Goal: Contribute content: Contribute content

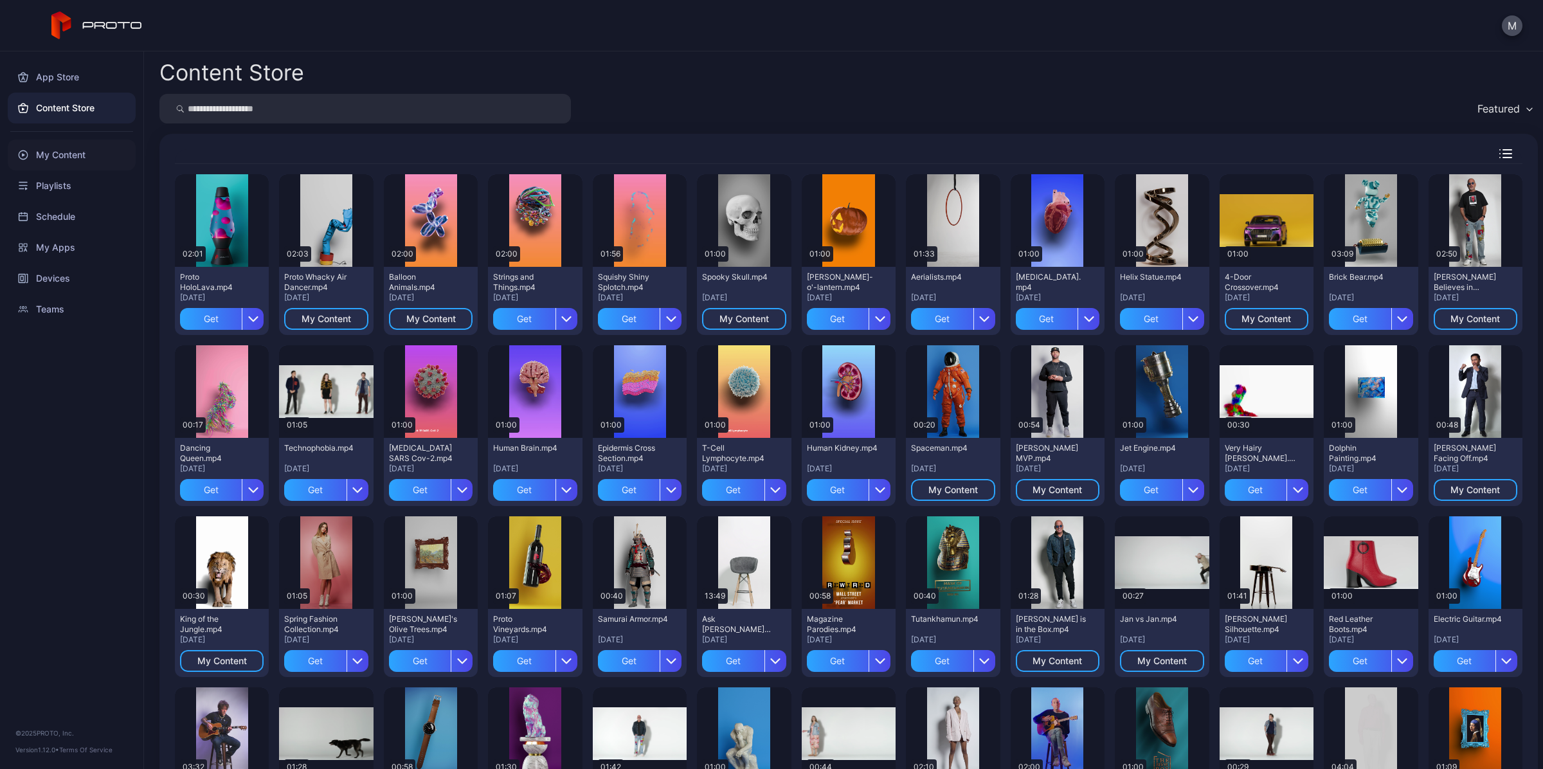
click at [66, 148] on div "My Content" at bounding box center [72, 154] width 128 height 31
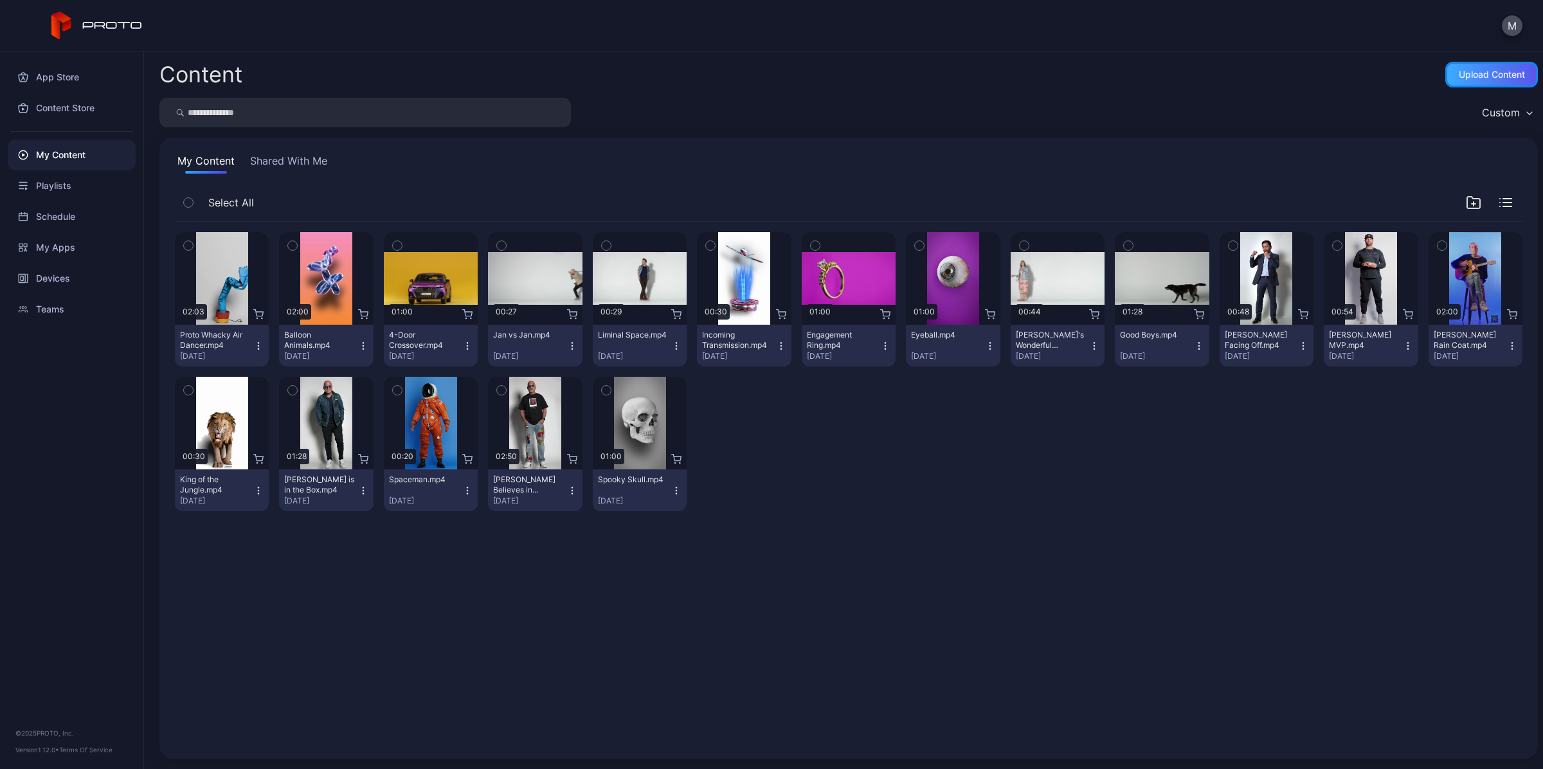
click at [1461, 76] on div "Upload Content" at bounding box center [1492, 74] width 66 height 10
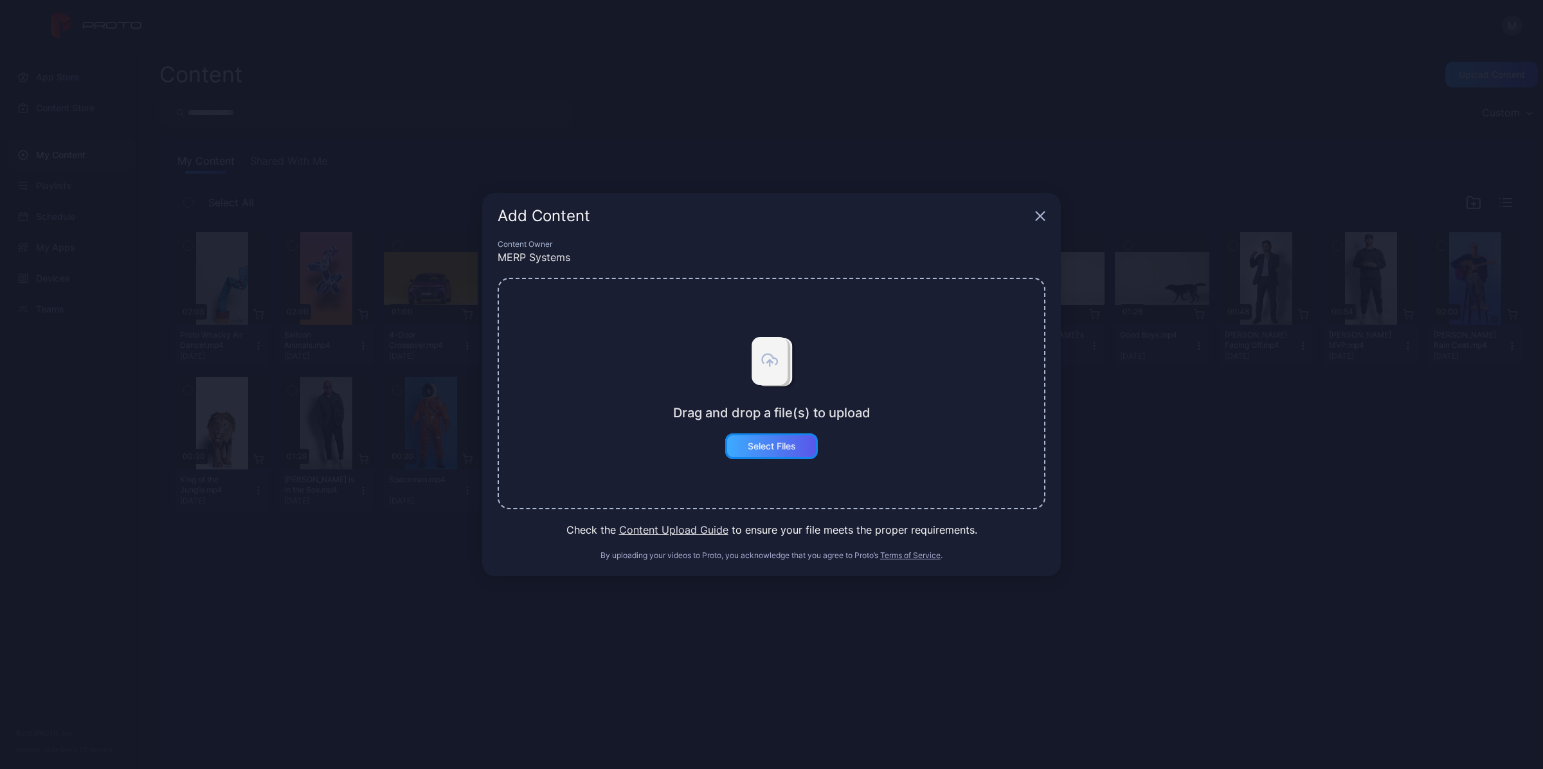
click at [788, 448] on div "Select Files" at bounding box center [772, 446] width 48 height 10
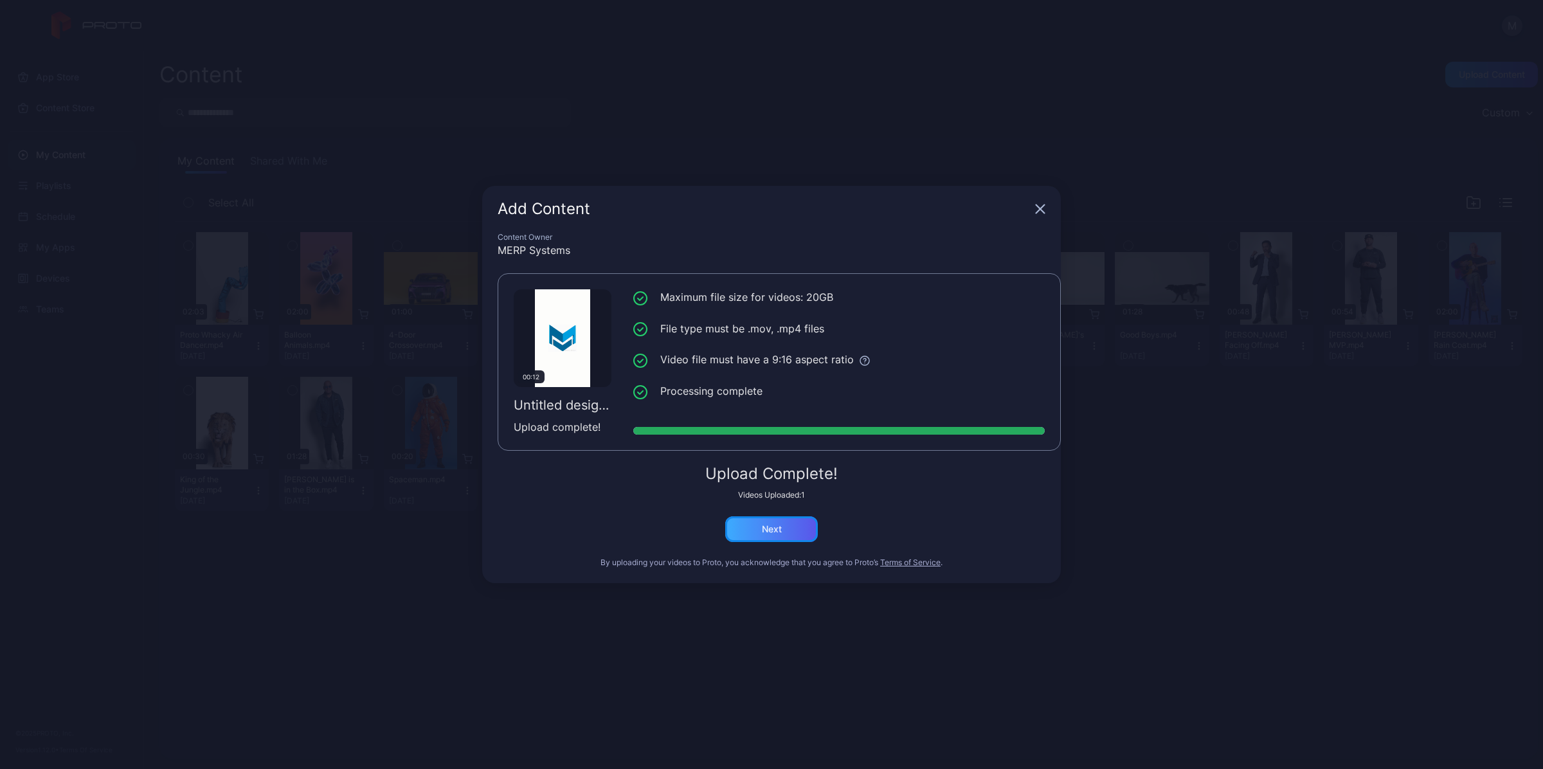
click at [804, 530] on div "Next" at bounding box center [771, 529] width 93 height 26
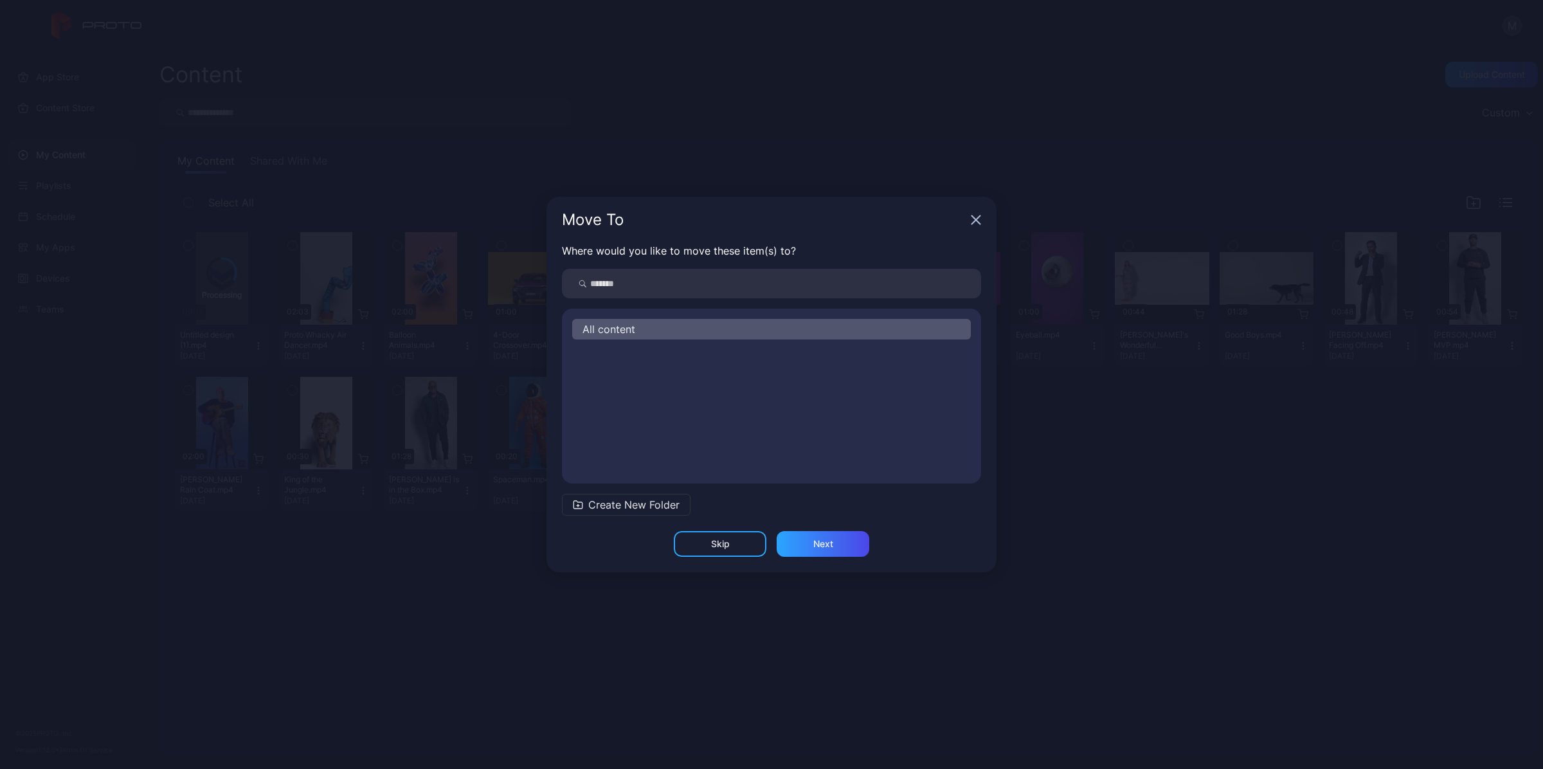
click at [733, 328] on div "All content" at bounding box center [771, 329] width 399 height 21
click at [834, 541] on div "Next" at bounding box center [823, 544] width 93 height 26
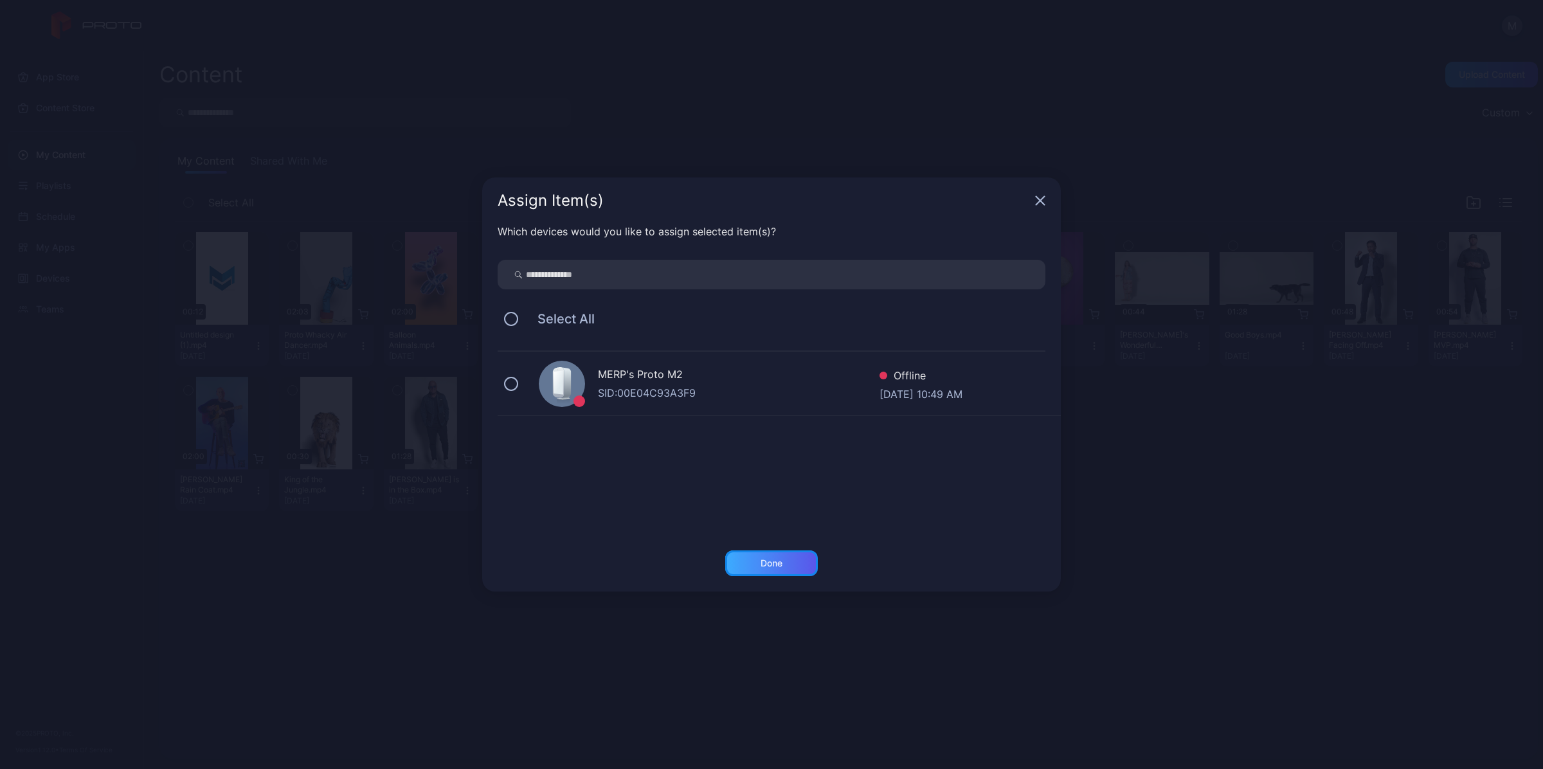
click at [777, 558] on div "Done" at bounding box center [771, 563] width 22 height 10
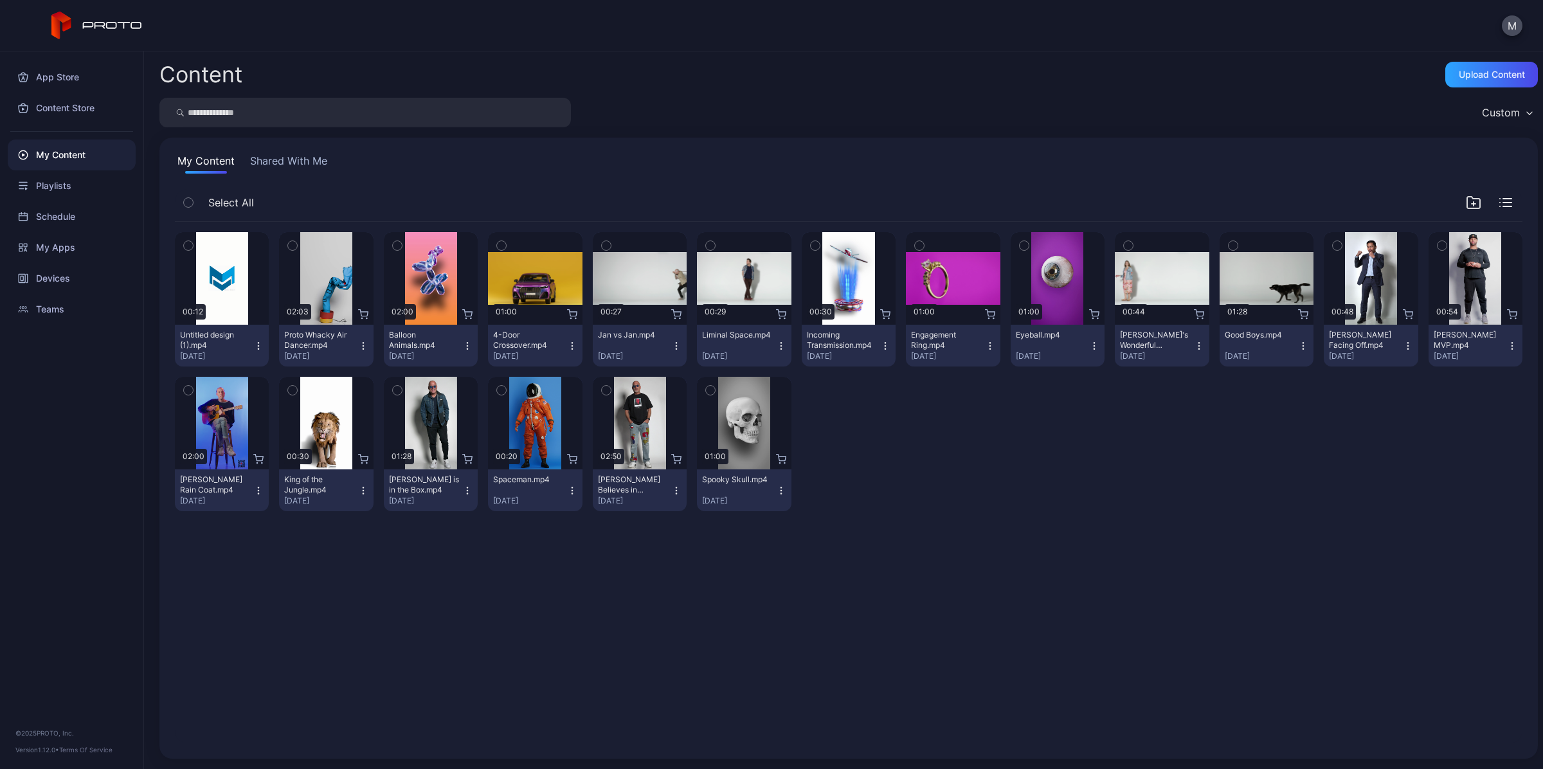
click at [911, 564] on div "Preview 00:12 Untitled design (1).mp4 [DATE] Preview 02:03 Proto Whacky Air Dan…" at bounding box center [849, 482] width 1368 height 542
click at [194, 246] on button "button" at bounding box center [188, 245] width 27 height 27
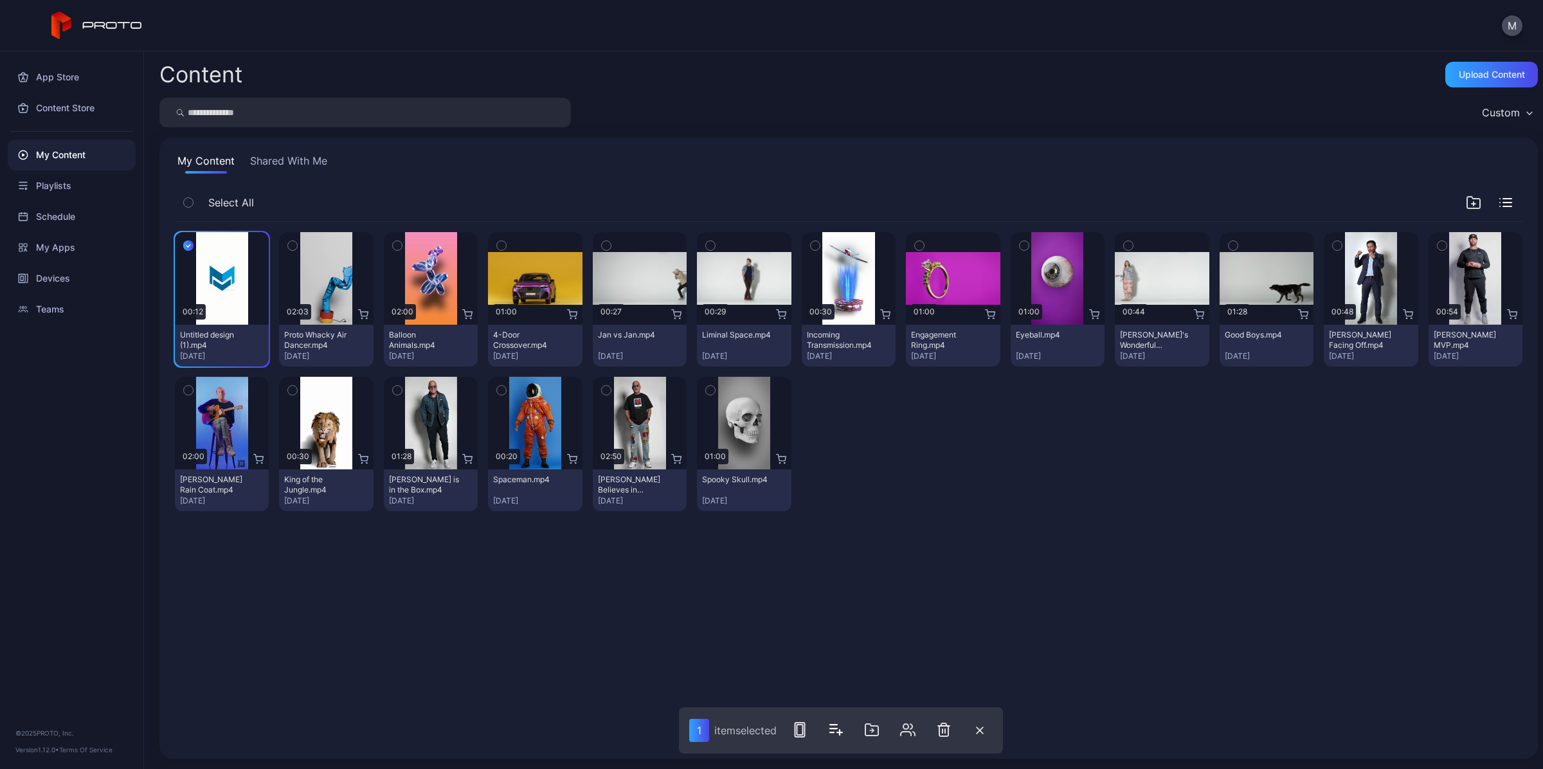
click at [850, 602] on div "Preview 00:12 Untitled design (1).mp4 [DATE] Preview 02:03 Proto Whacky Air Dan…" at bounding box center [849, 482] width 1368 height 542
click at [926, 557] on div "Preview 00:12 Untitled design (1).mp4 [DATE] Preview 02:03 Proto Whacky Air Dan…" at bounding box center [849, 482] width 1368 height 542
click at [64, 281] on div "Devices" at bounding box center [72, 278] width 128 height 31
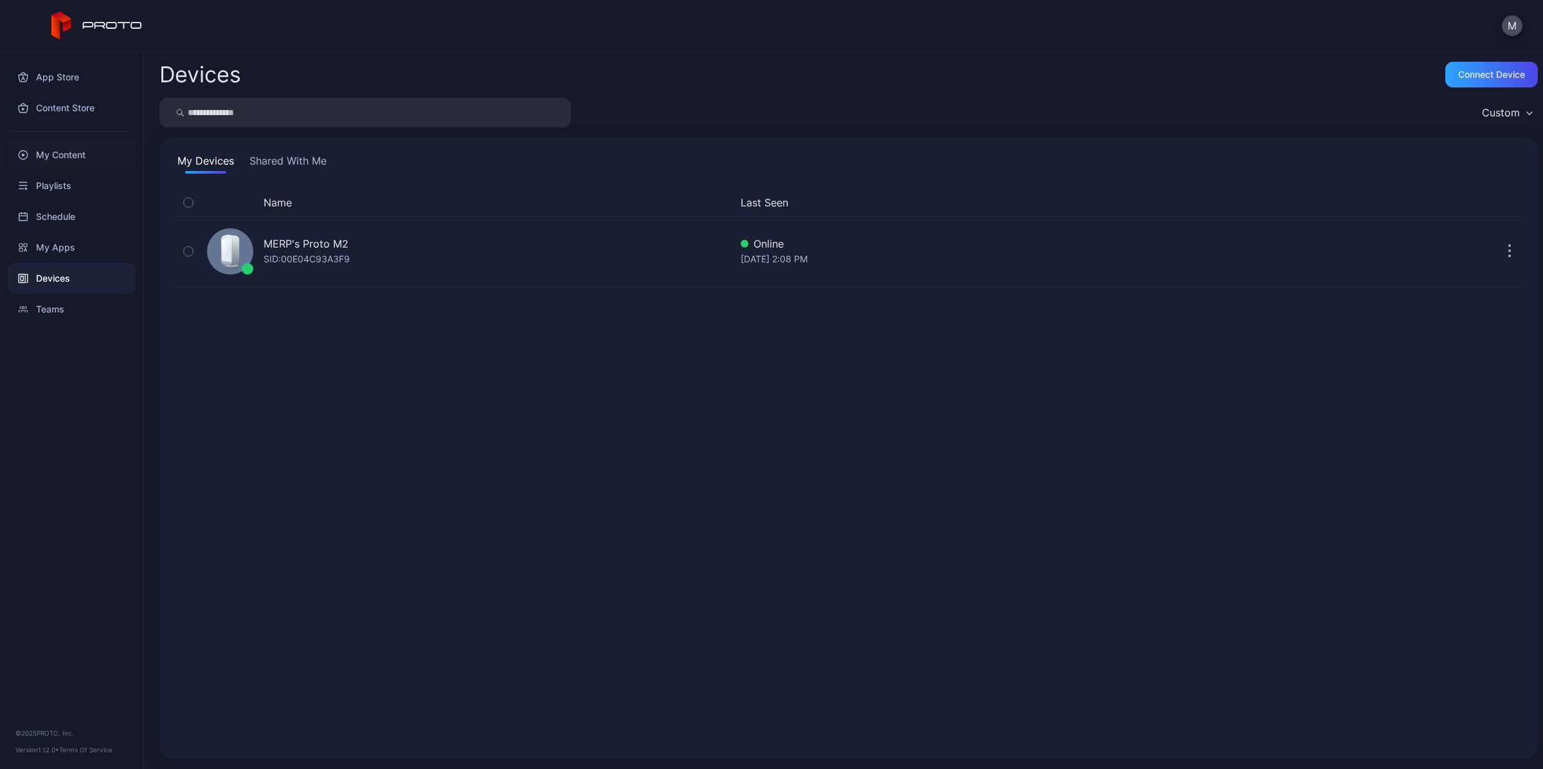
click at [69, 159] on div "My Content" at bounding box center [72, 154] width 128 height 31
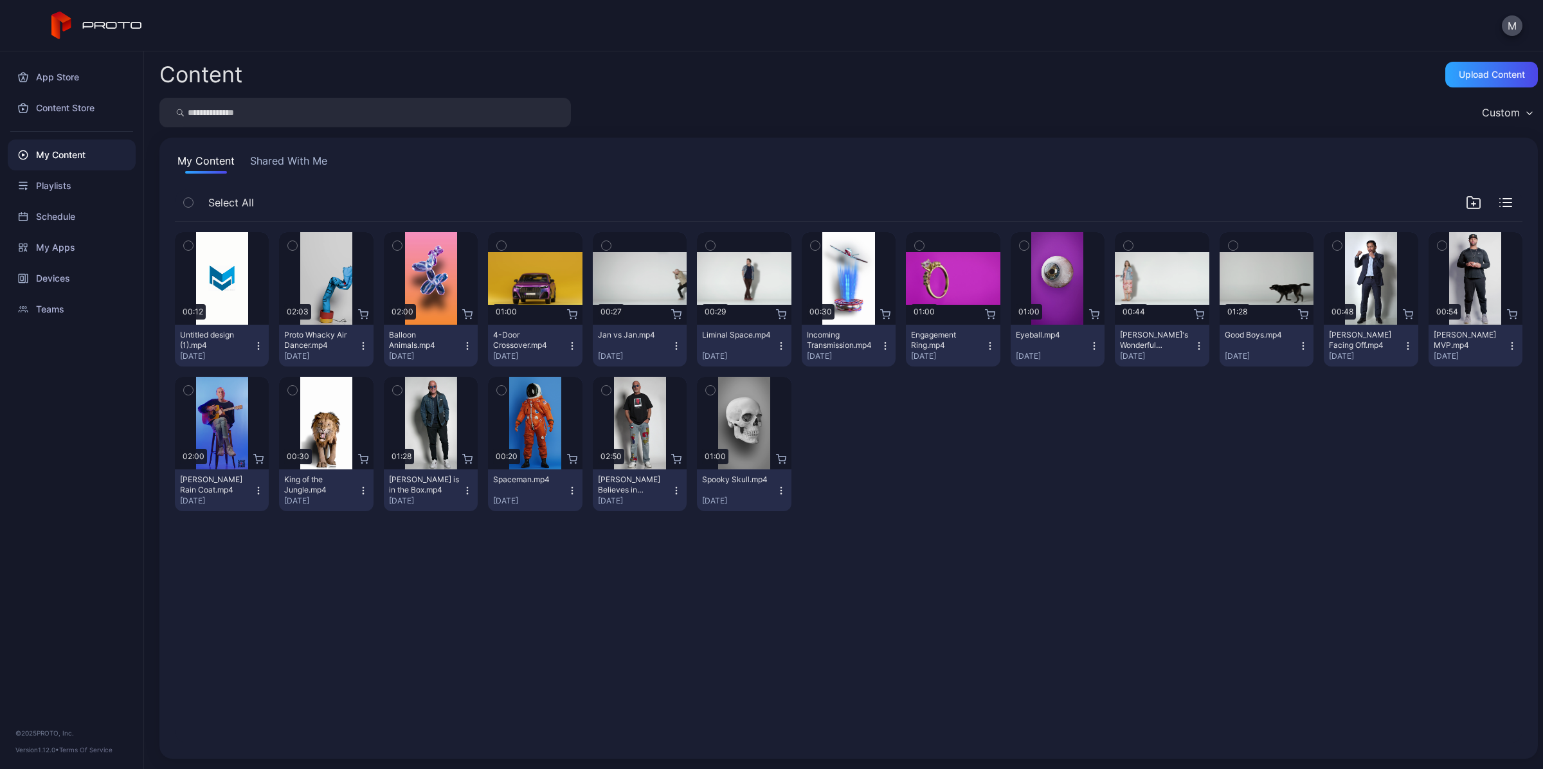
click at [191, 246] on icon "button" at bounding box center [188, 245] width 9 height 14
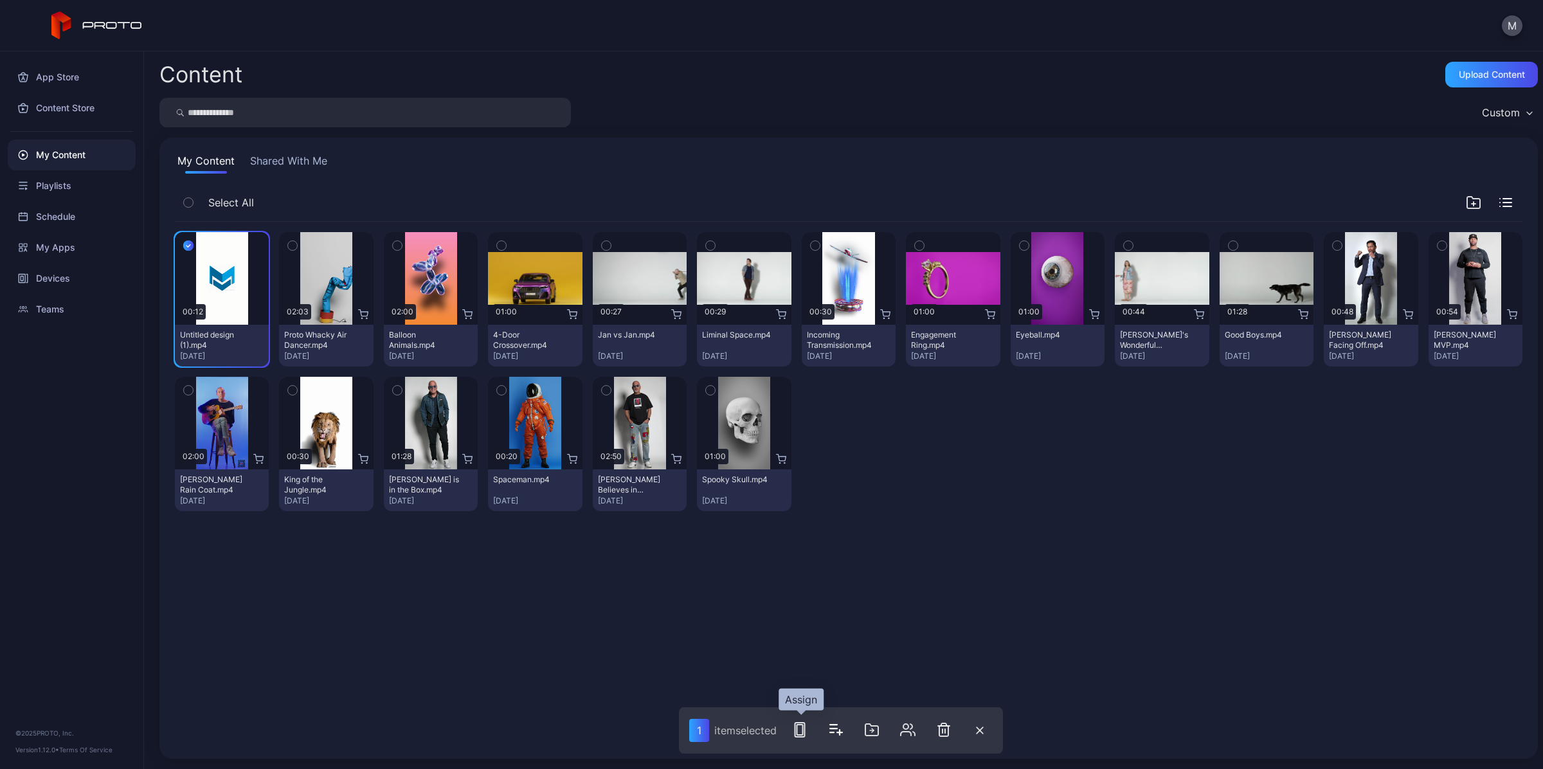
click at [796, 728] on rect "button" at bounding box center [800, 730] width 10 height 14
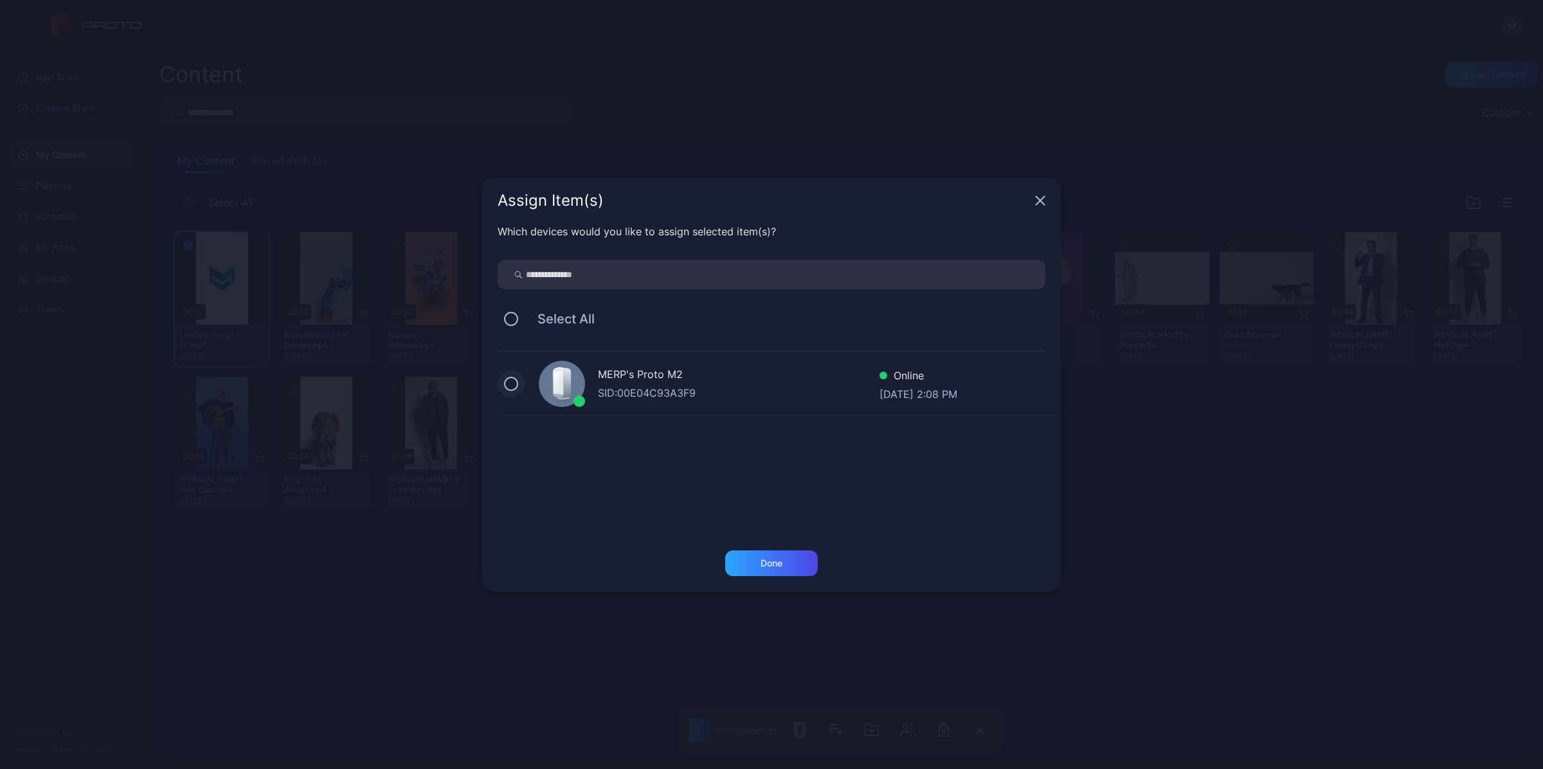
click at [515, 377] on button at bounding box center [511, 384] width 14 height 14
click at [782, 571] on div "Done" at bounding box center [771, 563] width 93 height 26
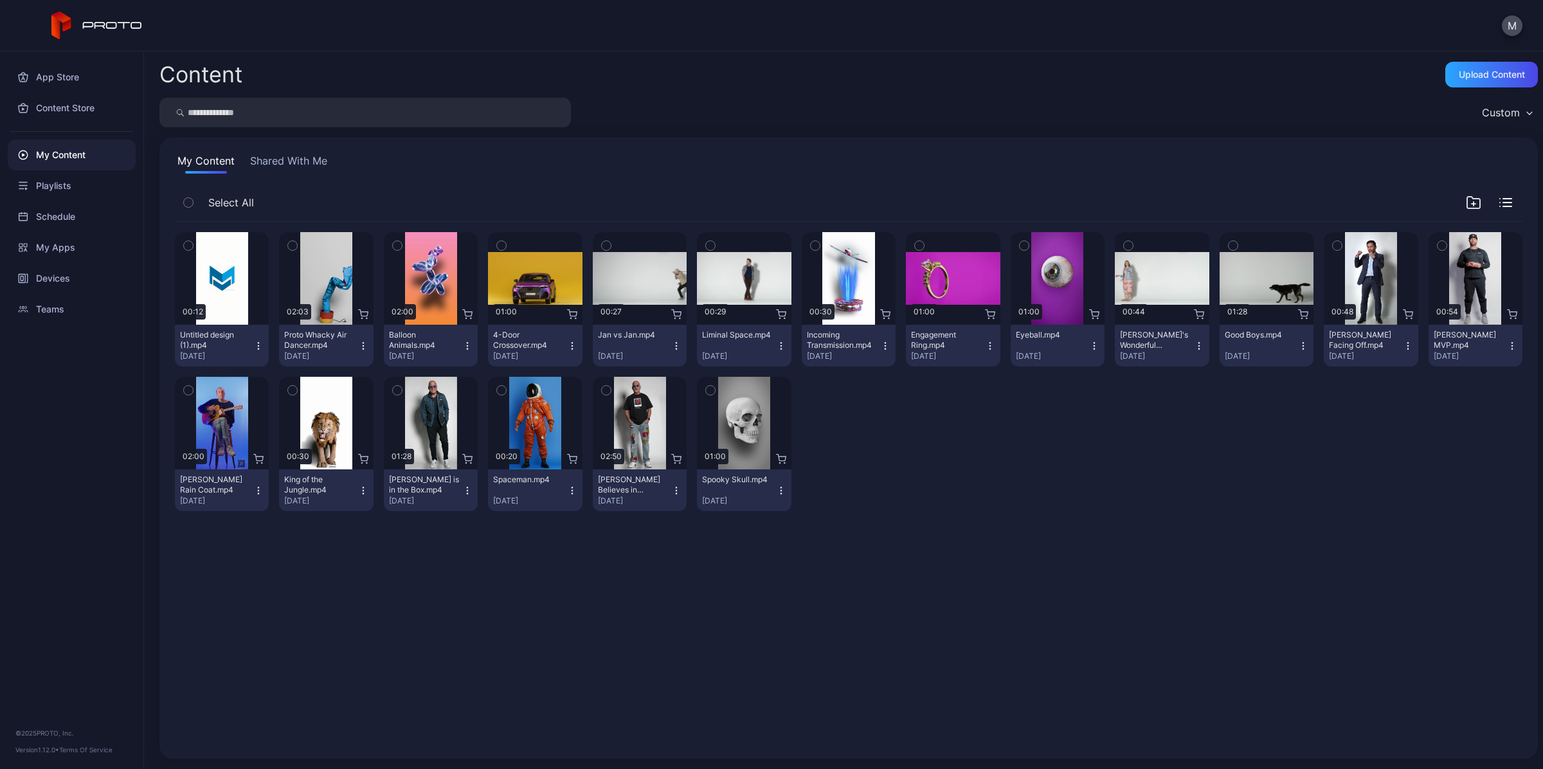
click at [262, 347] on button "Untitled design (1).mp4 [DATE]" at bounding box center [222, 346] width 94 height 42
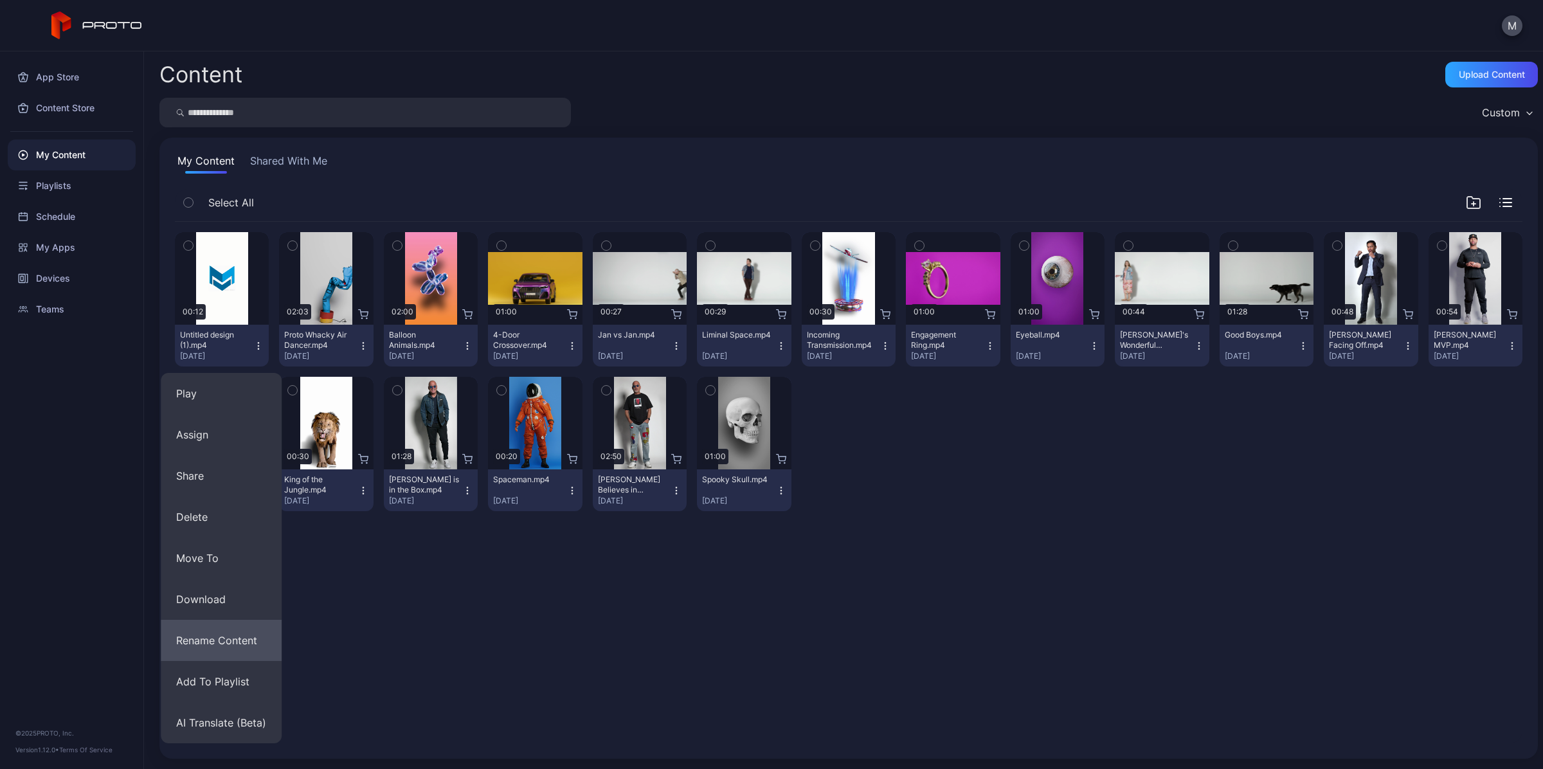
click at [242, 633] on button "Rename Content" at bounding box center [221, 640] width 121 height 41
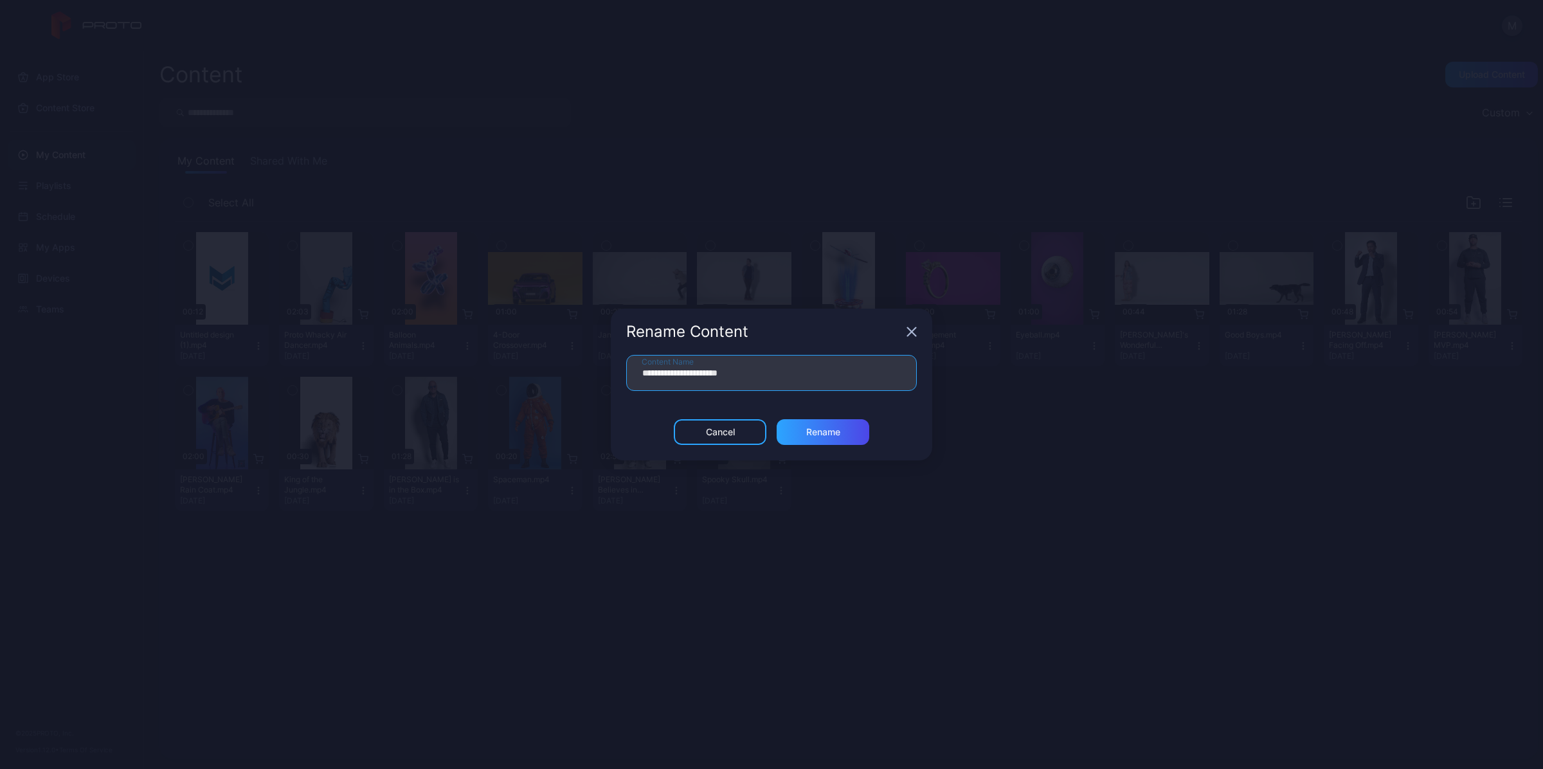
drag, startPoint x: 718, startPoint y: 375, endPoint x: 603, endPoint y: 375, distance: 115.1
click at [603, 375] on div "**********" at bounding box center [771, 384] width 1543 height 769
type input "********"
click at [831, 431] on div "Rename" at bounding box center [823, 432] width 34 height 10
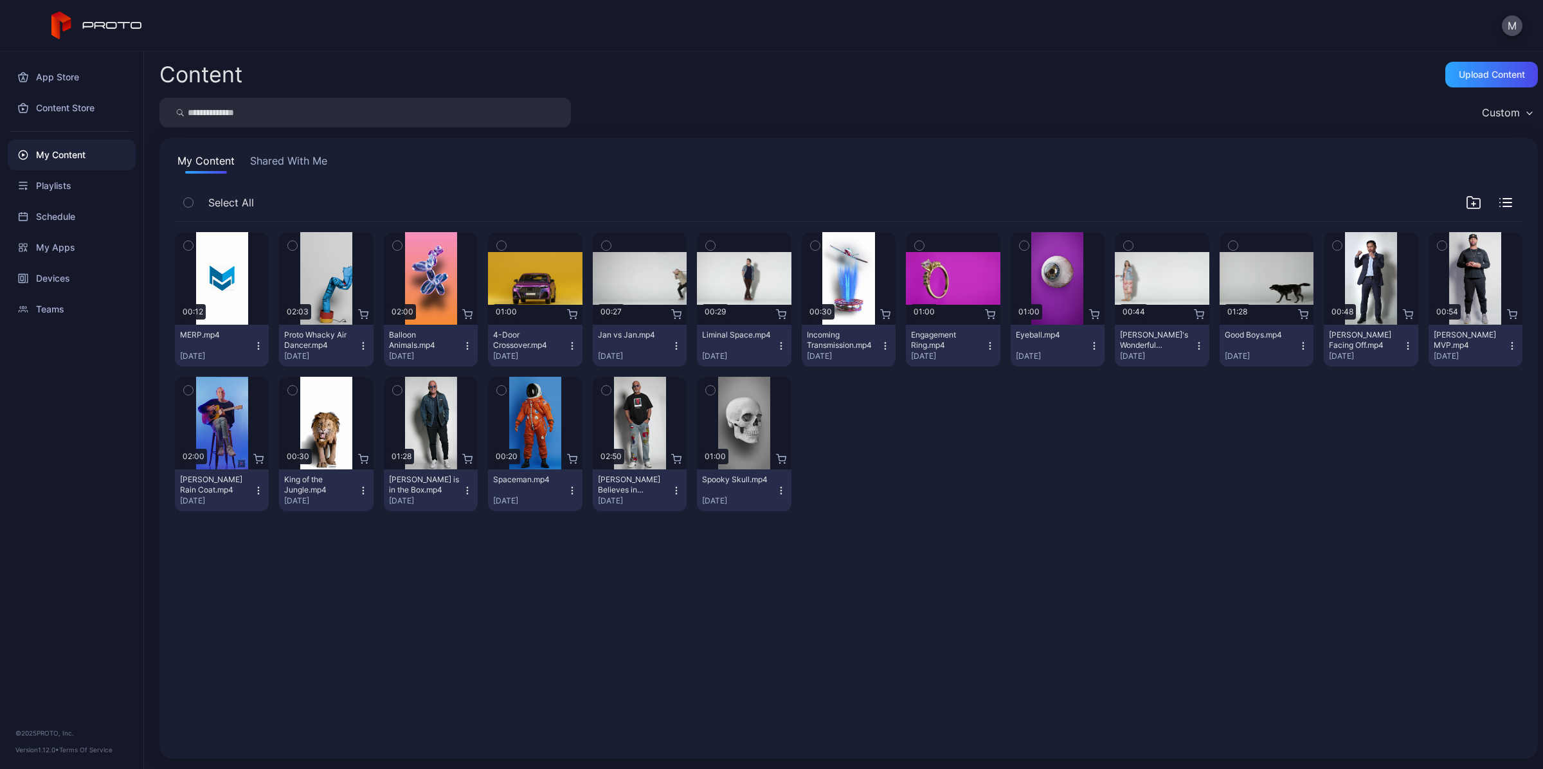
click at [946, 477] on div "Preview 00:12 MERP.mp4 [DATE] Preview 02:03 Proto Whacky Air Dancer.mp4 [DATE] …" at bounding box center [848, 372] width 1347 height 300
click at [988, 589] on div "Preview 00:12 MERP.mp4 [DATE] Preview 02:03 Proto Whacky Air Dancer.mp4 [DATE] …" at bounding box center [849, 482] width 1368 height 542
click at [60, 87] on div "App Store" at bounding box center [72, 77] width 128 height 31
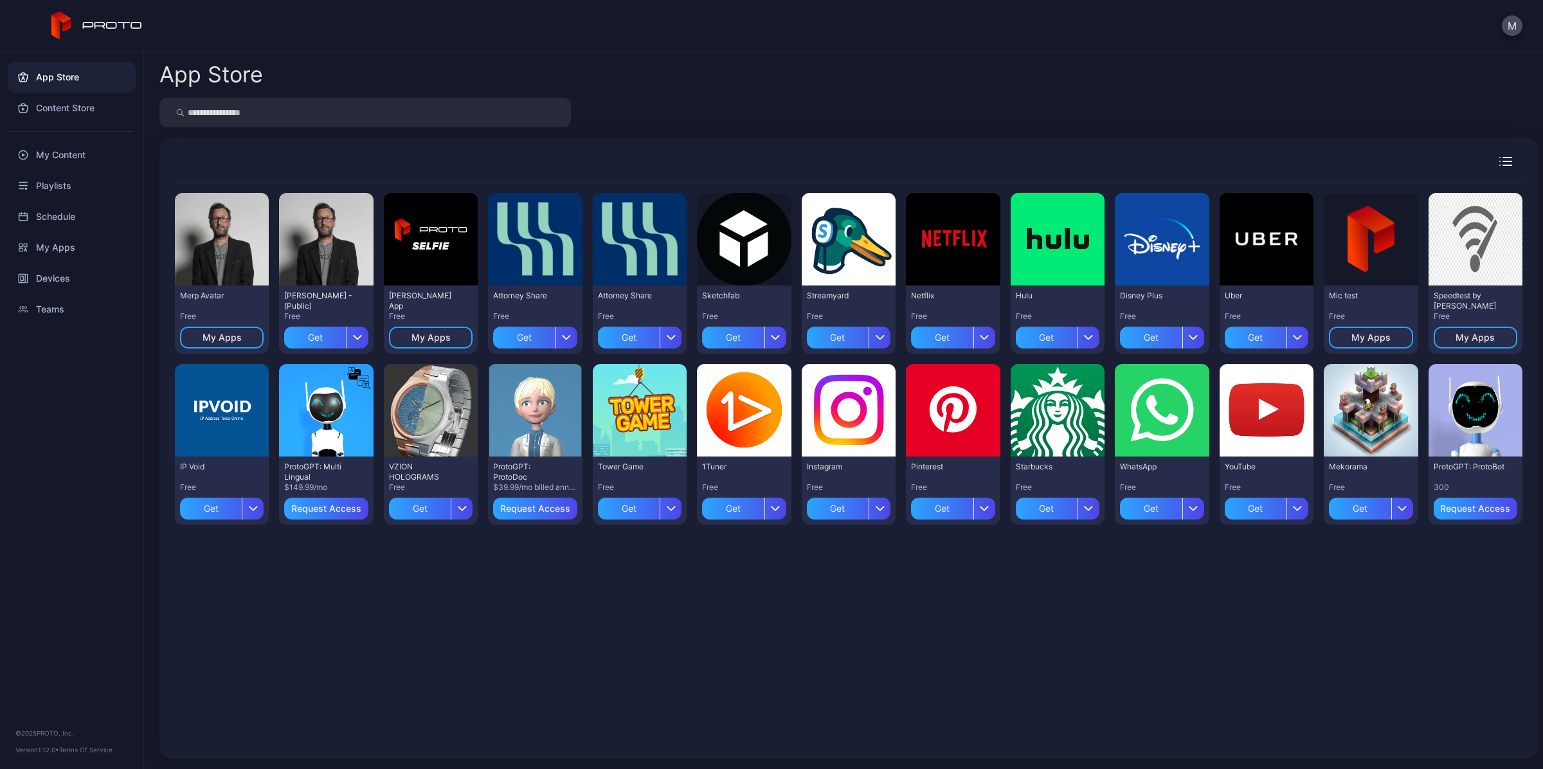
click at [570, 647] on div "Preview Merp Avatar Free My Apps Preview [PERSON_NAME] N Persona - (Public) Fre…" at bounding box center [848, 463] width 1347 height 561
click at [82, 158] on div "My Content" at bounding box center [72, 154] width 128 height 31
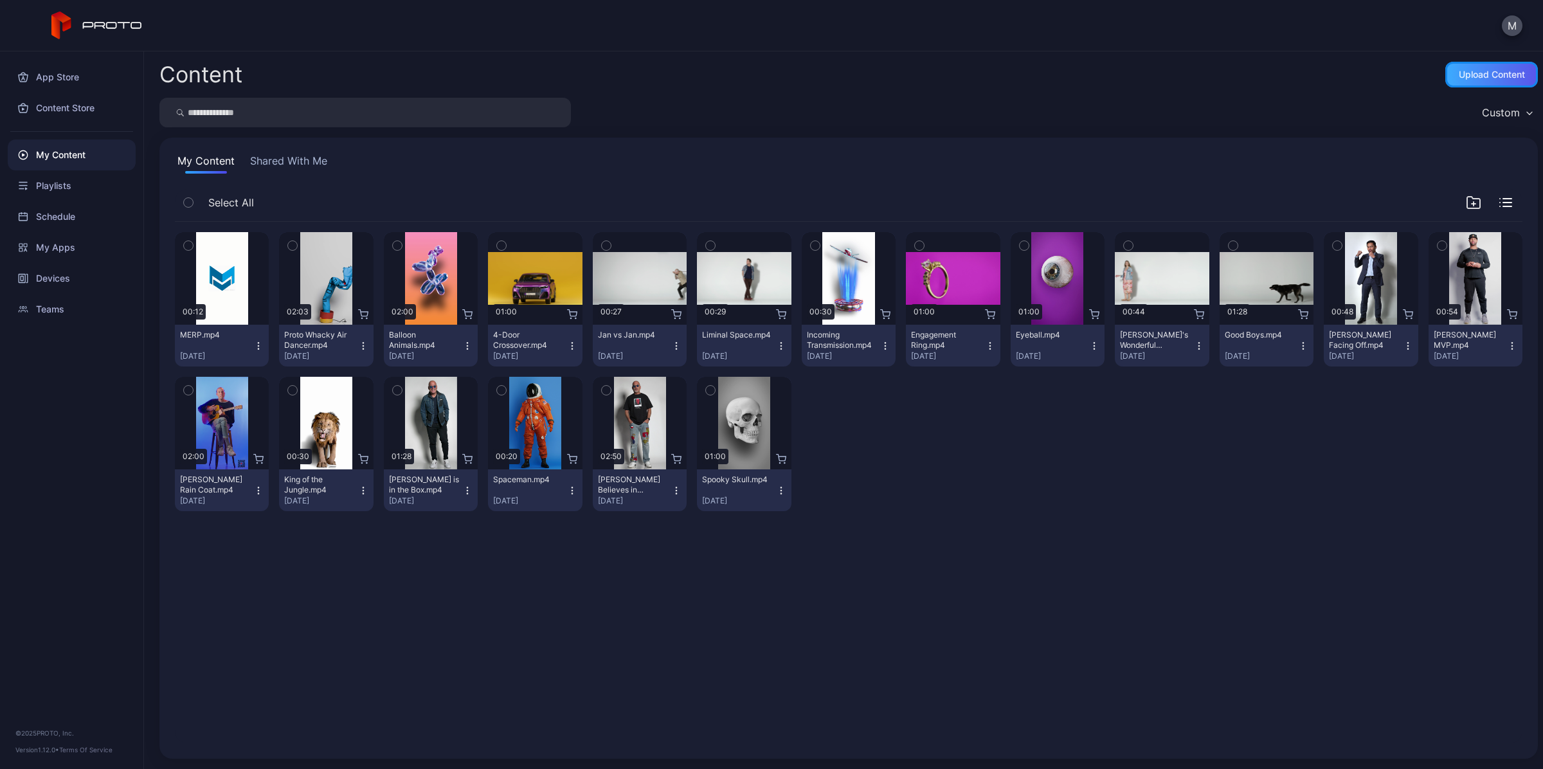
click at [1459, 76] on div "Upload Content" at bounding box center [1492, 74] width 66 height 10
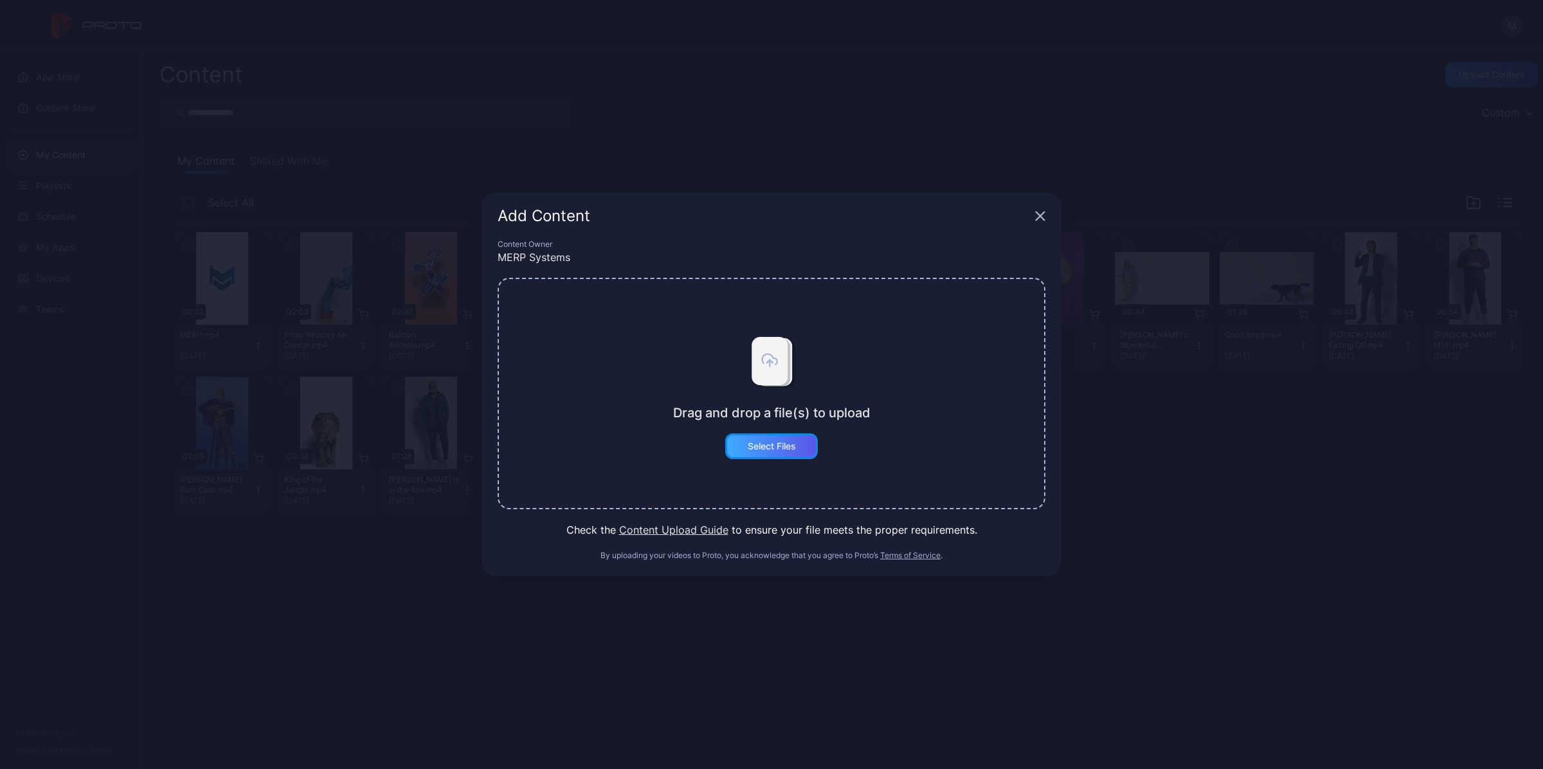
click at [750, 449] on div "Select Files" at bounding box center [772, 446] width 48 height 10
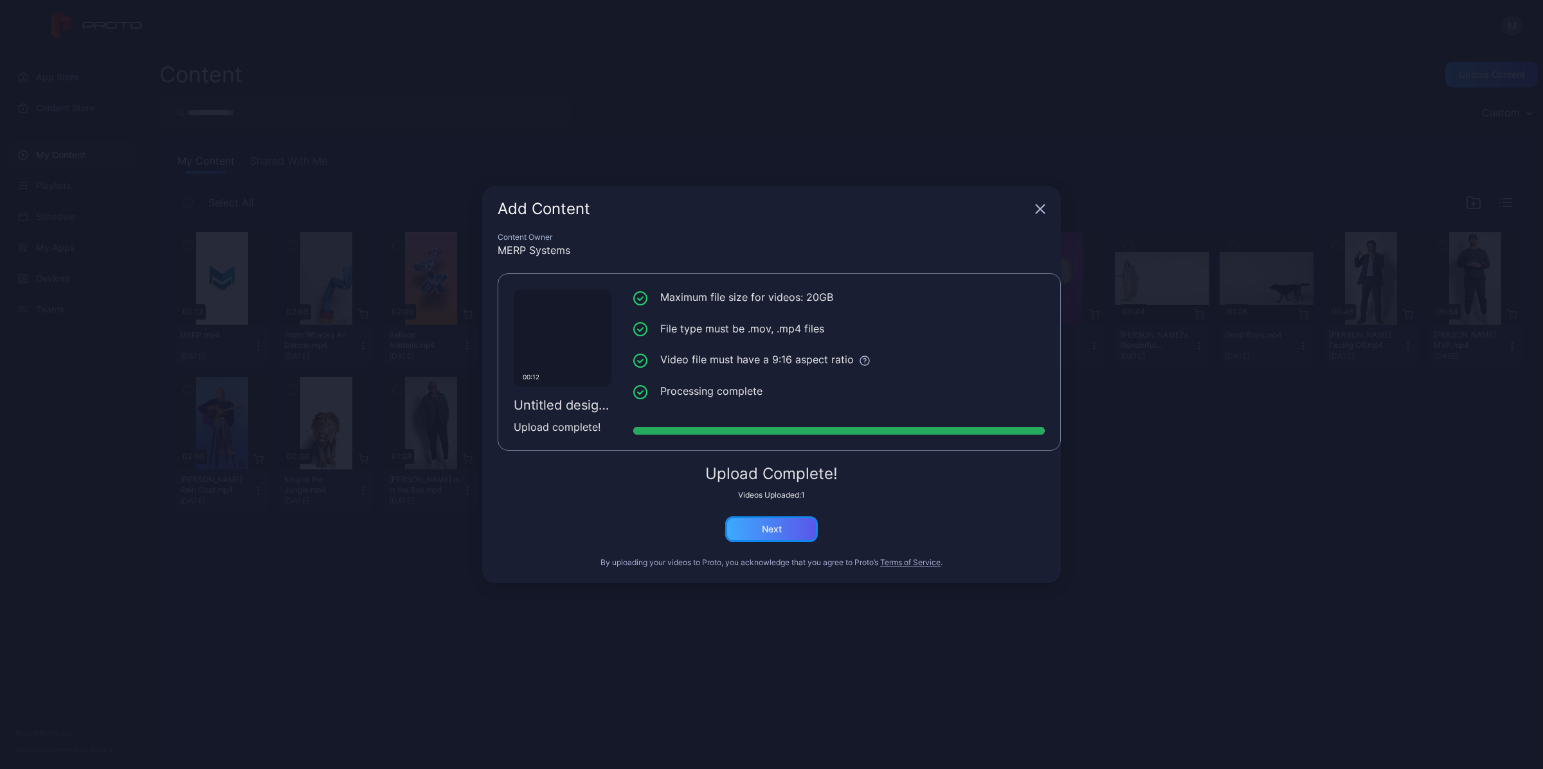
click at [786, 526] on div "Next" at bounding box center [771, 529] width 93 height 26
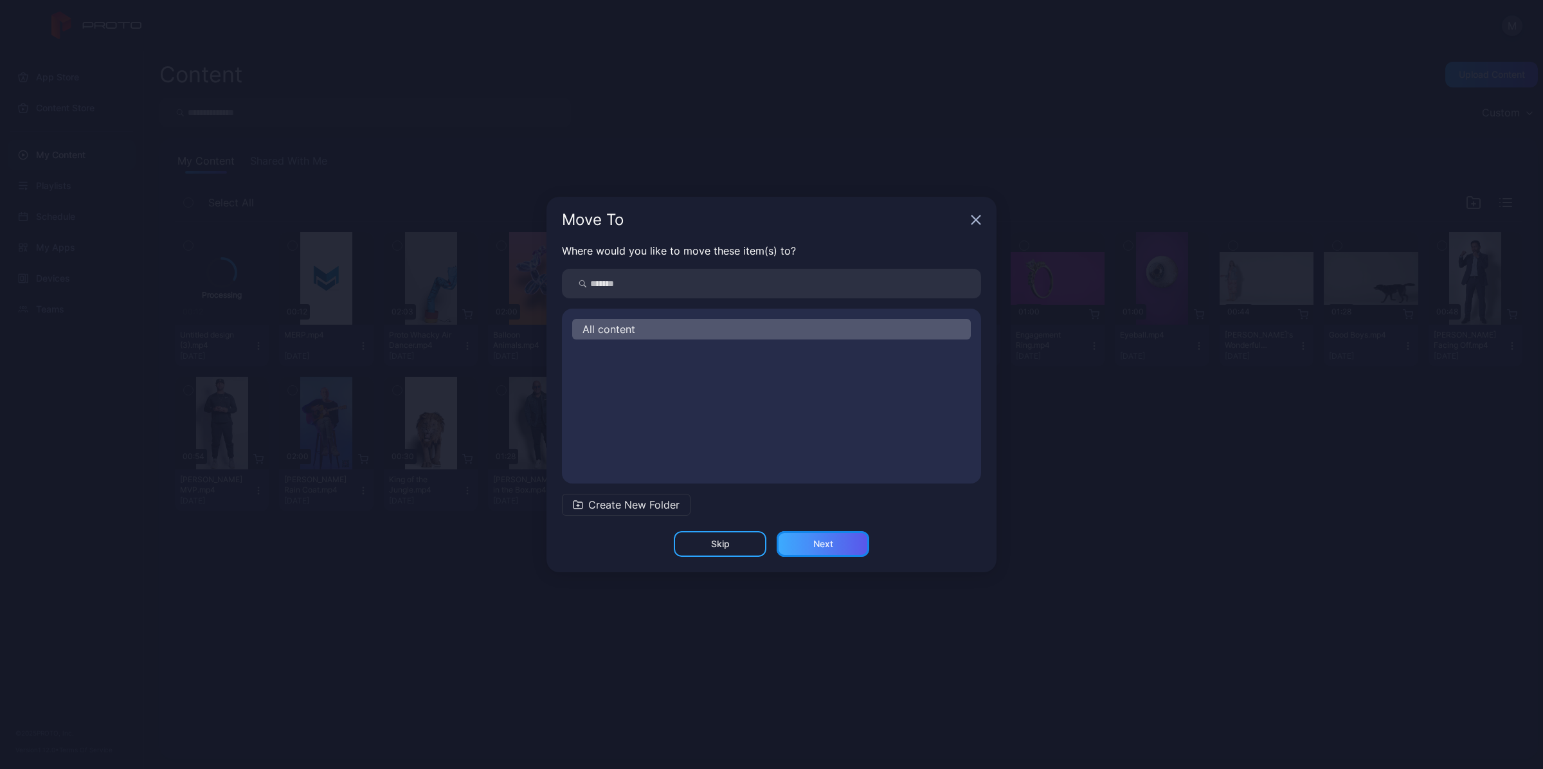
click at [820, 547] on div "Next" at bounding box center [823, 544] width 20 height 10
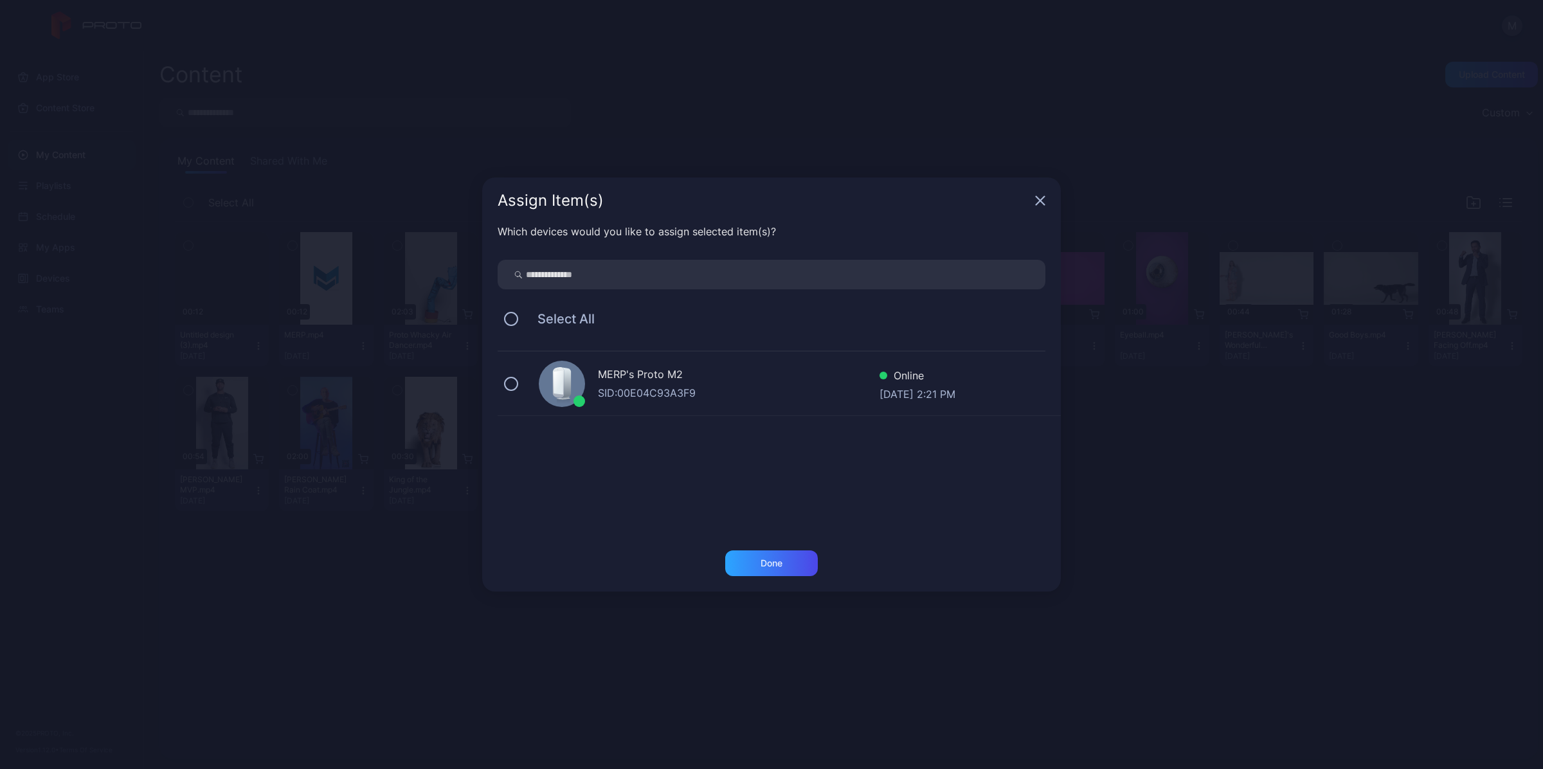
drag, startPoint x: 604, startPoint y: 395, endPoint x: 600, endPoint y: 400, distance: 6.8
click at [603, 395] on div "SID: 00E04C93A3F9" at bounding box center [739, 392] width 282 height 15
click at [775, 566] on div "Done" at bounding box center [771, 563] width 22 height 10
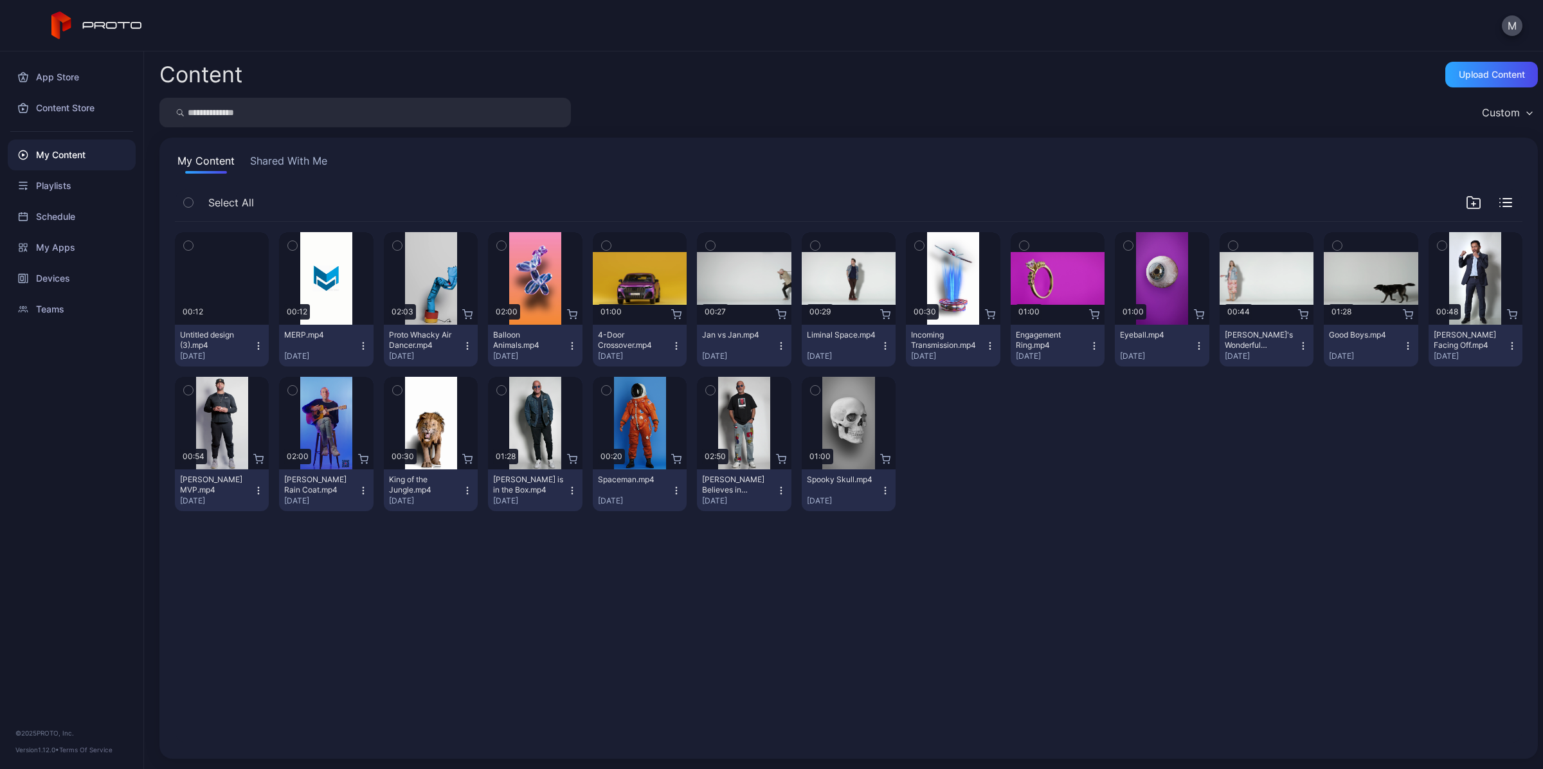
click at [190, 243] on icon "button" at bounding box center [188, 245] width 9 height 14
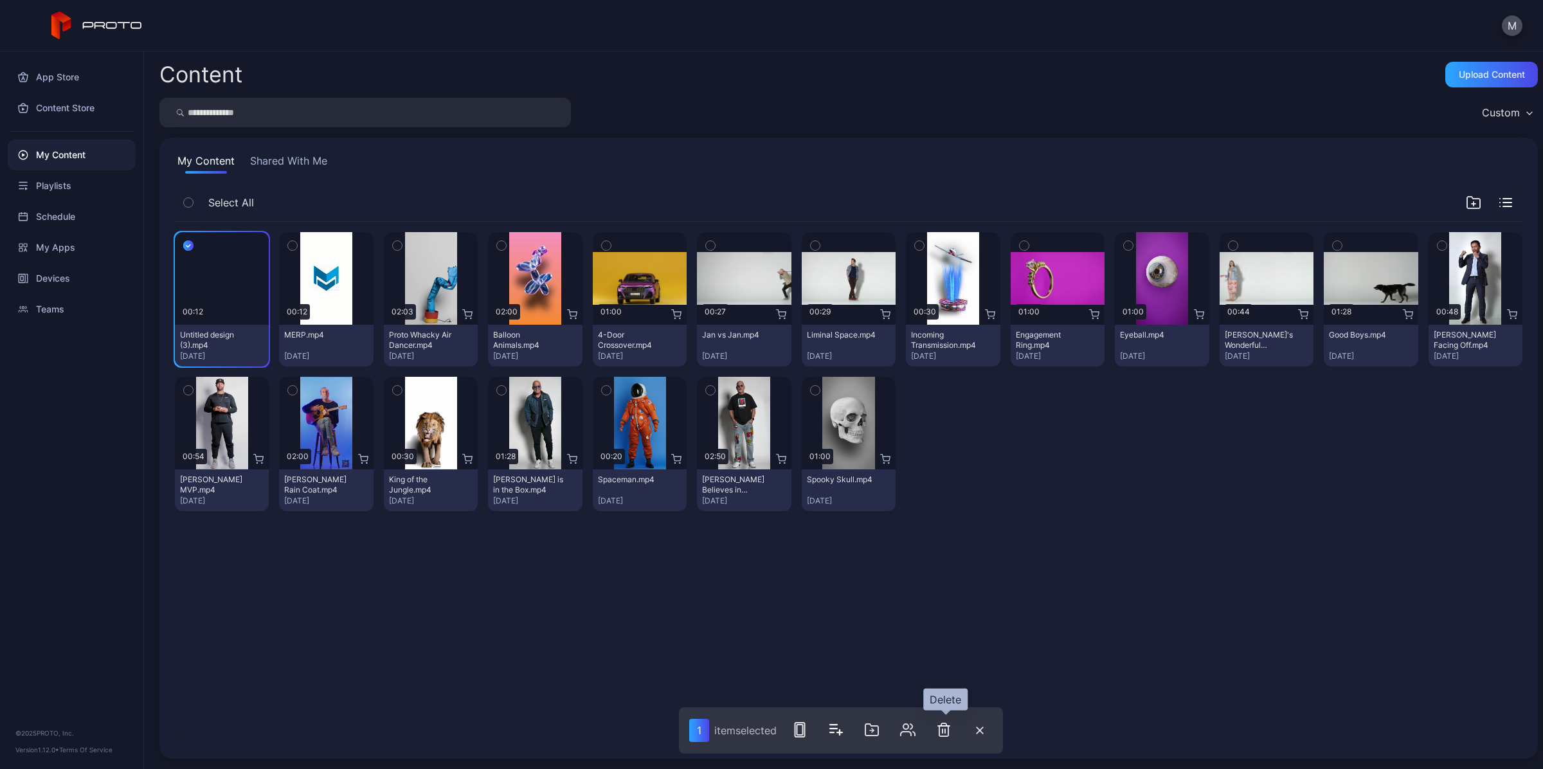
click at [950, 728] on icon "button" at bounding box center [943, 729] width 15 height 15
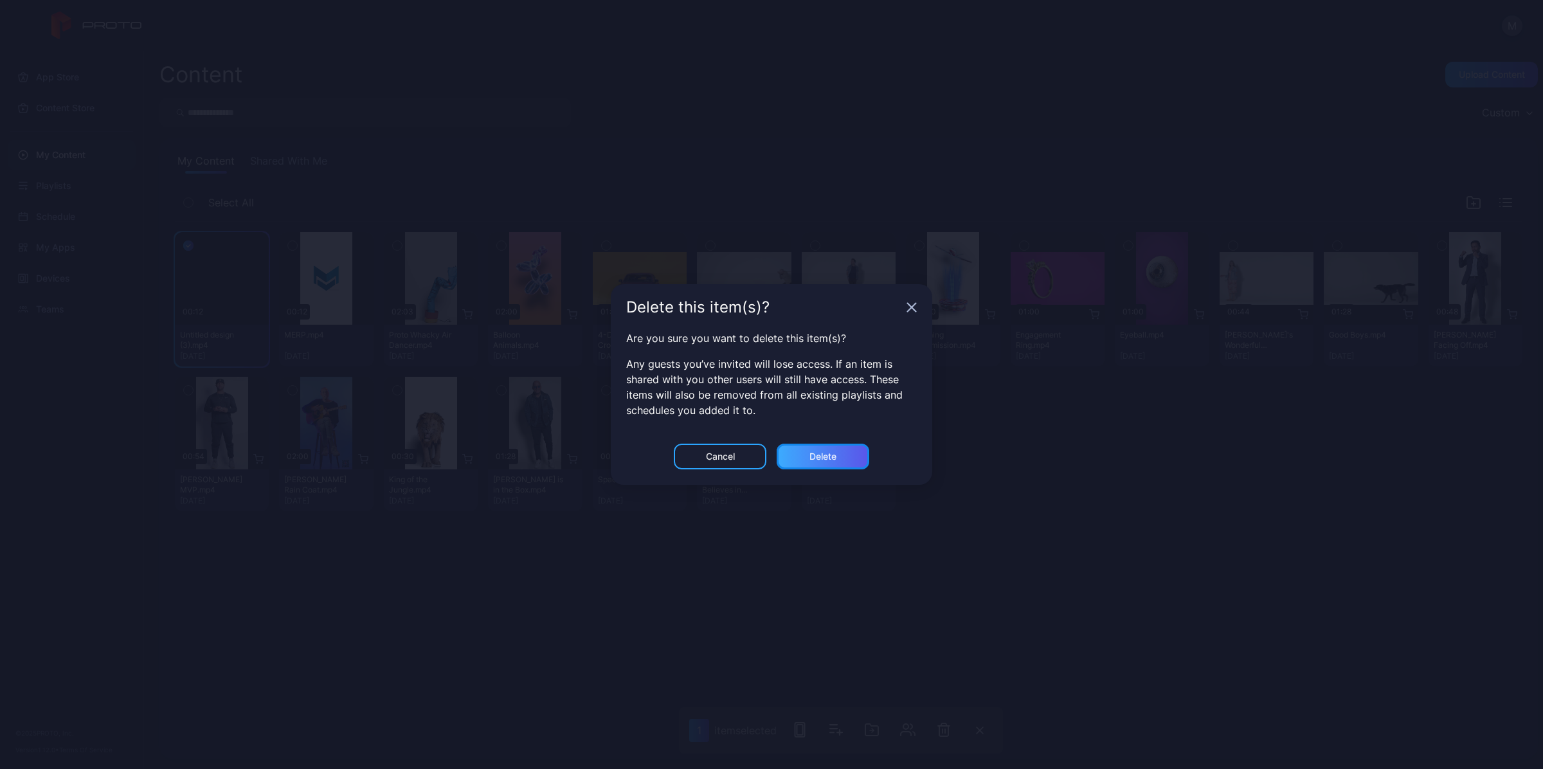
click at [834, 454] on div "Delete" at bounding box center [822, 456] width 27 height 10
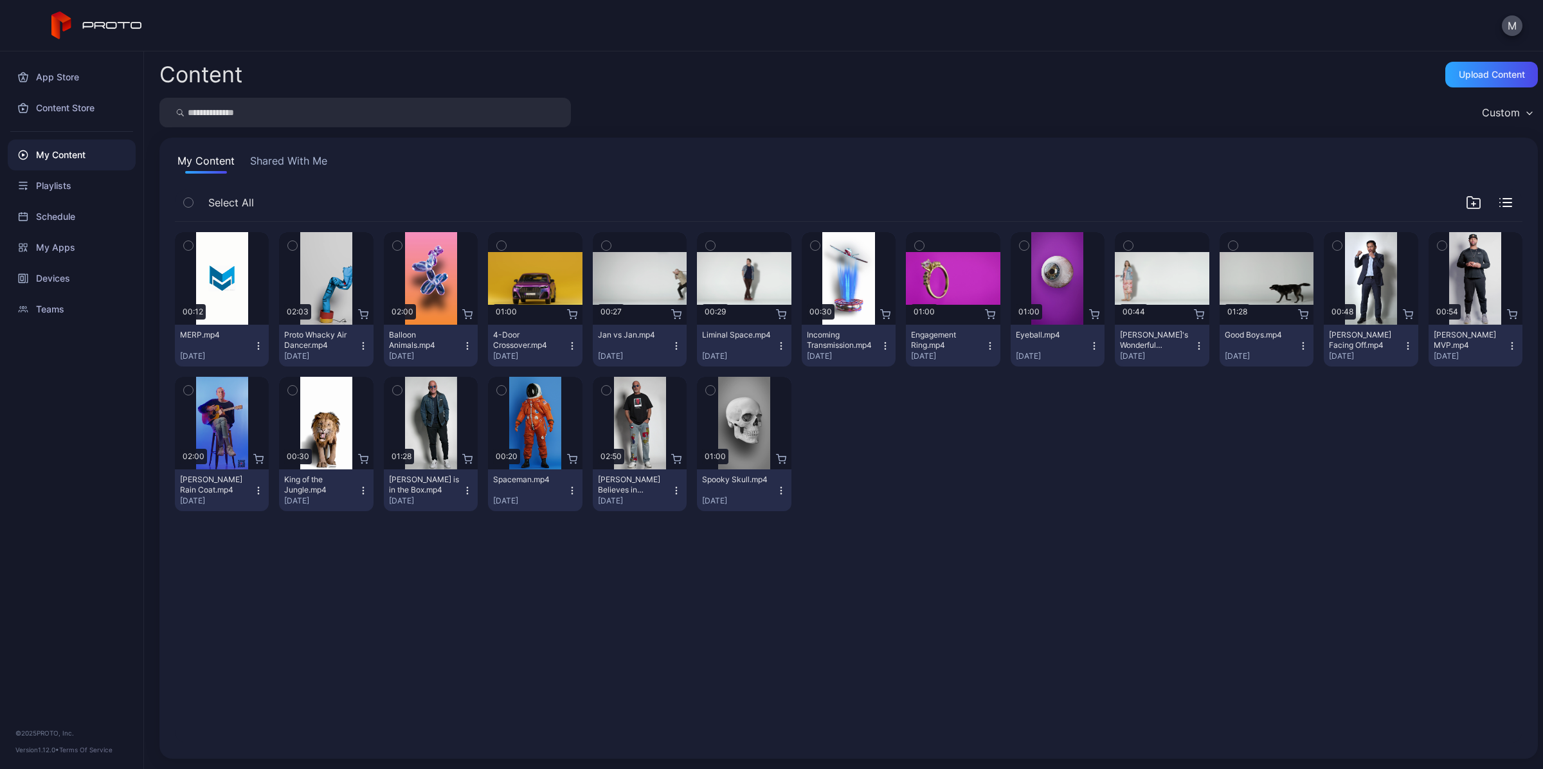
click at [1064, 566] on div "Preview 00:12 MERP.mp4 [DATE] Preview 02:03 Proto Whacky Air Dancer.mp4 [DATE] …" at bounding box center [849, 482] width 1368 height 542
click at [1466, 69] on div "Upload Content" at bounding box center [1492, 74] width 66 height 10
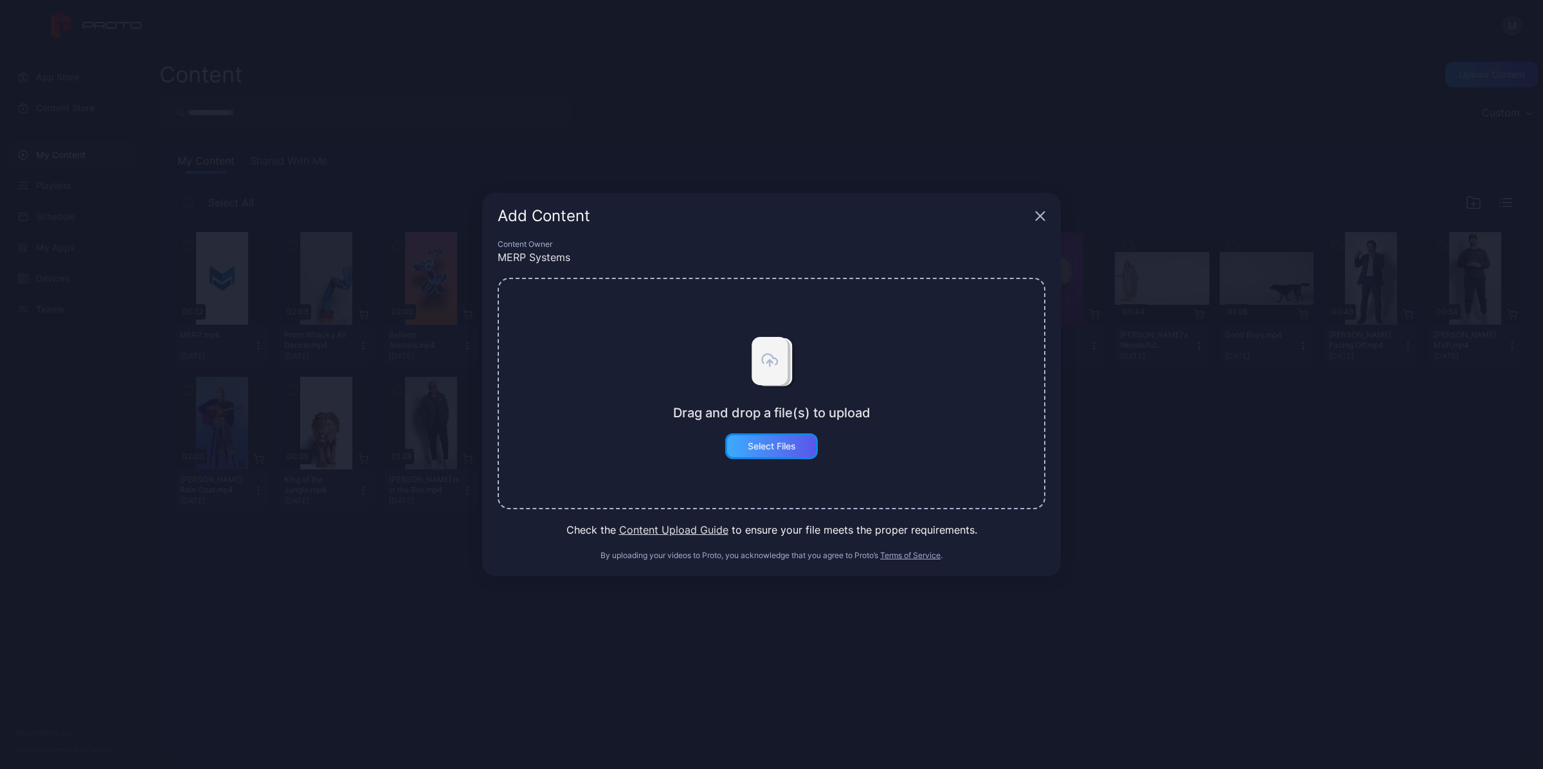
click at [781, 447] on div "Select Files" at bounding box center [772, 446] width 48 height 10
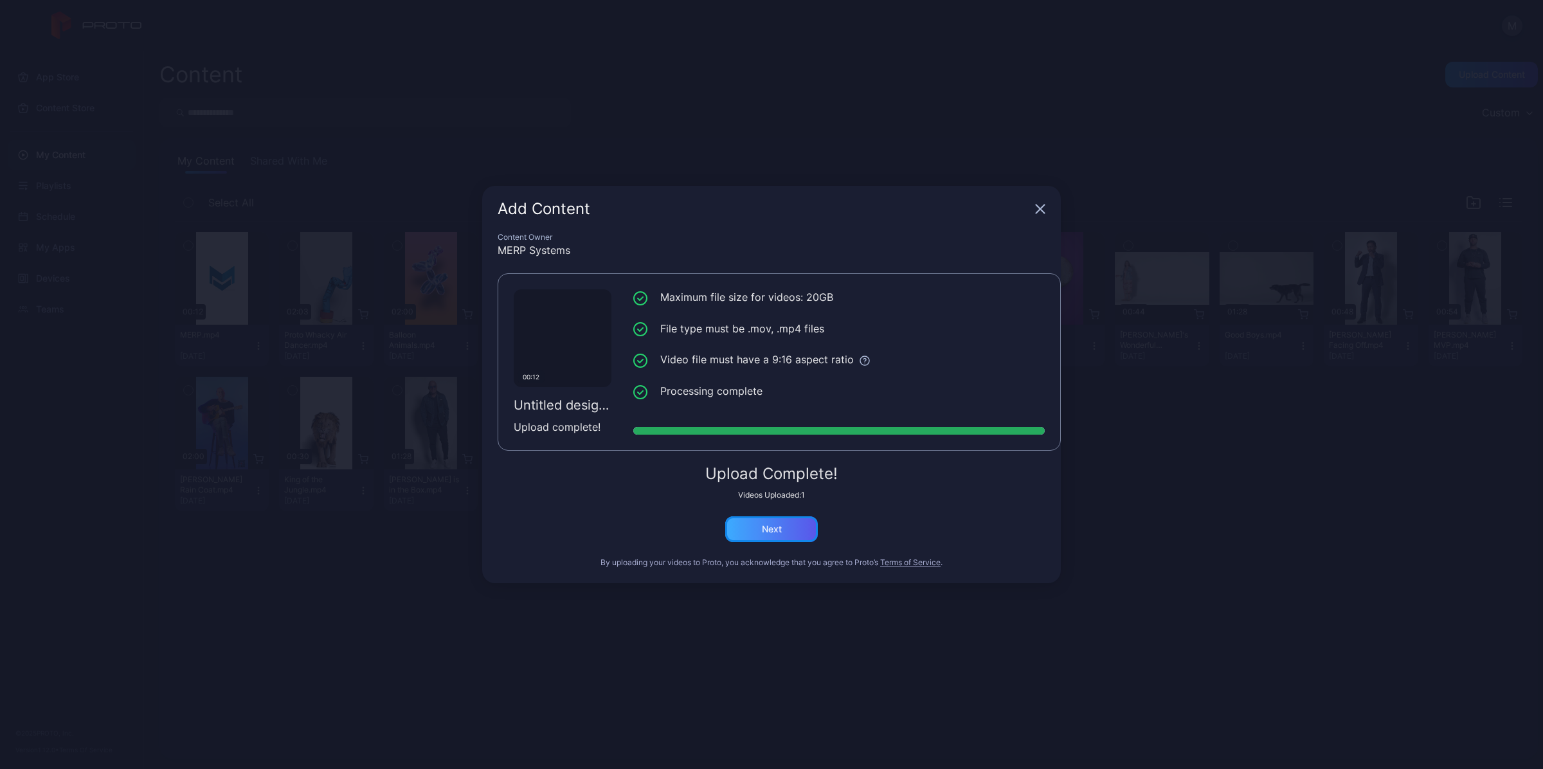
click at [749, 527] on div "Next" at bounding box center [771, 529] width 93 height 26
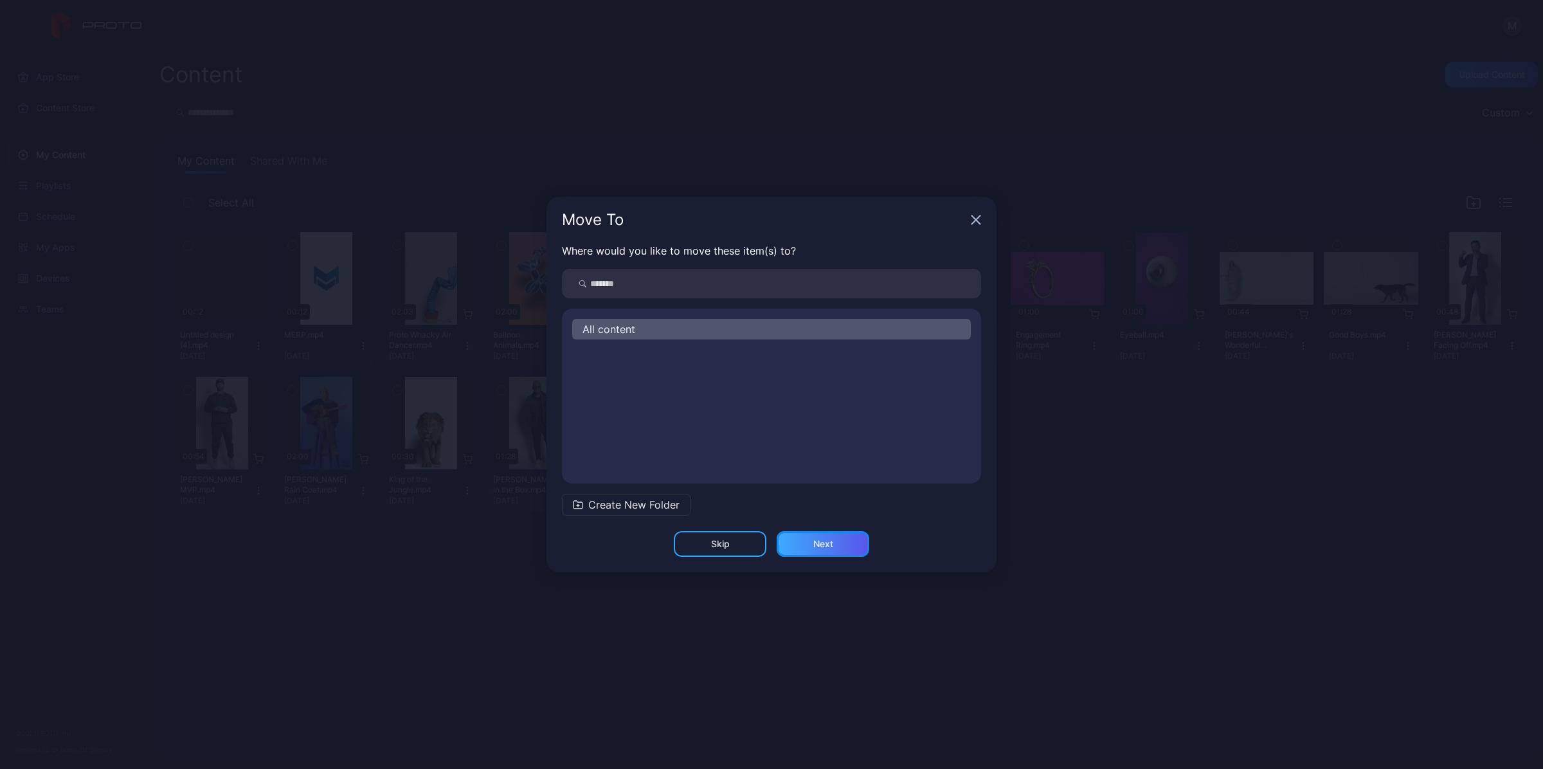
click at [842, 553] on div "Next" at bounding box center [823, 544] width 93 height 26
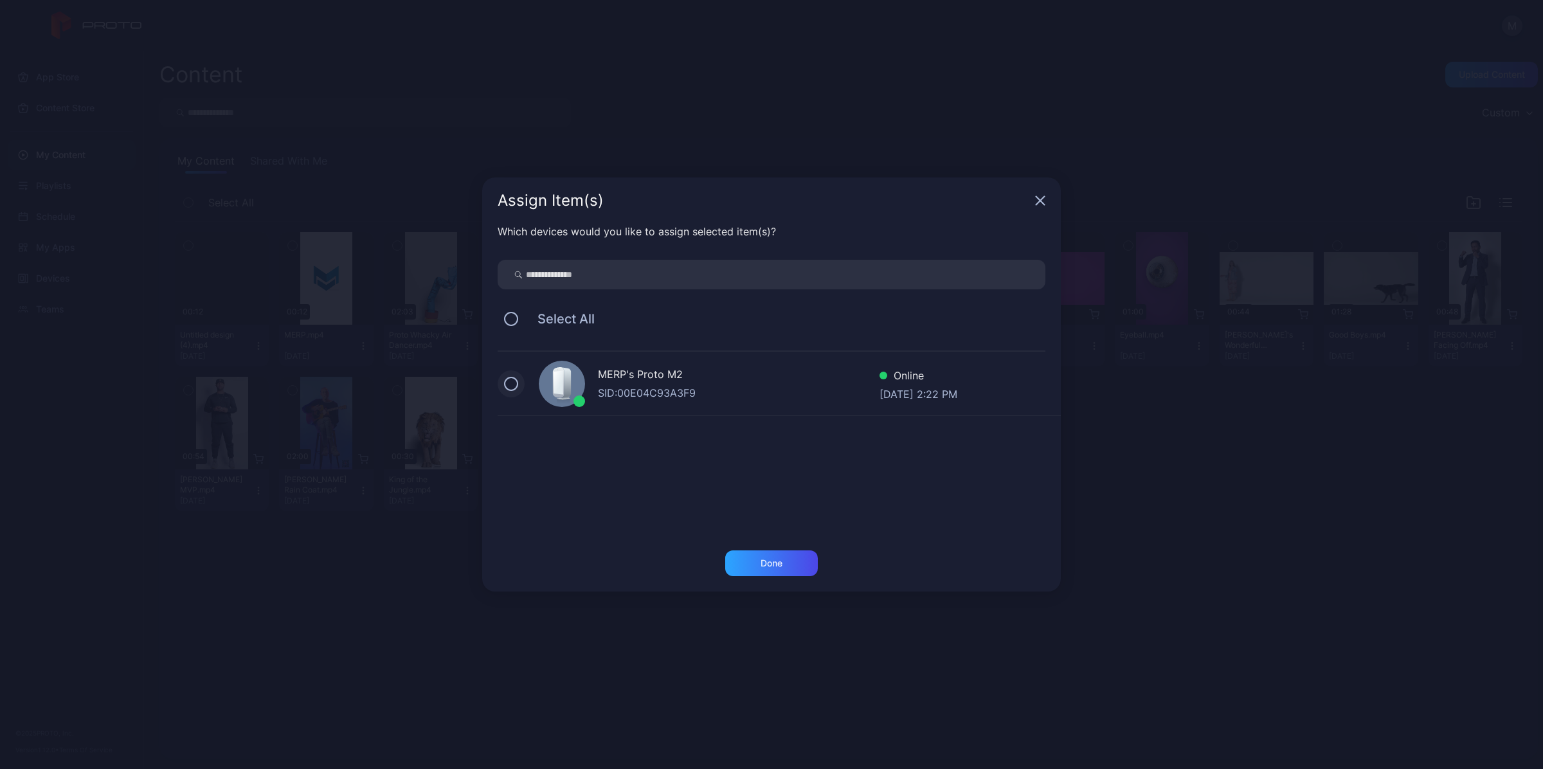
click at [512, 380] on button at bounding box center [511, 384] width 14 height 14
click at [773, 564] on div "Done" at bounding box center [771, 563] width 22 height 10
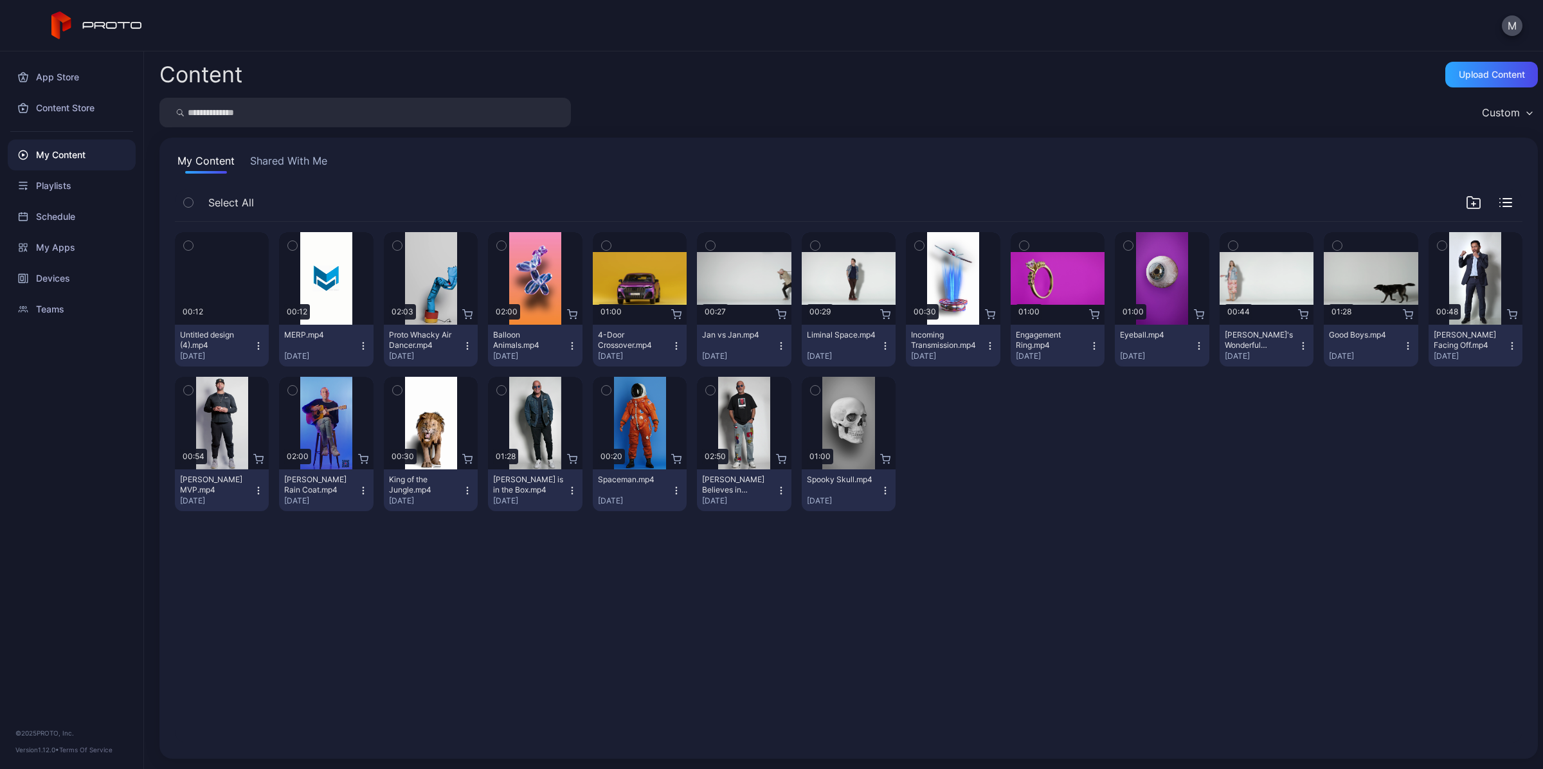
click at [181, 246] on button "button" at bounding box center [188, 245] width 27 height 27
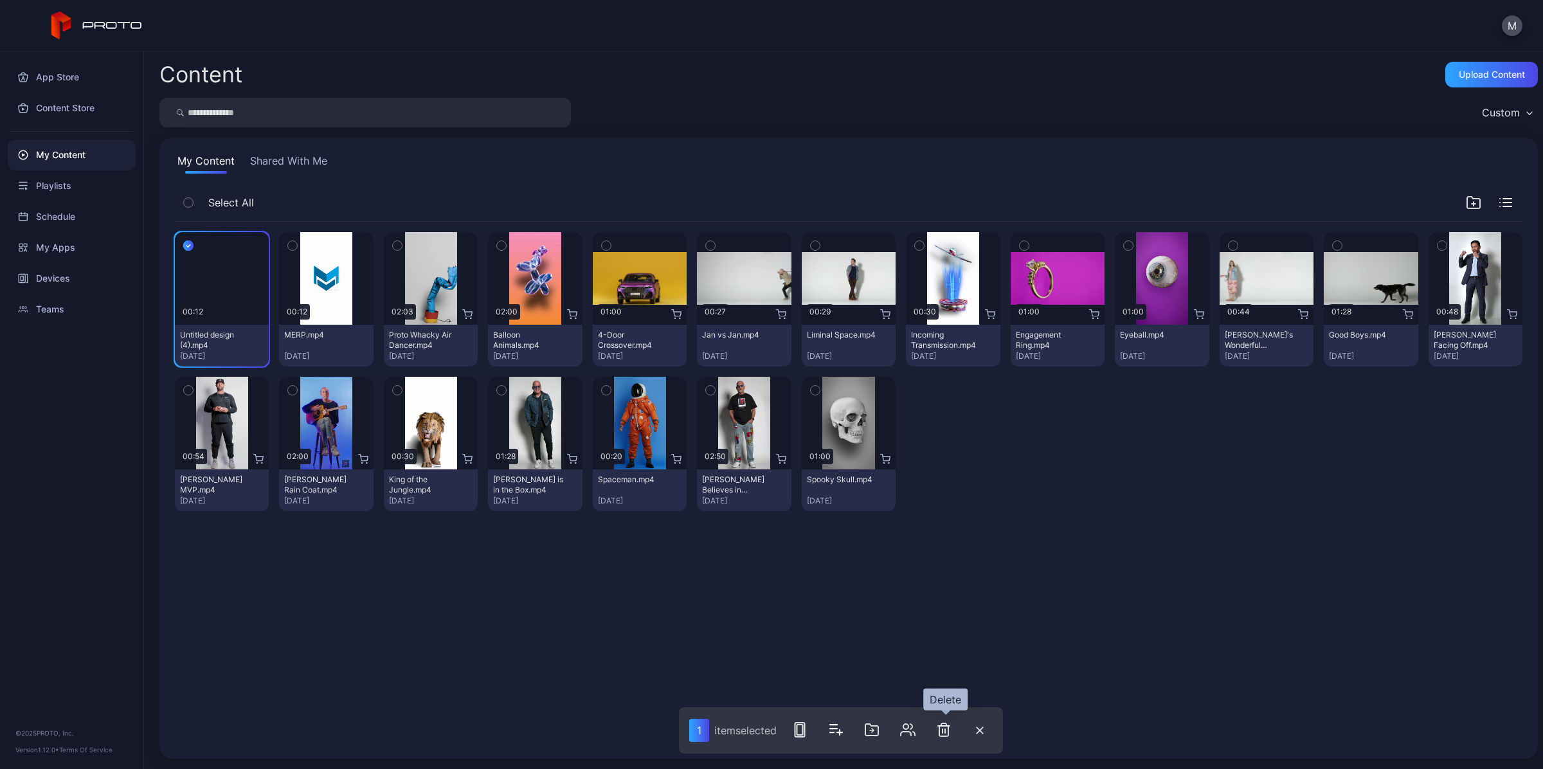
click at [951, 731] on icon "button" at bounding box center [943, 729] width 15 height 15
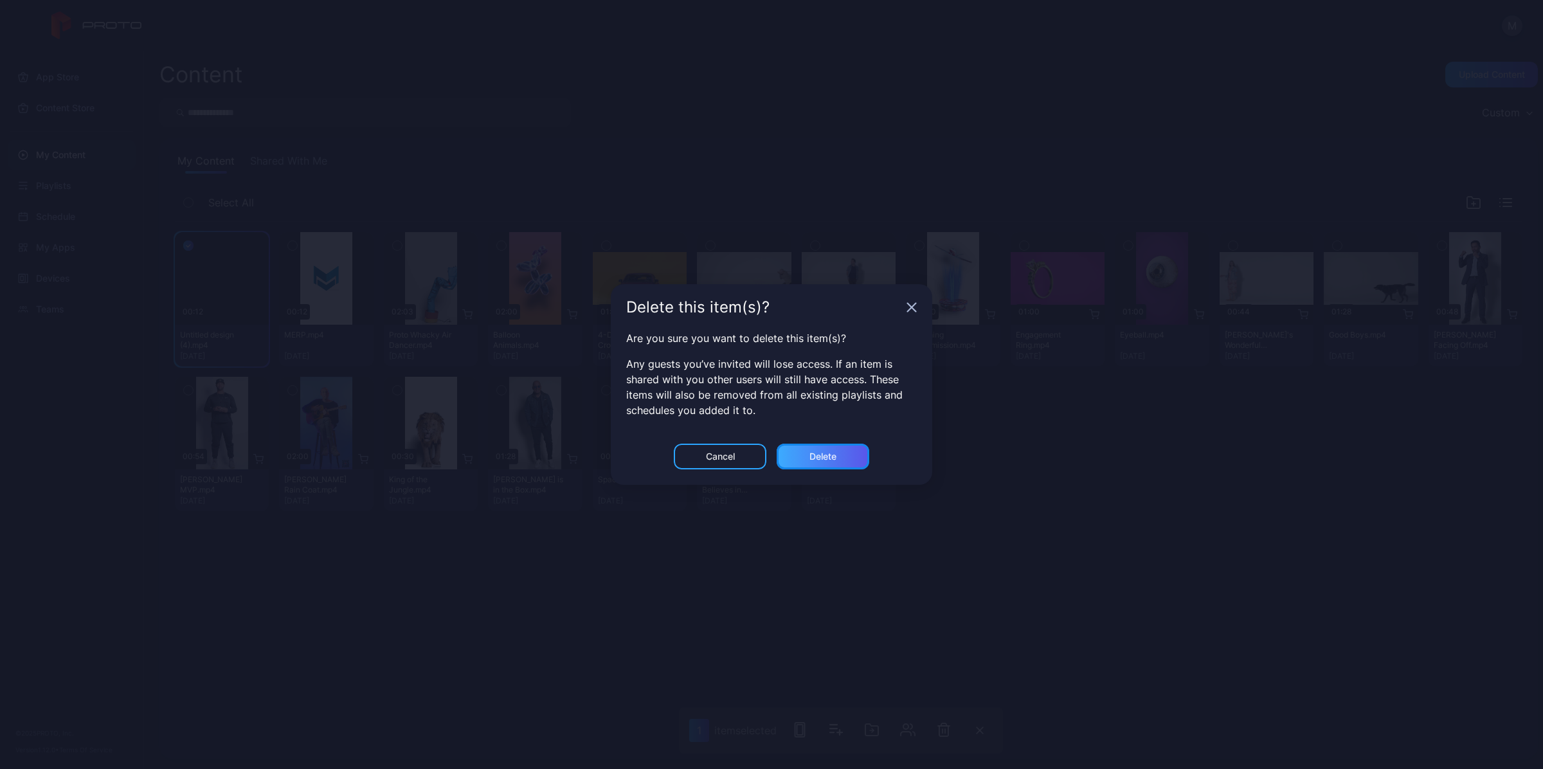
click at [848, 444] on div "Delete" at bounding box center [823, 457] width 93 height 26
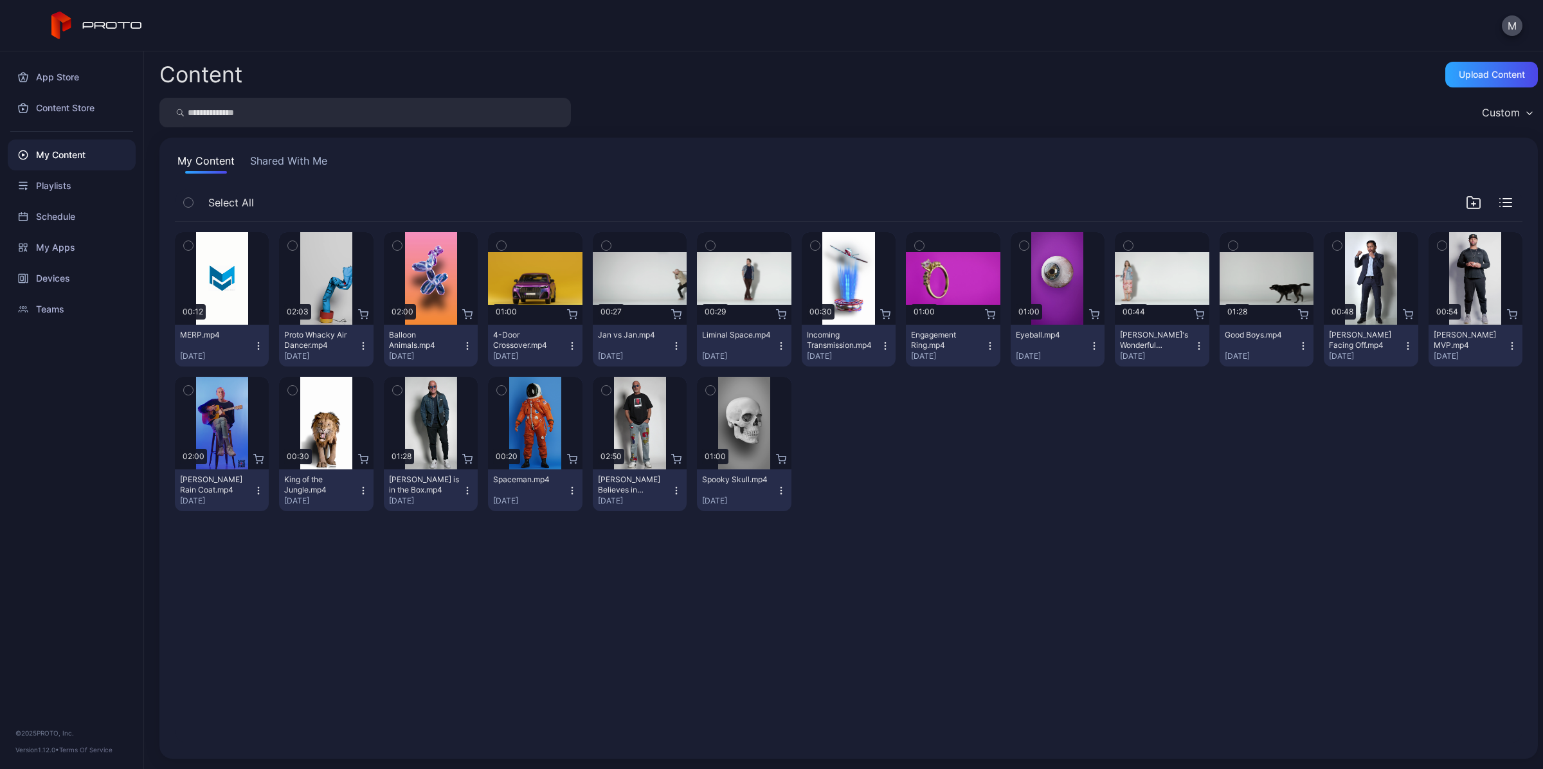
click at [920, 619] on div "Preview 00:12 MERP.mp4 [DATE] Preview 02:03 Proto Whacky Air Dancer.mp4 [DATE] …" at bounding box center [849, 482] width 1368 height 542
click at [1445, 69] on div "Upload Content" at bounding box center [1491, 75] width 93 height 26
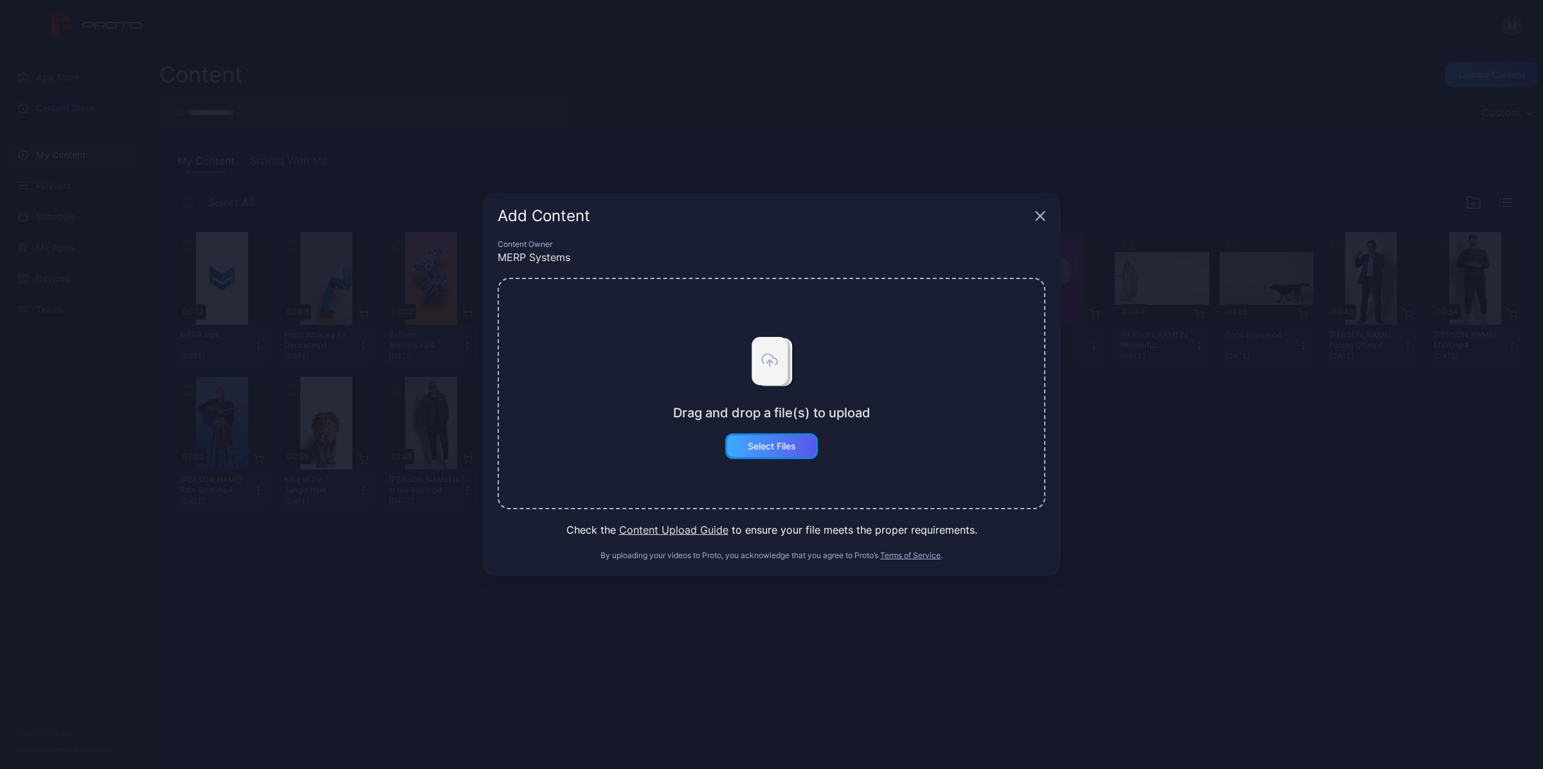
click at [798, 445] on div "Select Files" at bounding box center [771, 446] width 93 height 26
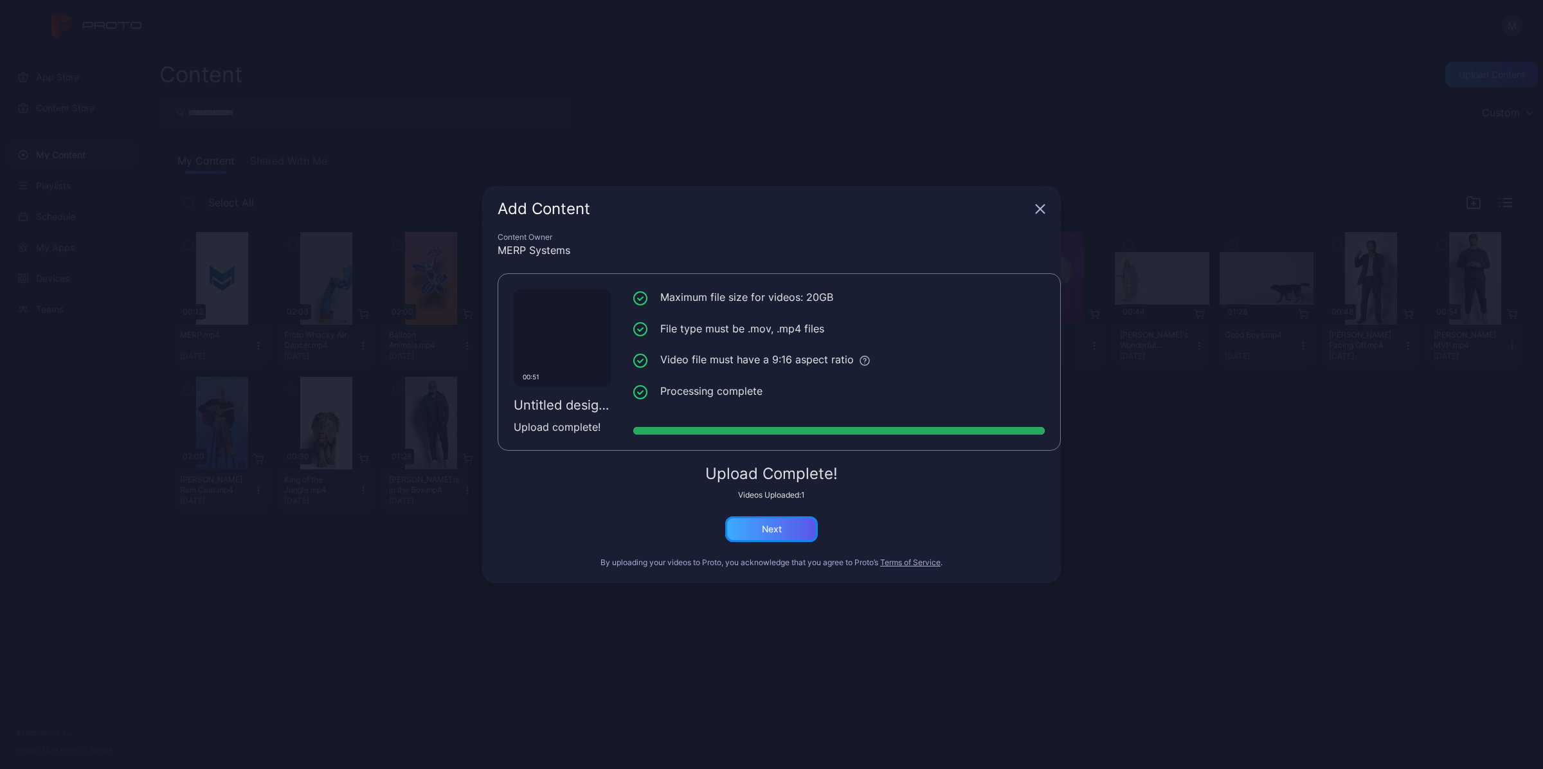
click at [800, 535] on div "Next" at bounding box center [771, 529] width 93 height 26
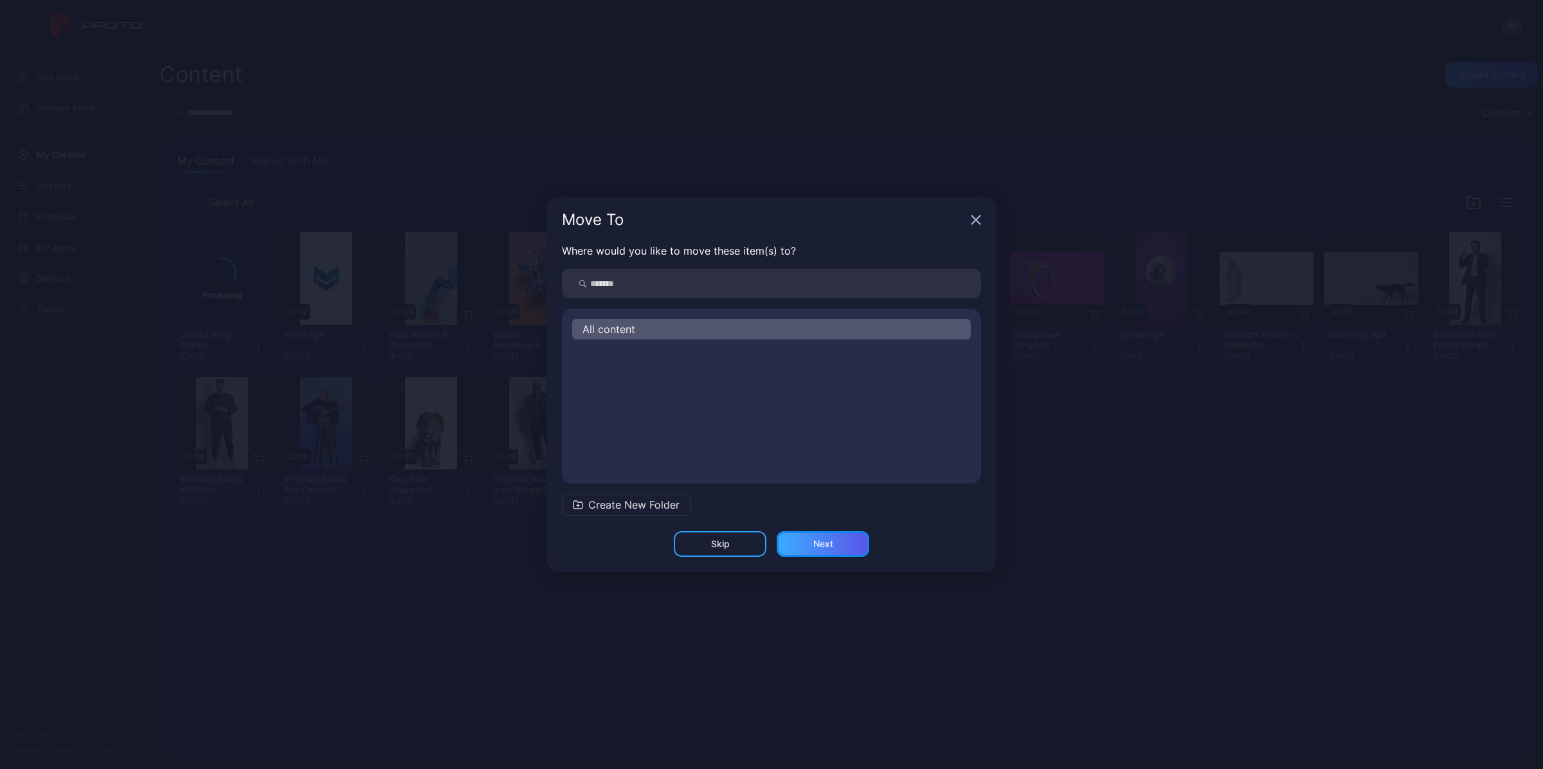
click at [818, 543] on div "Next" at bounding box center [823, 544] width 20 height 10
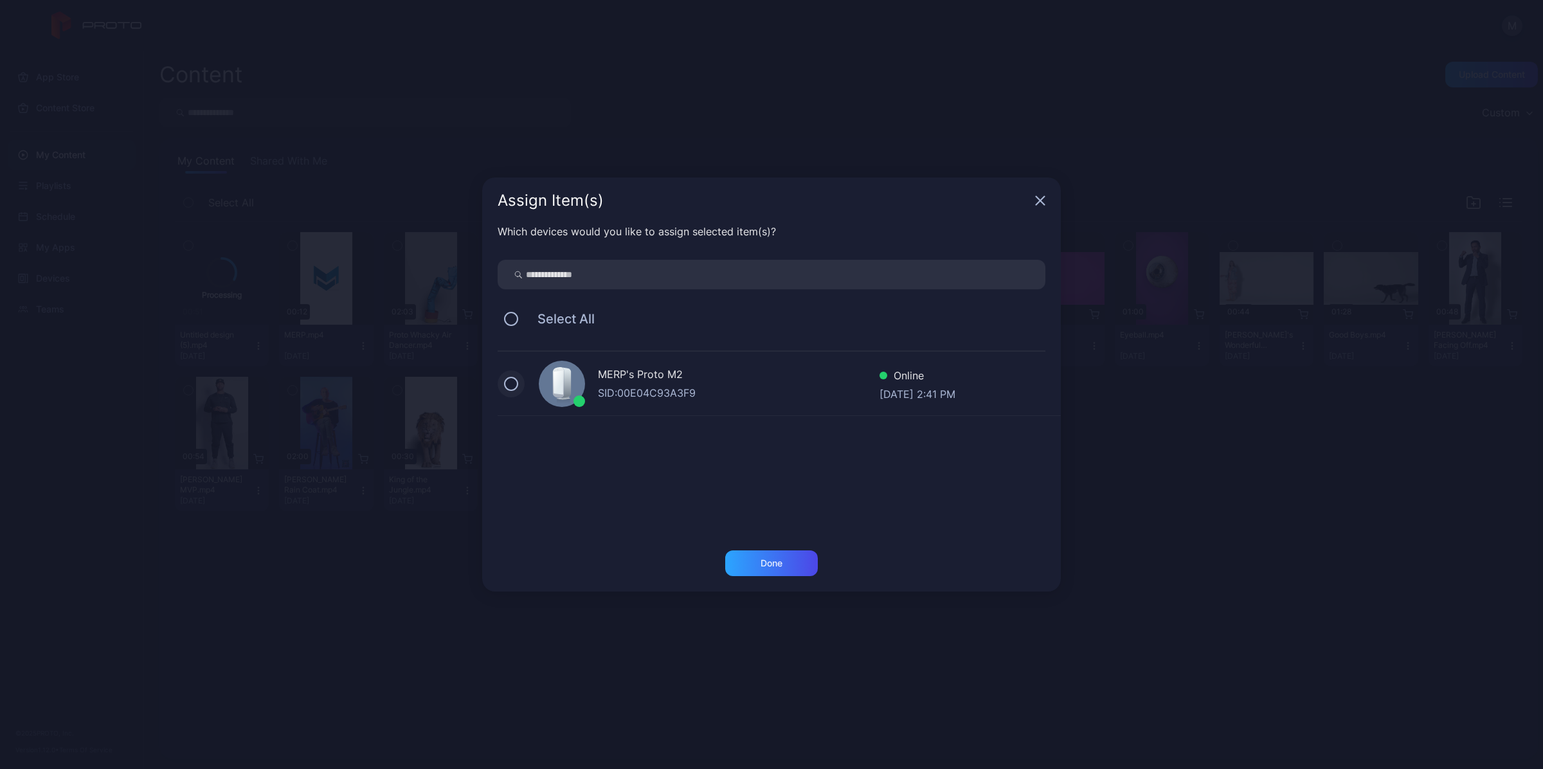
click at [504, 384] on button at bounding box center [511, 384] width 14 height 14
click at [756, 567] on div "Done" at bounding box center [771, 563] width 93 height 26
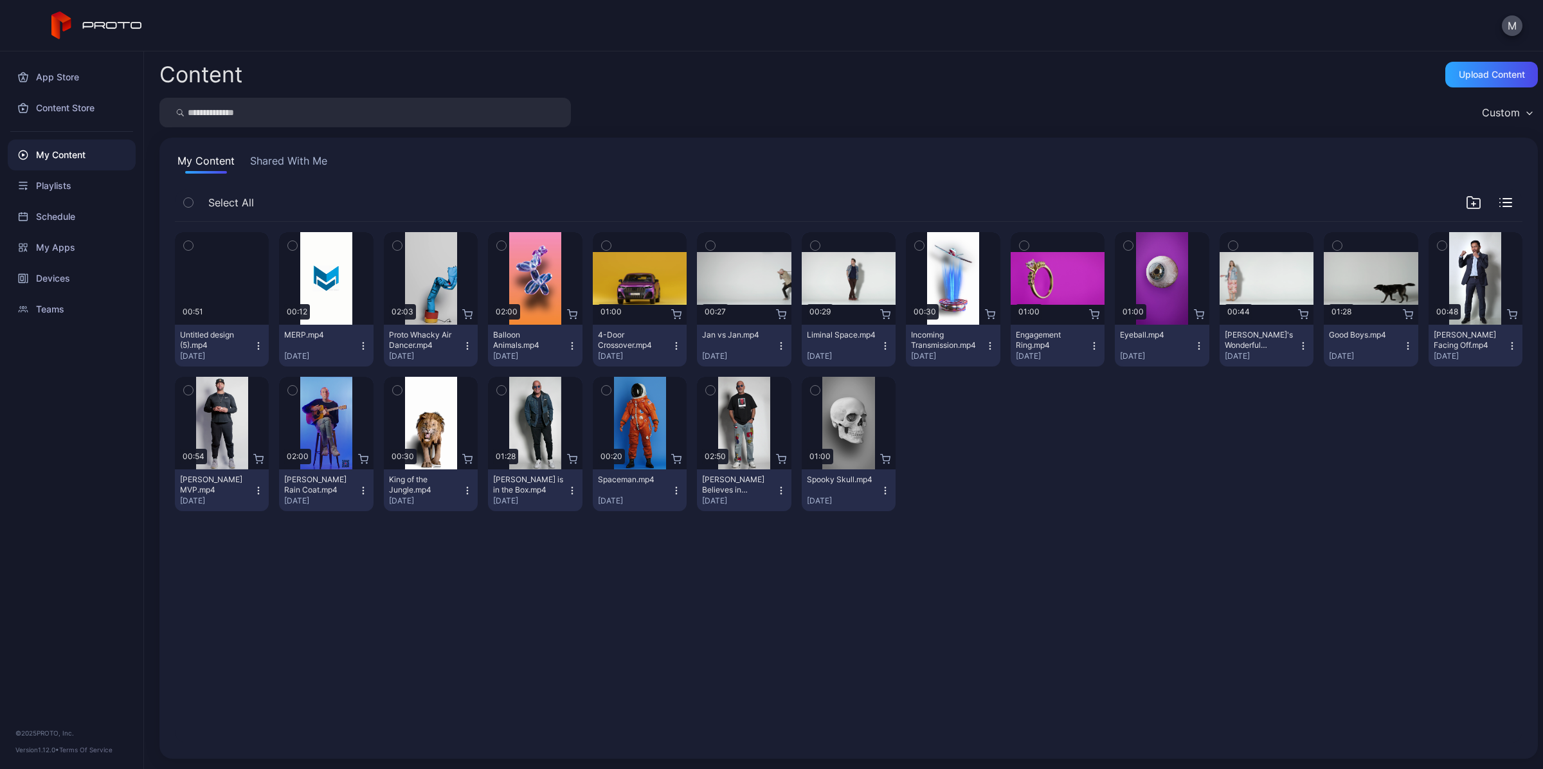
click at [255, 349] on icon "button" at bounding box center [258, 346] width 10 height 10
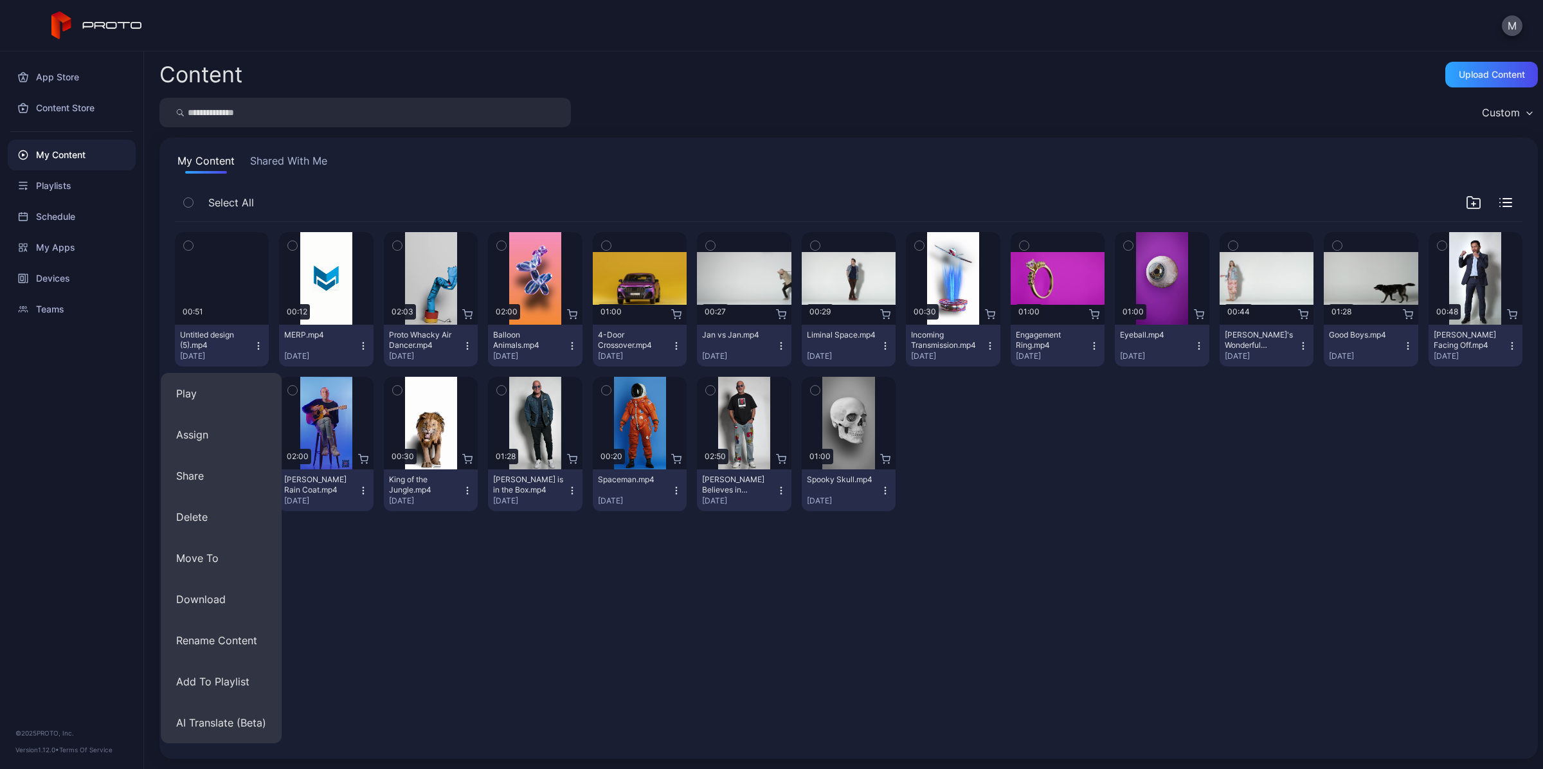
click at [255, 346] on icon "button" at bounding box center [258, 346] width 10 height 10
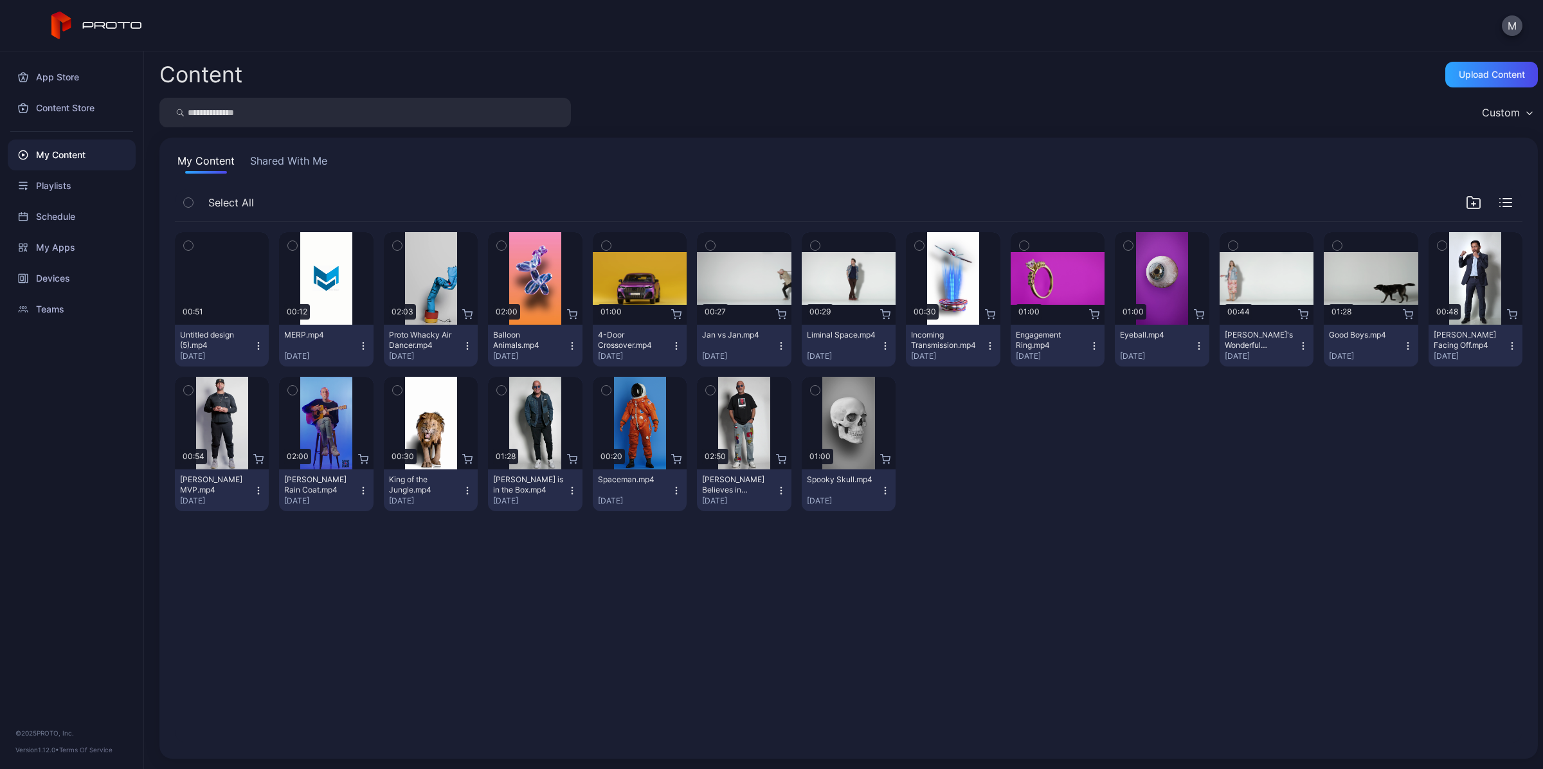
click at [257, 345] on icon "button" at bounding box center [258, 346] width 10 height 10
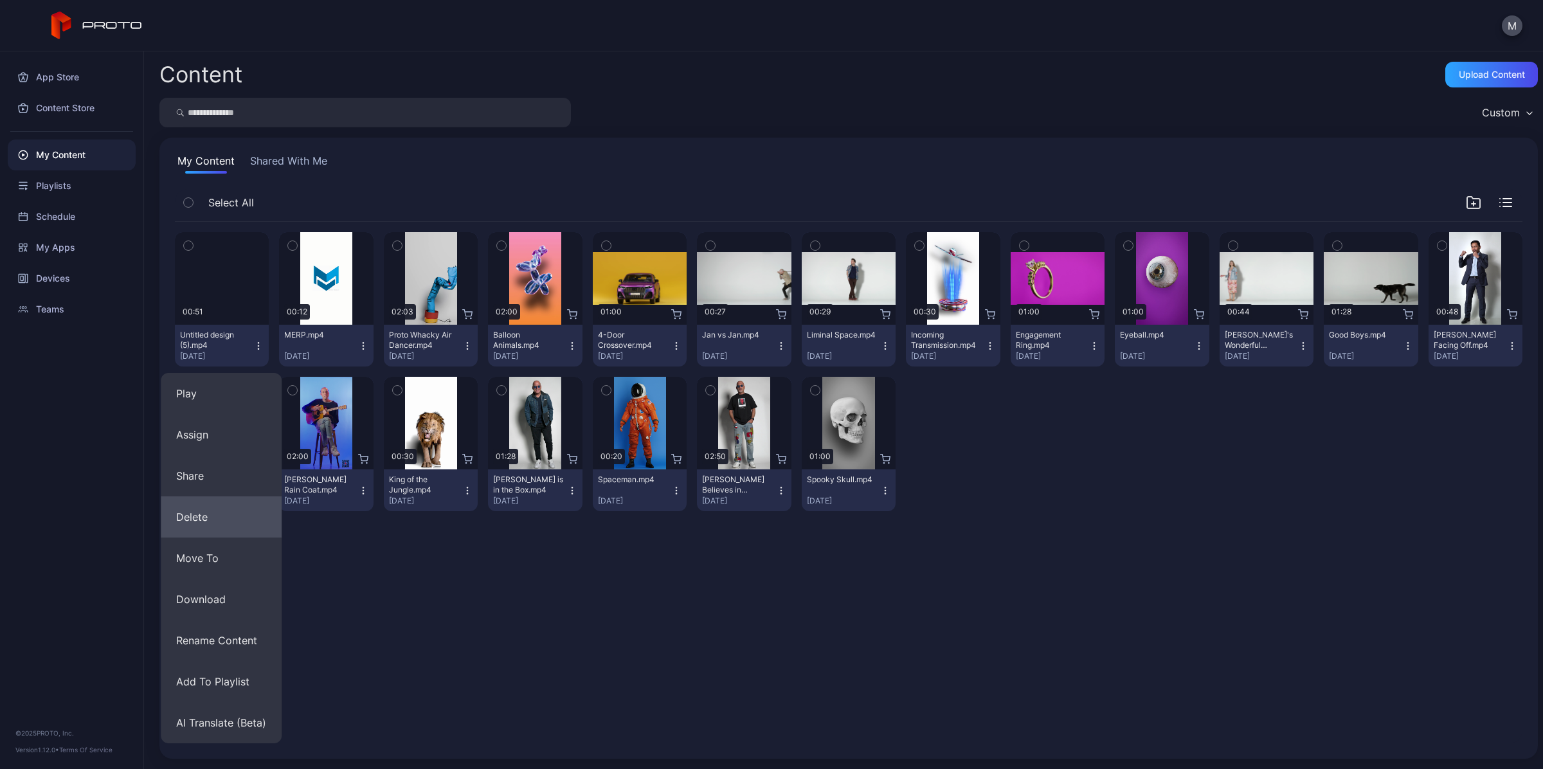
click at [226, 516] on button "Delete" at bounding box center [221, 516] width 121 height 41
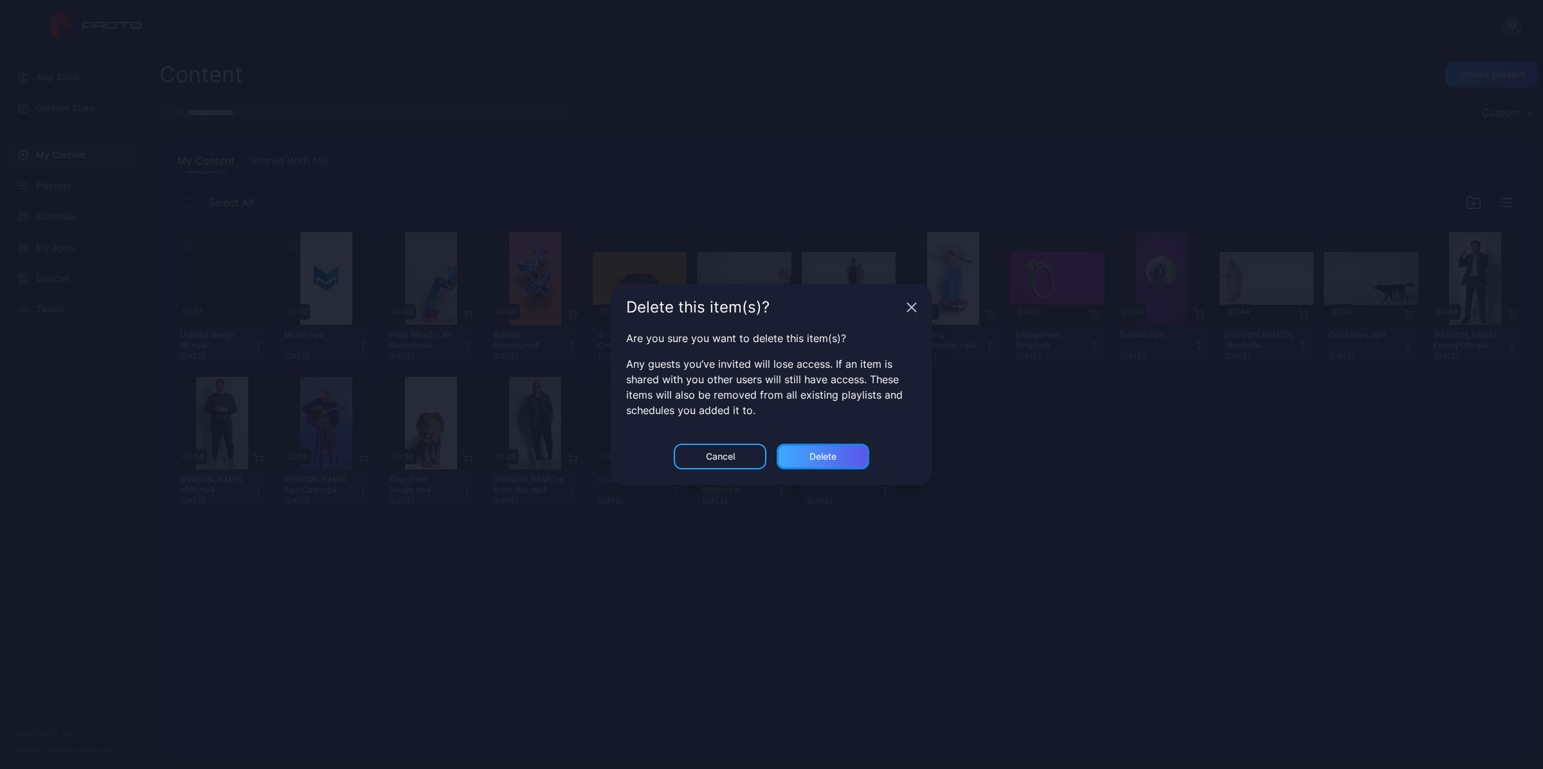
click at [800, 458] on div "Delete" at bounding box center [823, 457] width 93 height 26
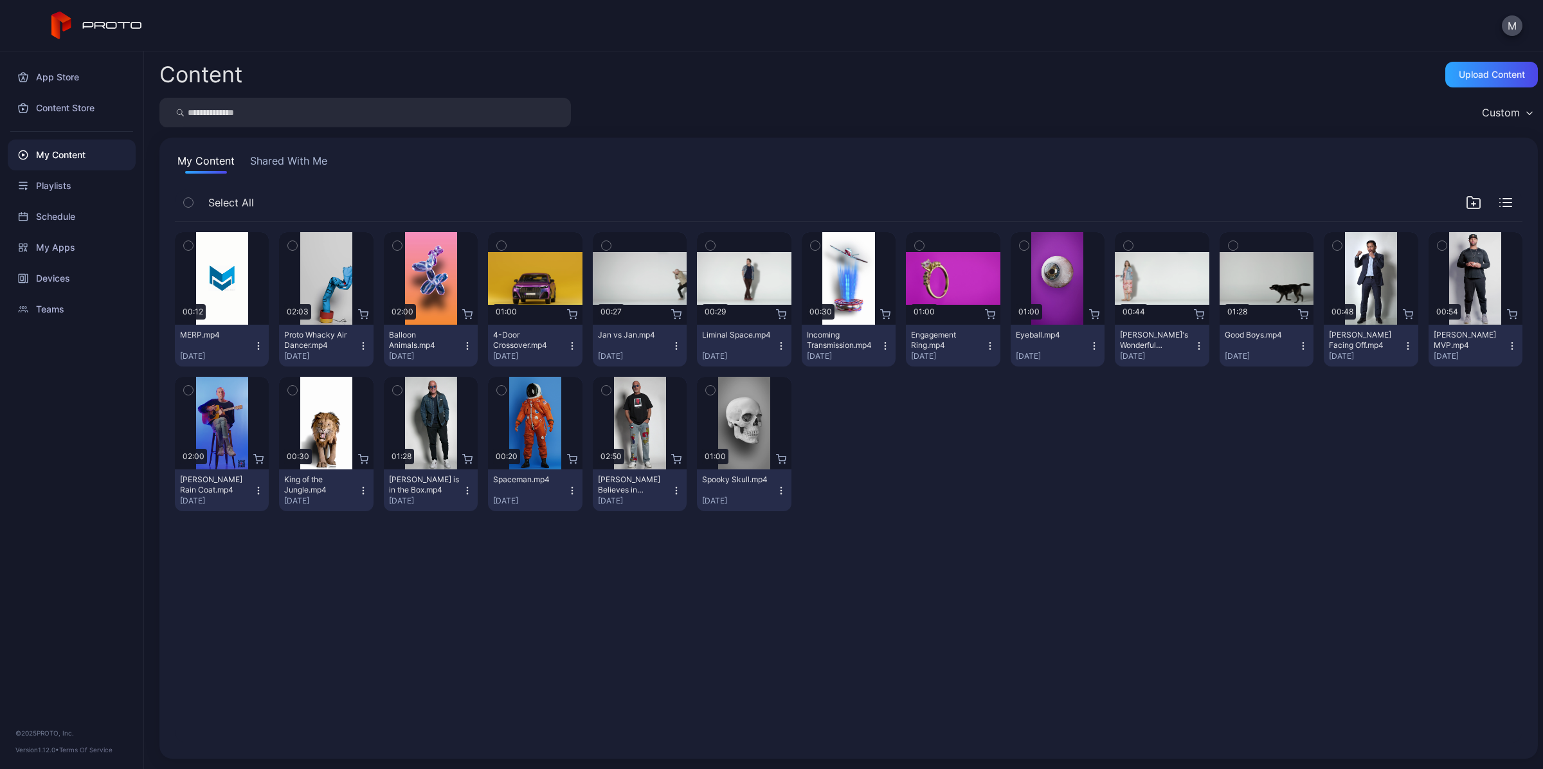
click at [255, 344] on icon "button" at bounding box center [258, 346] width 10 height 10
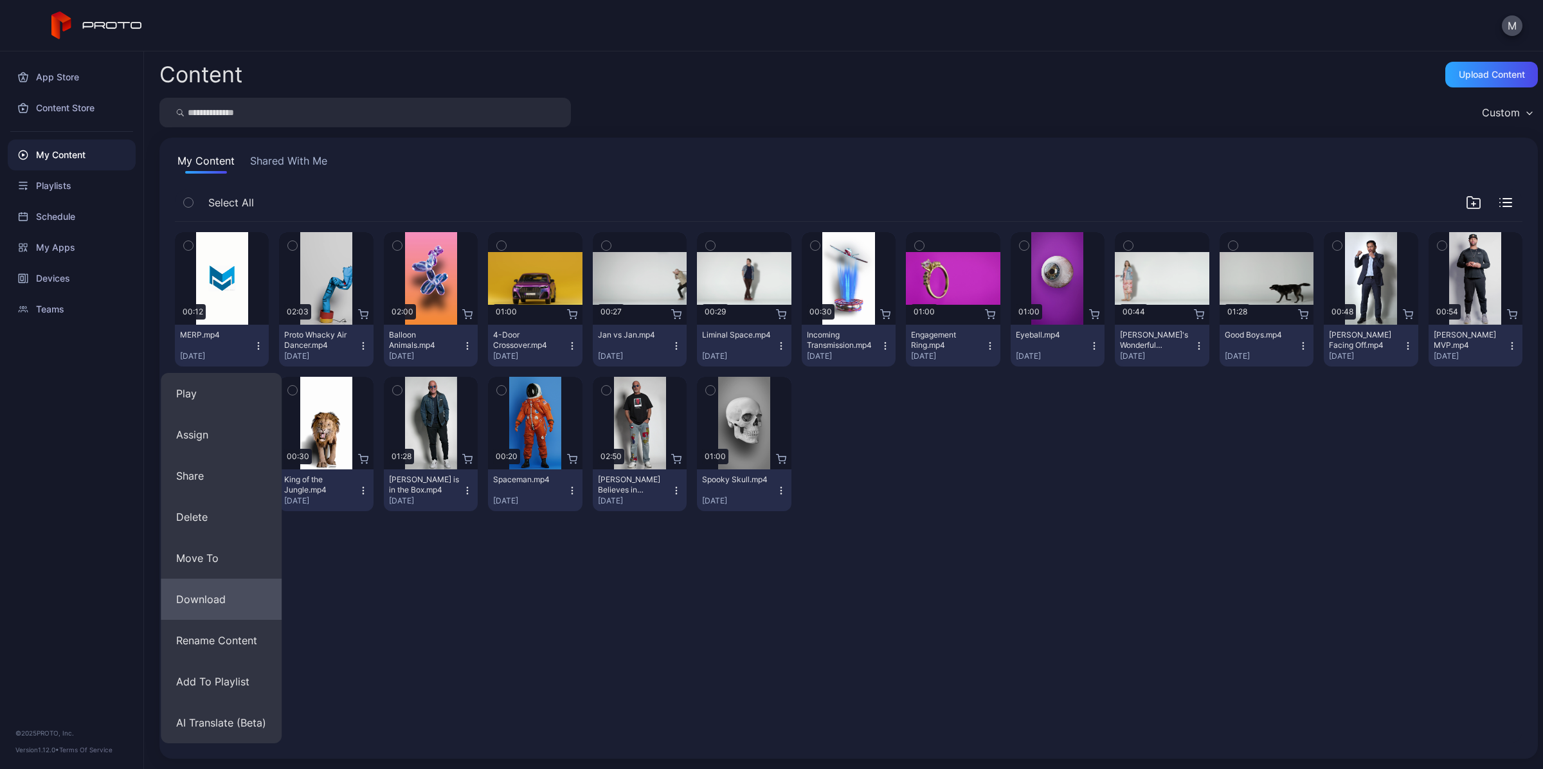
click at [233, 593] on button "Download" at bounding box center [221, 599] width 121 height 41
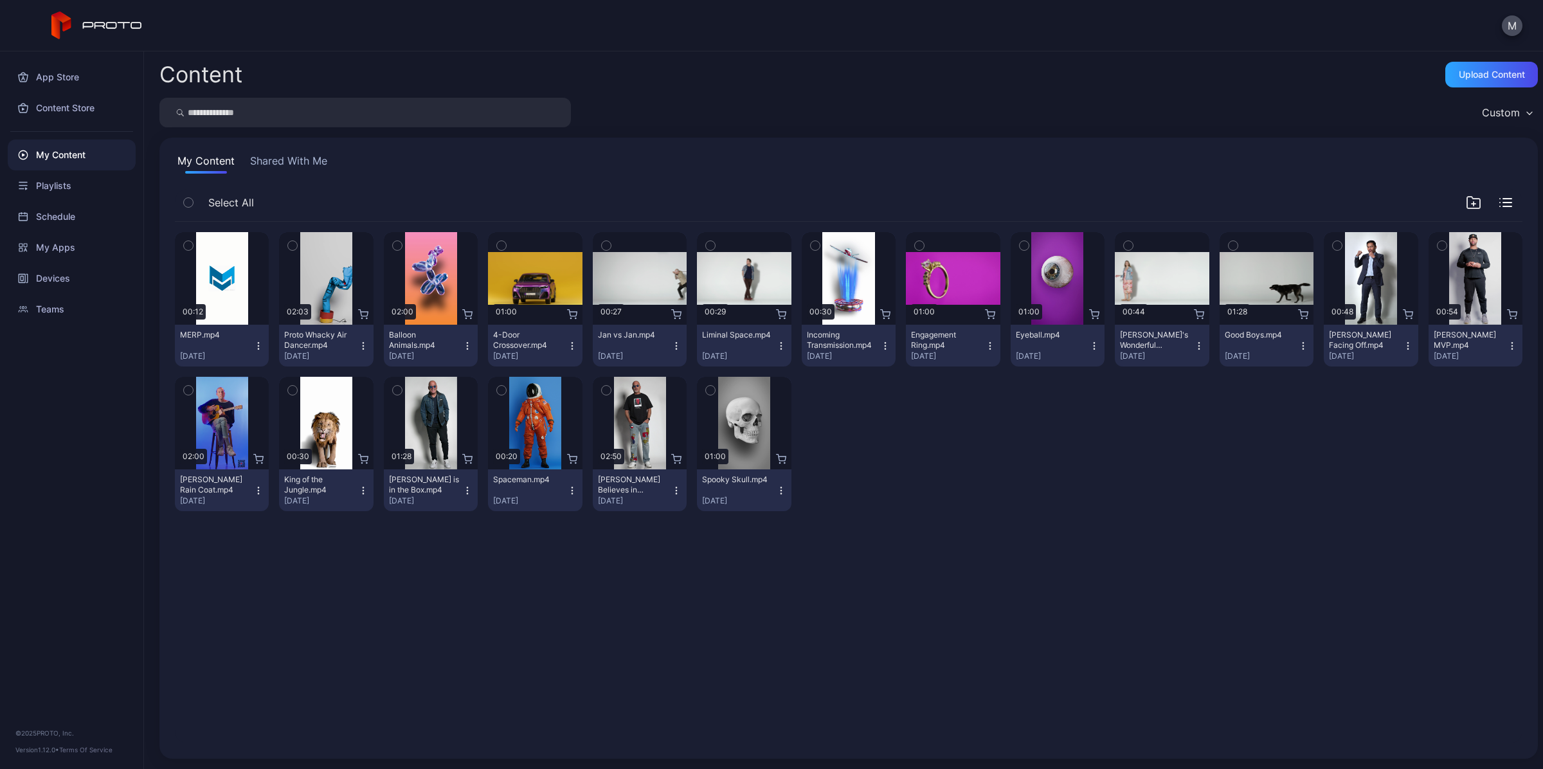
click at [363, 345] on icon "button" at bounding box center [363, 346] width 10 height 10
click at [257, 341] on icon "button" at bounding box center [258, 346] width 10 height 10
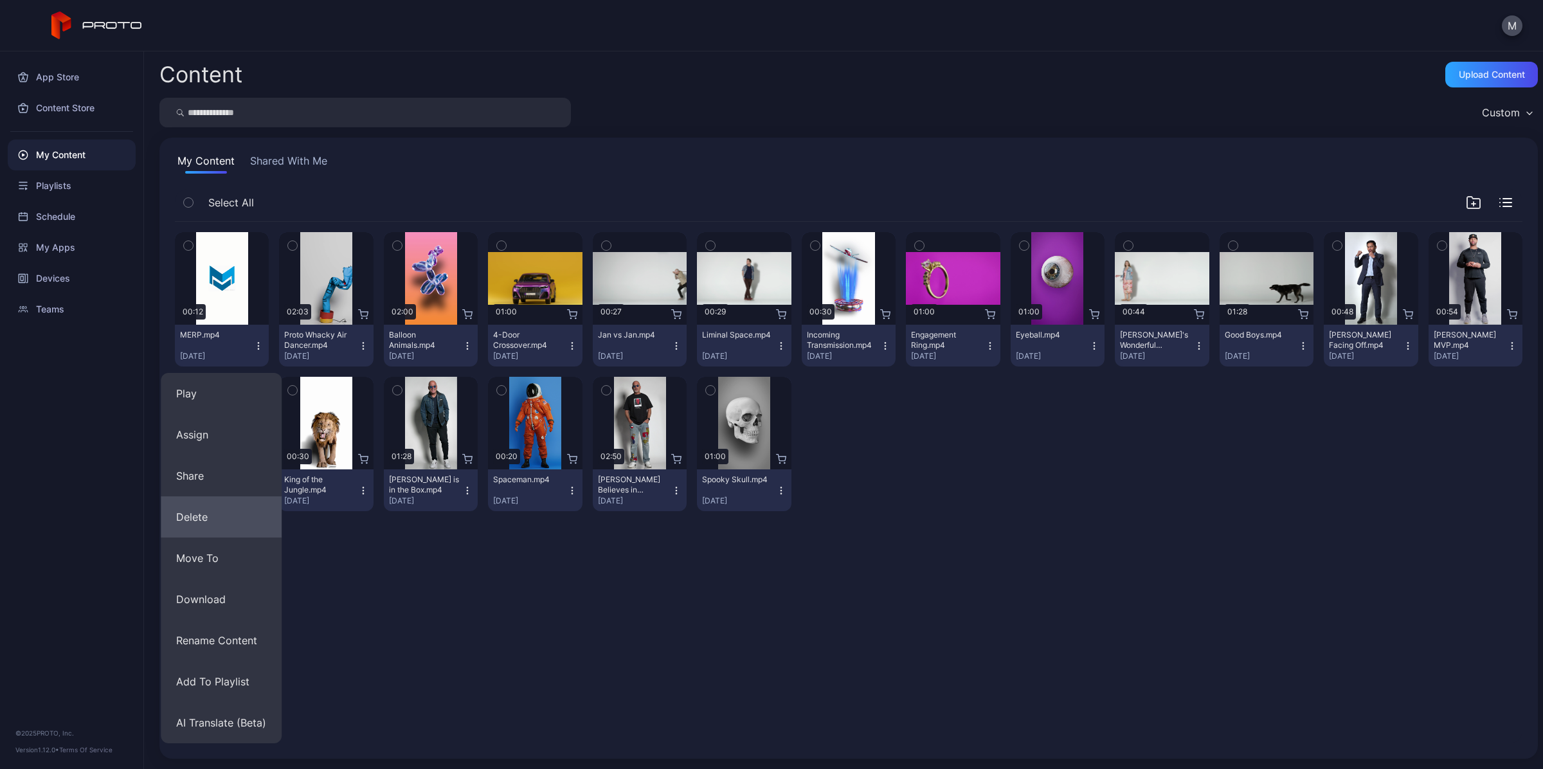
click at [236, 519] on button "Delete" at bounding box center [221, 516] width 121 height 41
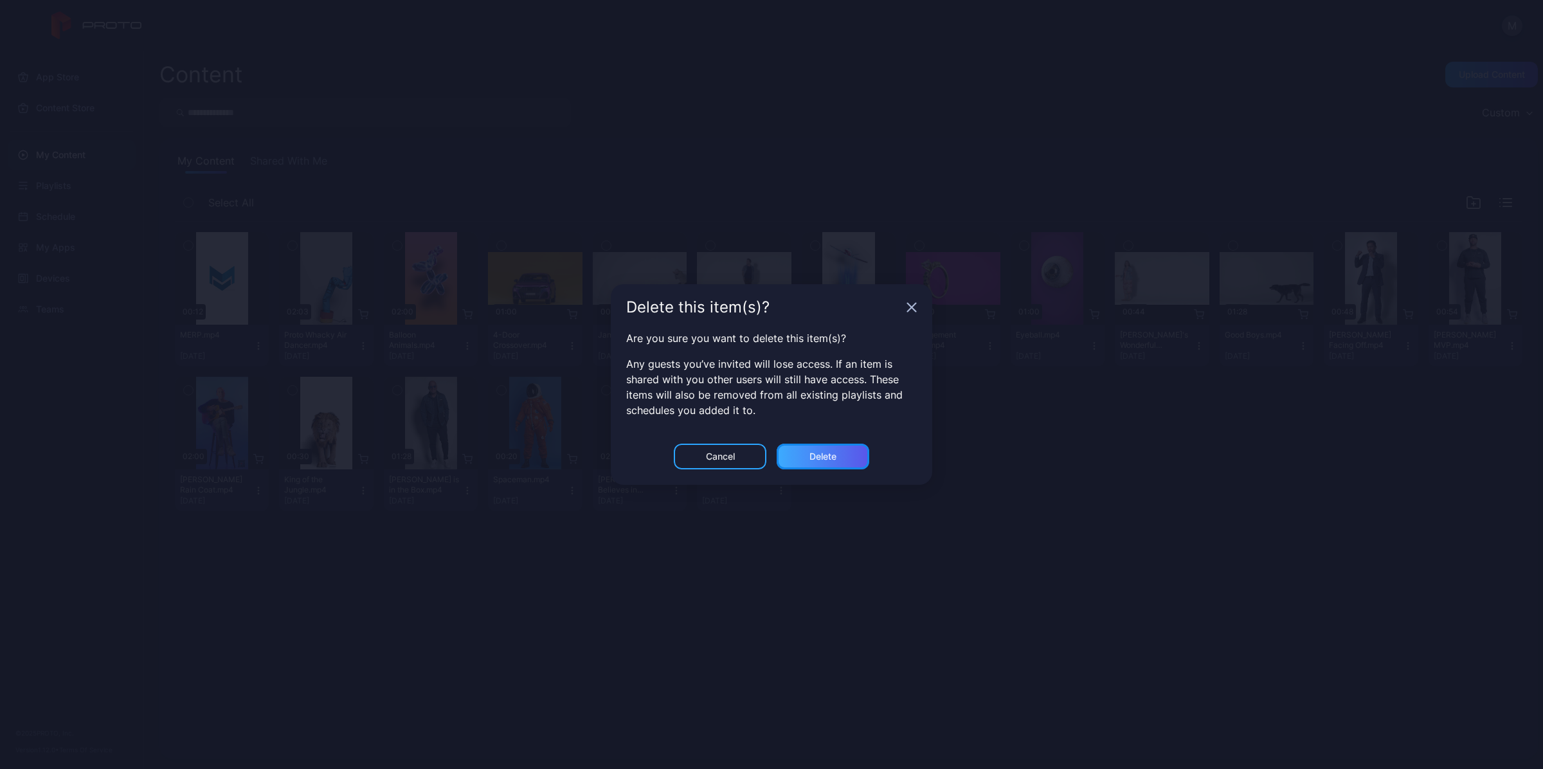
click at [811, 454] on div "Delete" at bounding box center [822, 456] width 27 height 10
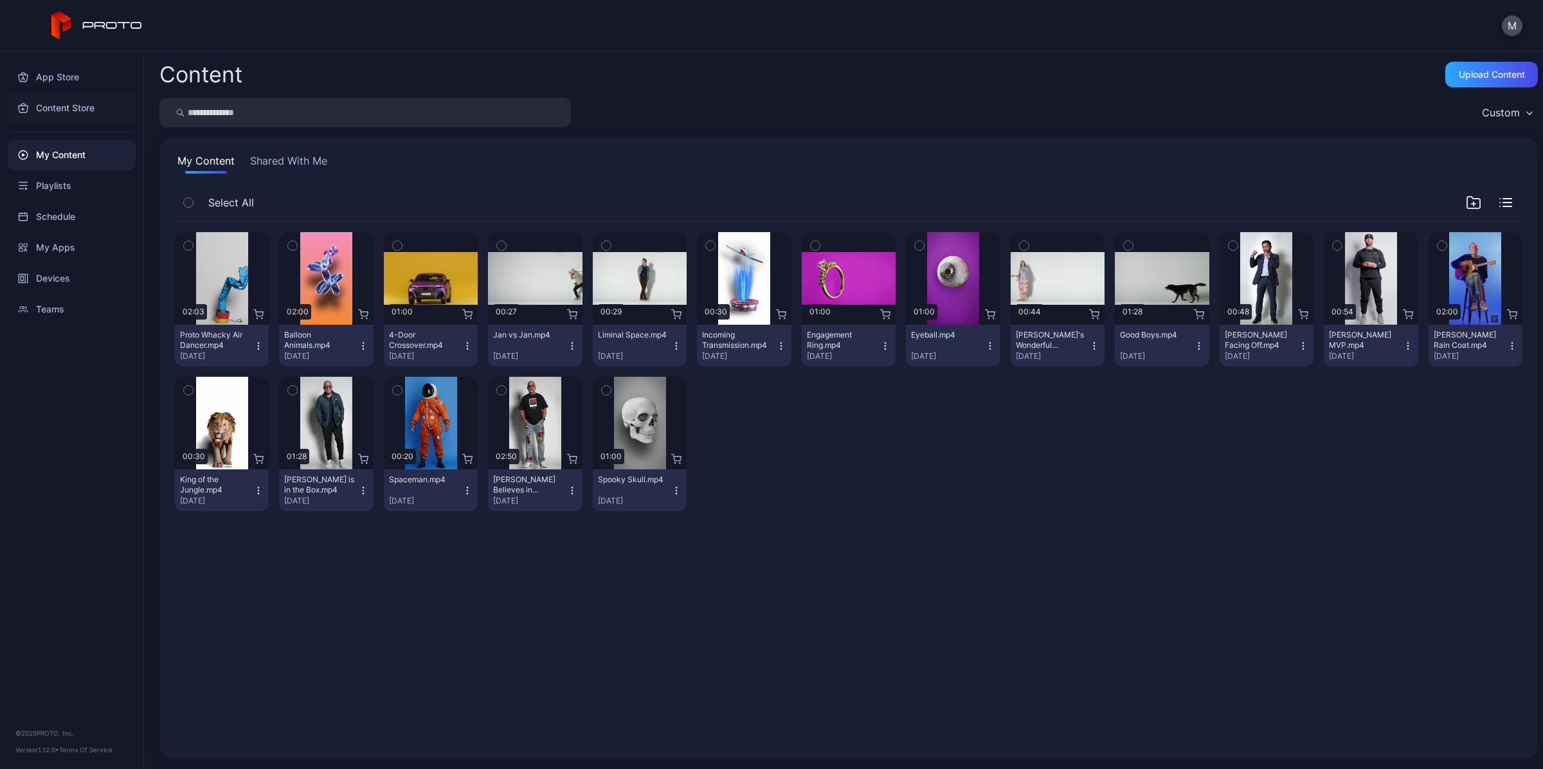
click at [73, 108] on div "Content Store" at bounding box center [72, 108] width 128 height 31
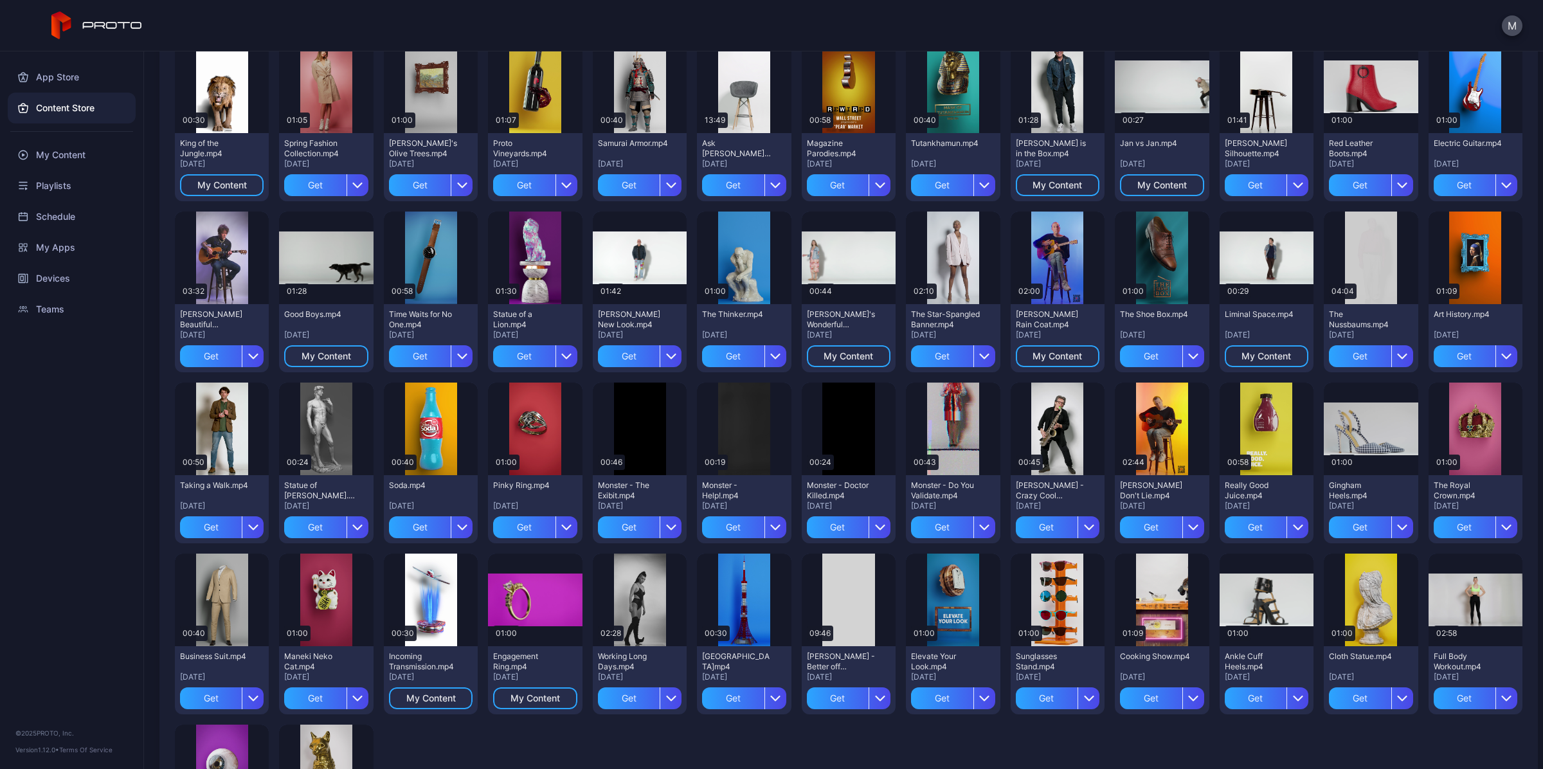
scroll to position [482, 0]
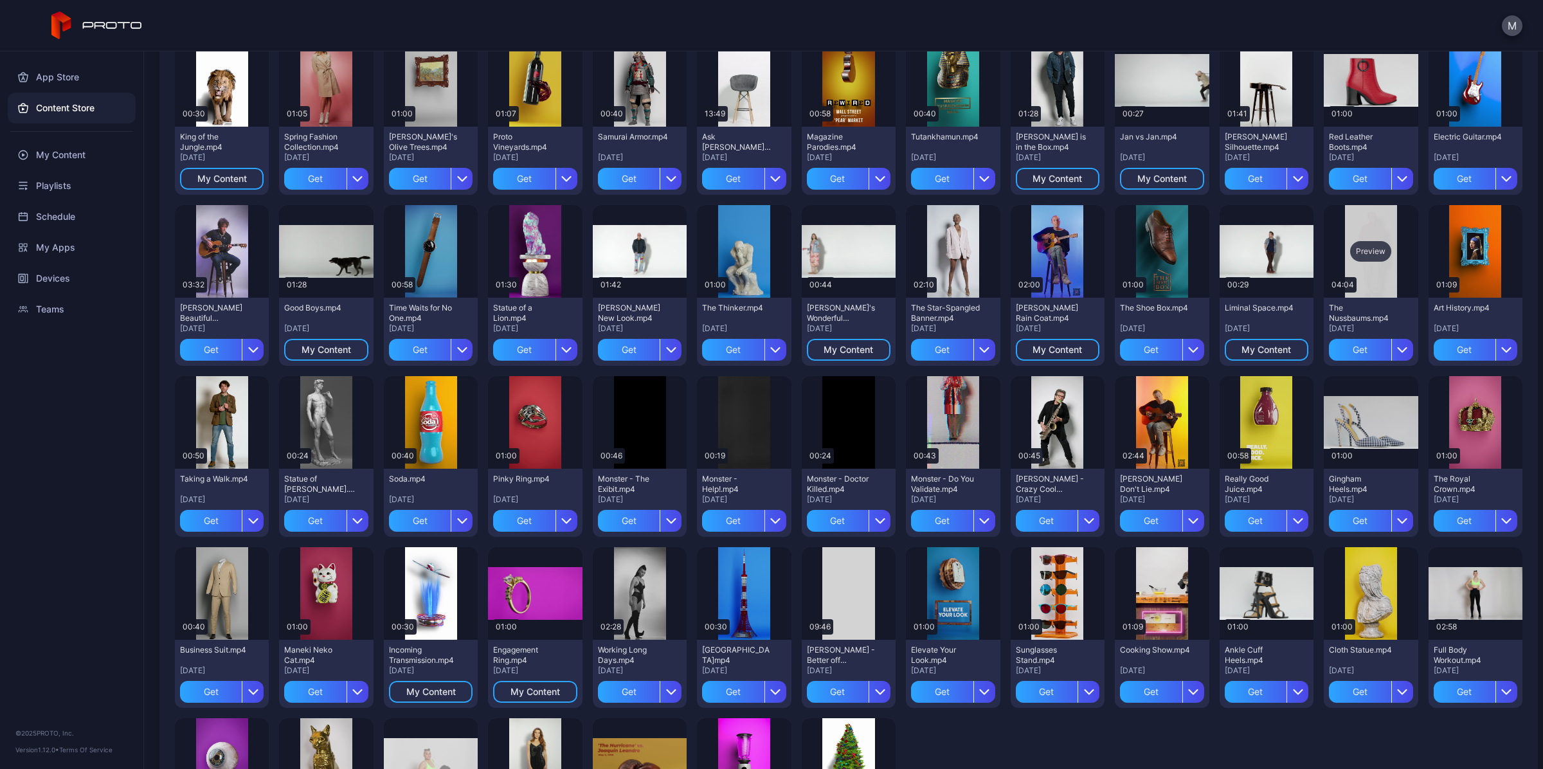
click at [1353, 251] on div "Preview" at bounding box center [1370, 251] width 41 height 21
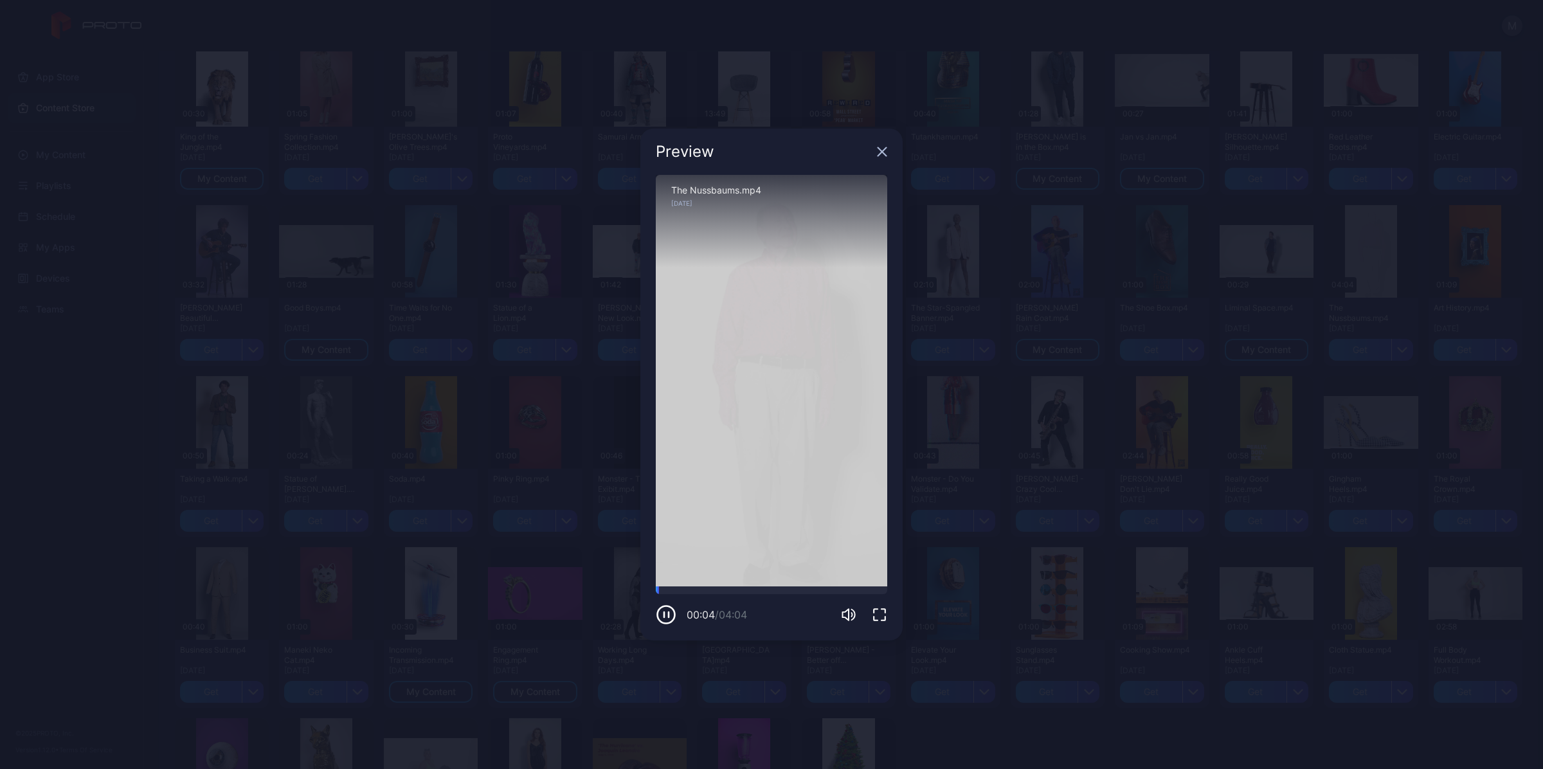
click at [883, 151] on icon "button" at bounding box center [882, 152] width 8 height 8
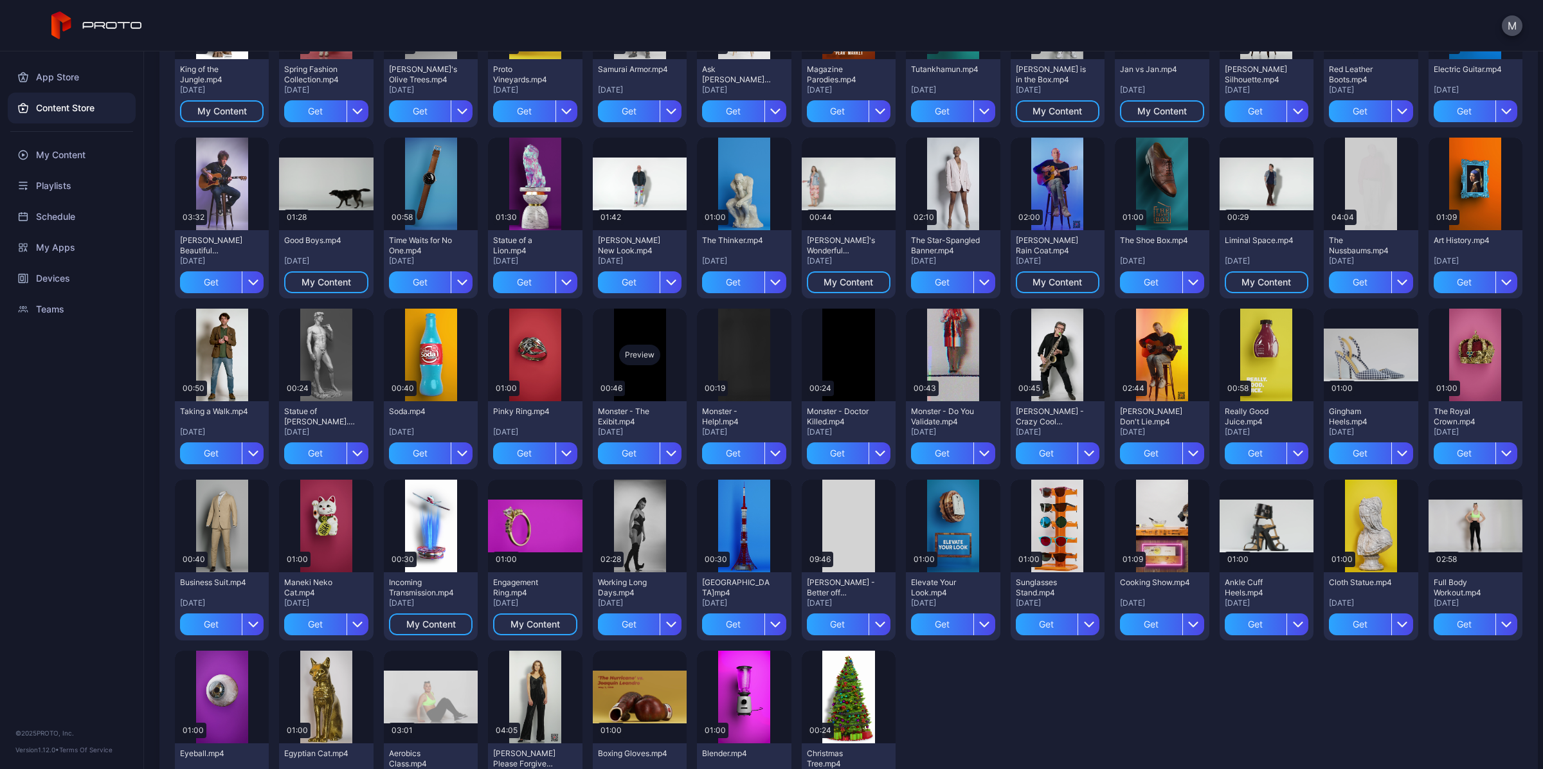
scroll to position [628, 0]
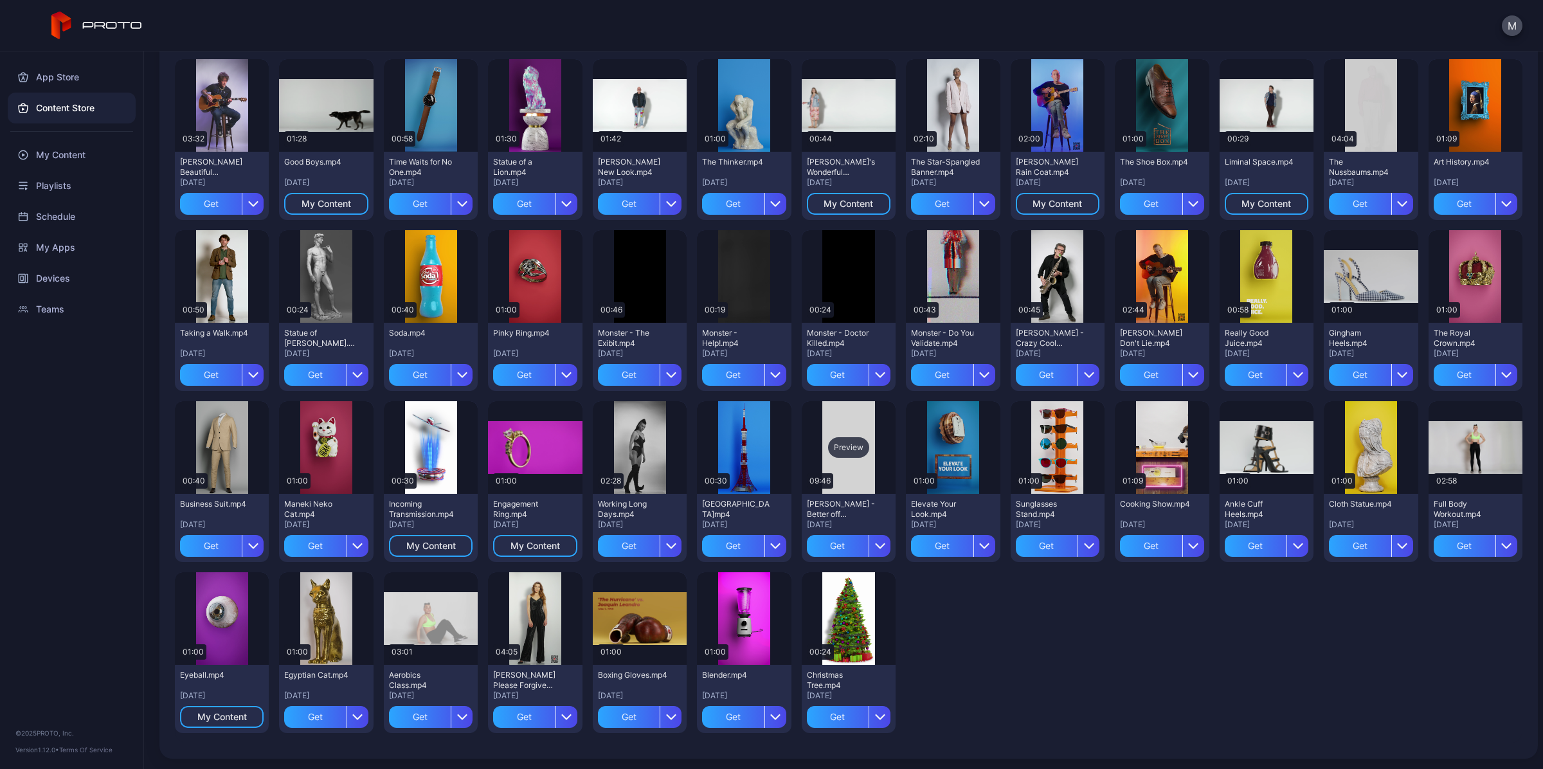
click at [847, 458] on div "Preview" at bounding box center [849, 447] width 94 height 93
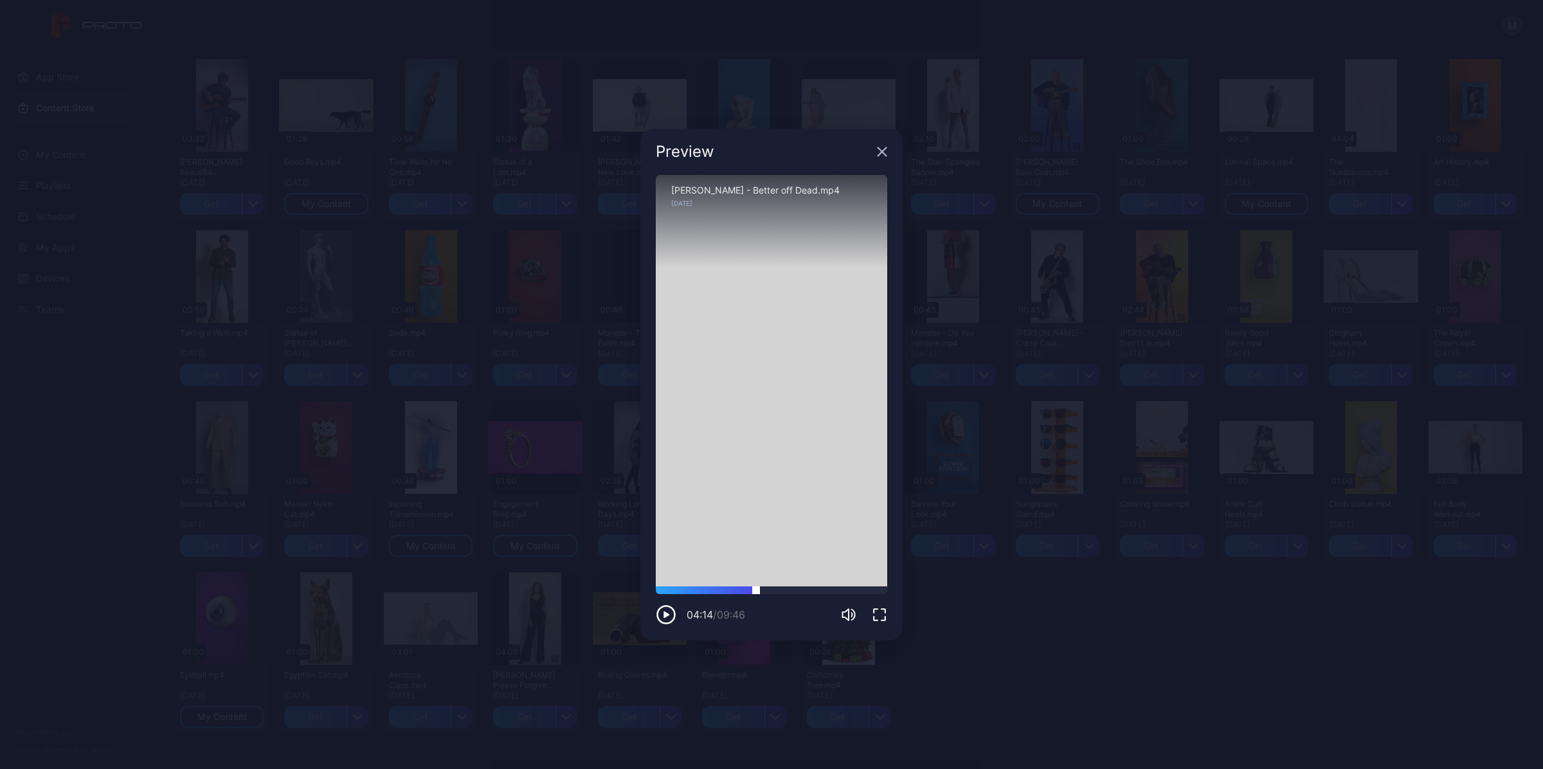
click at [756, 593] on div at bounding box center [771, 590] width 231 height 8
click at [878, 156] on icon "button" at bounding box center [882, 152] width 8 height 8
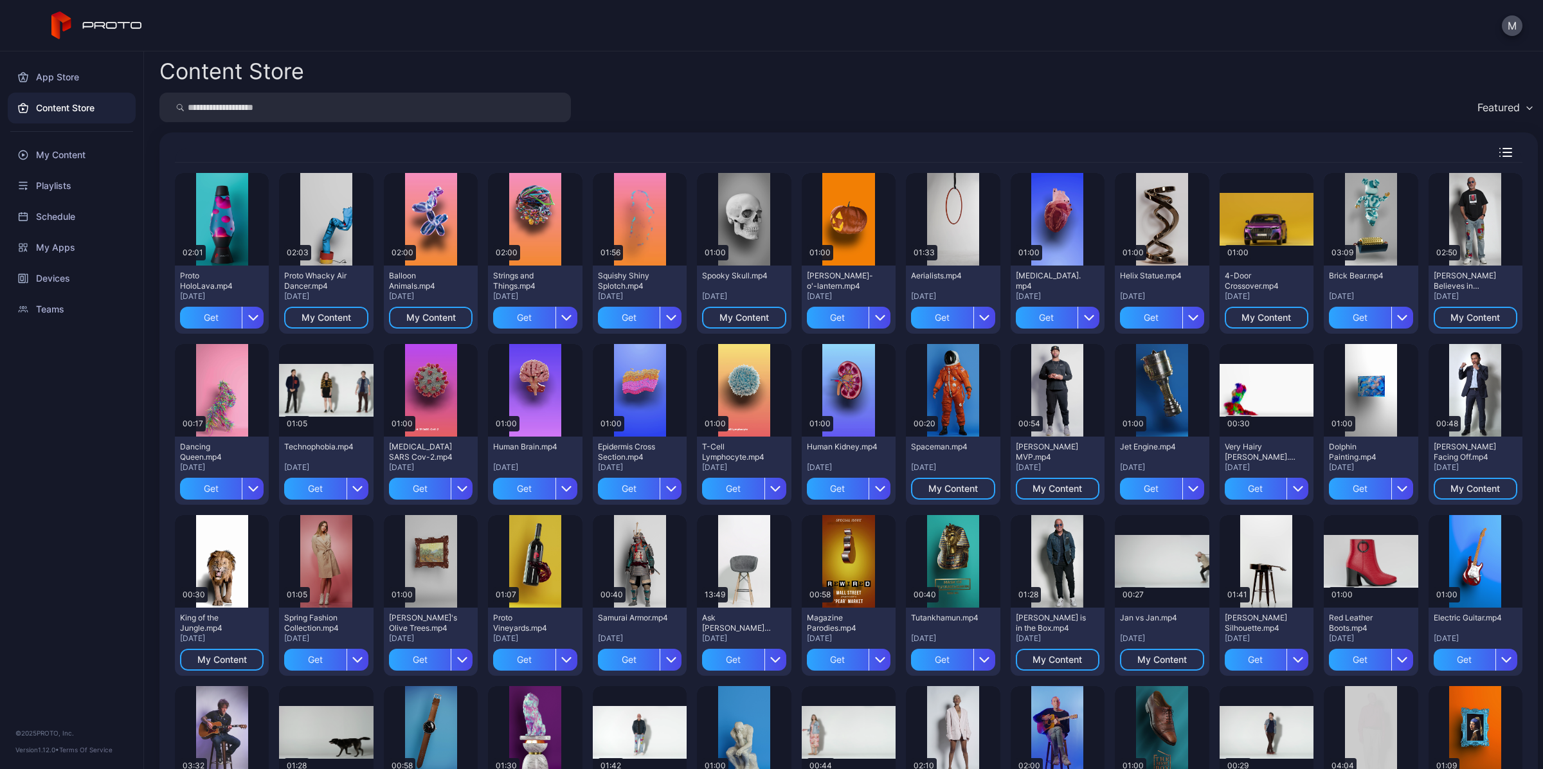
scroll to position [0, 0]
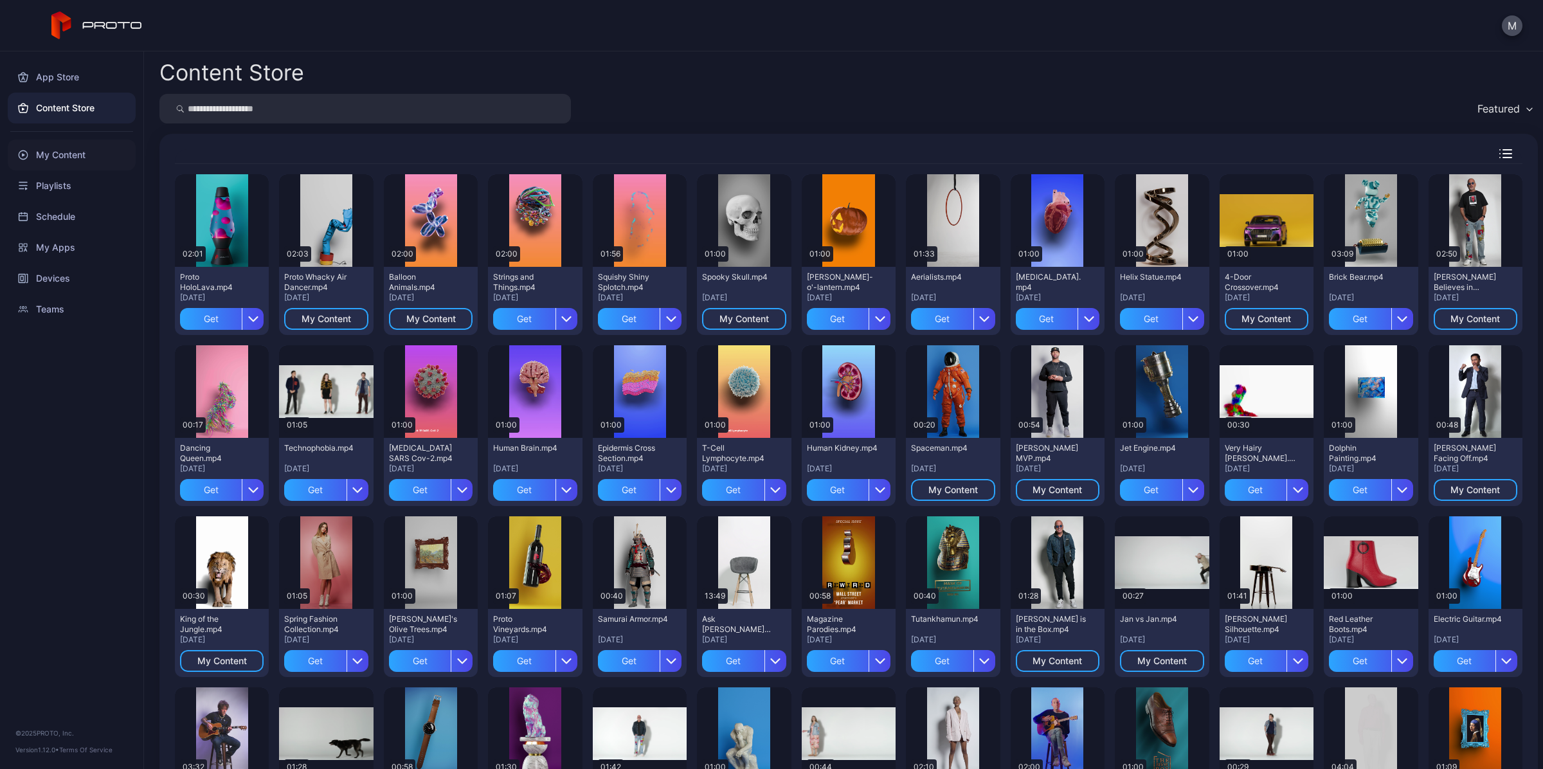
click at [55, 152] on div "My Content" at bounding box center [72, 154] width 128 height 31
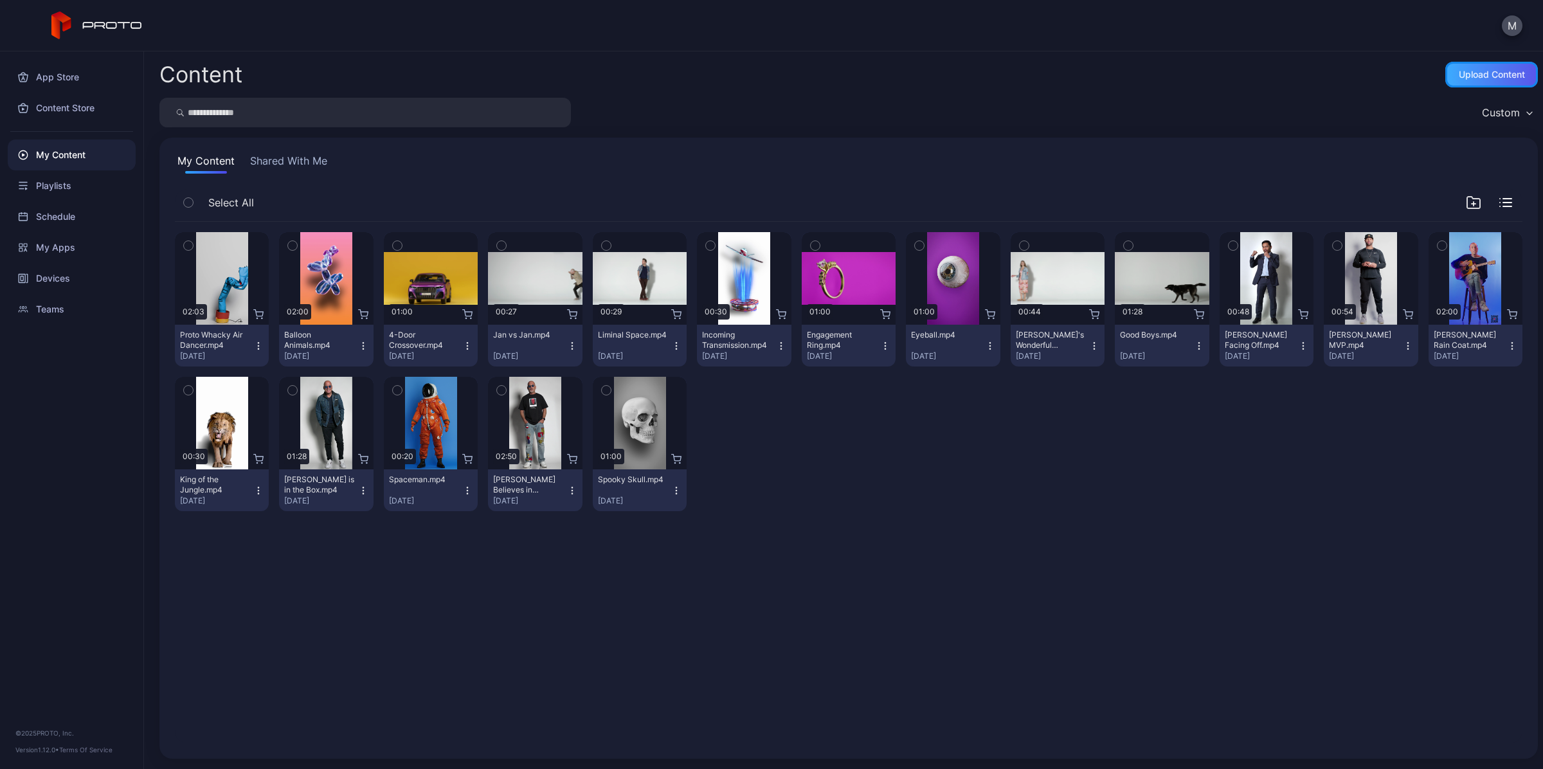
click at [1448, 84] on div "Upload Content" at bounding box center [1491, 75] width 93 height 26
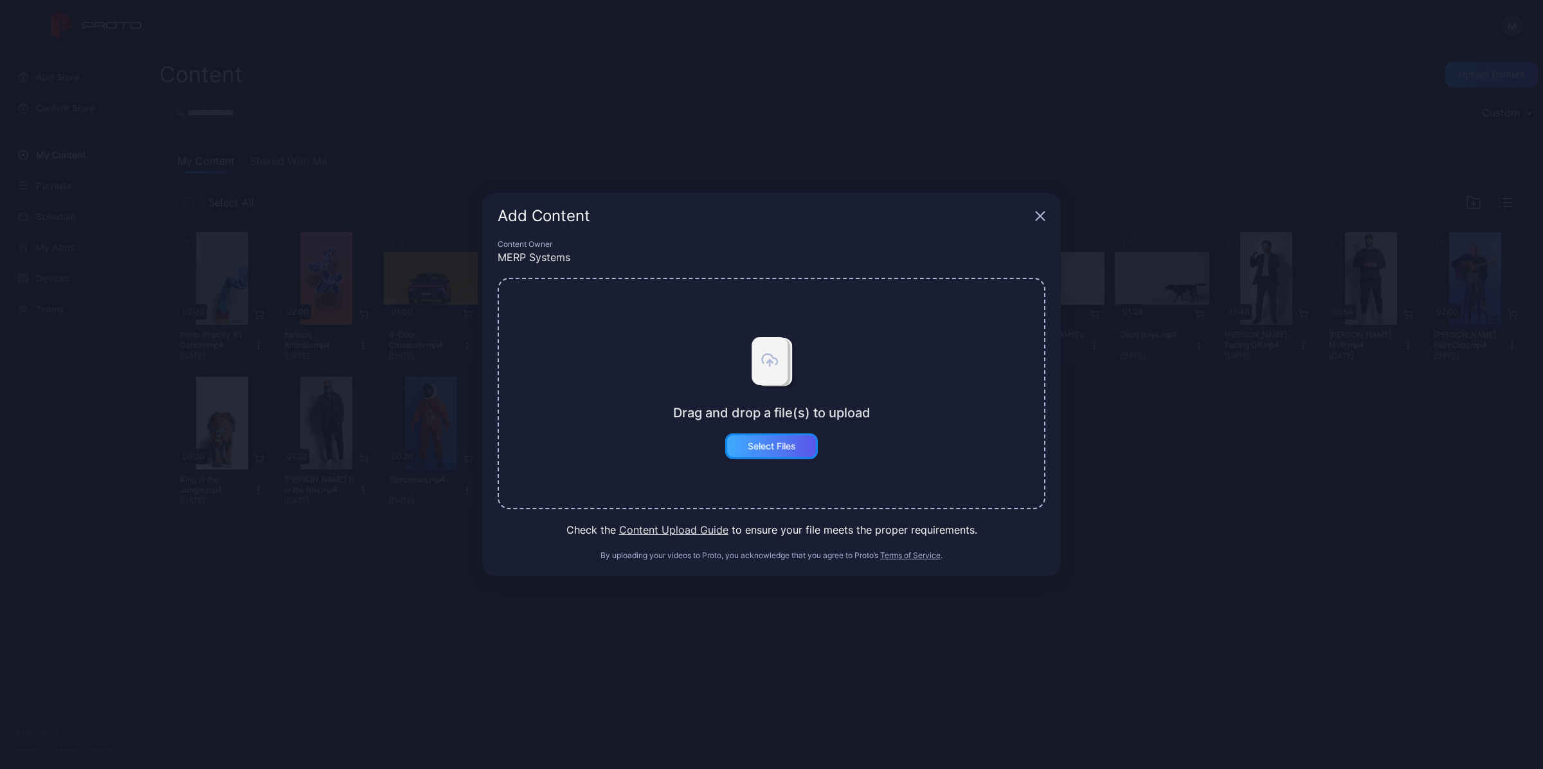
click at [766, 453] on div "Select Files" at bounding box center [771, 446] width 93 height 26
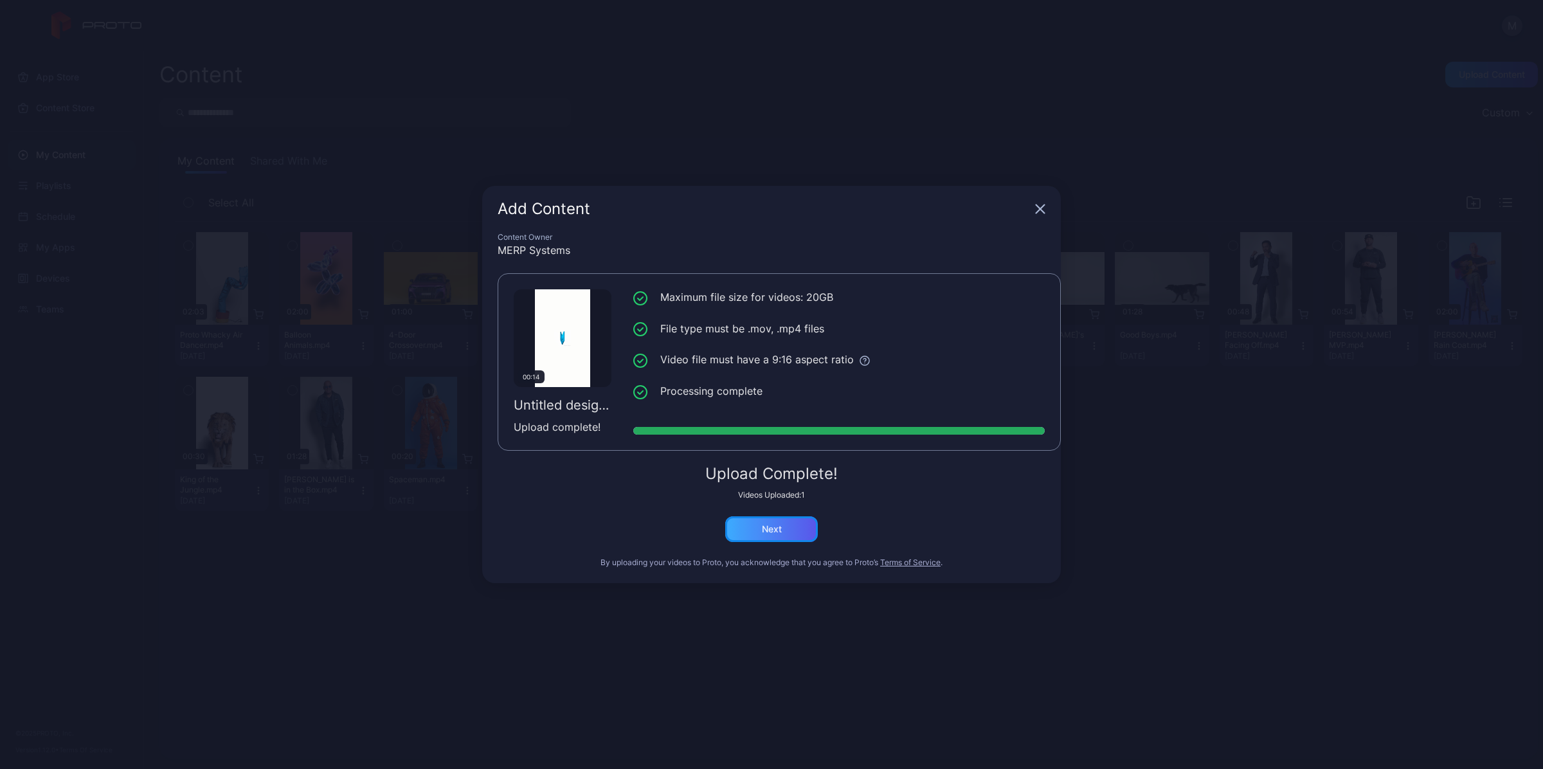
click at [805, 539] on div "Next" at bounding box center [771, 529] width 93 height 26
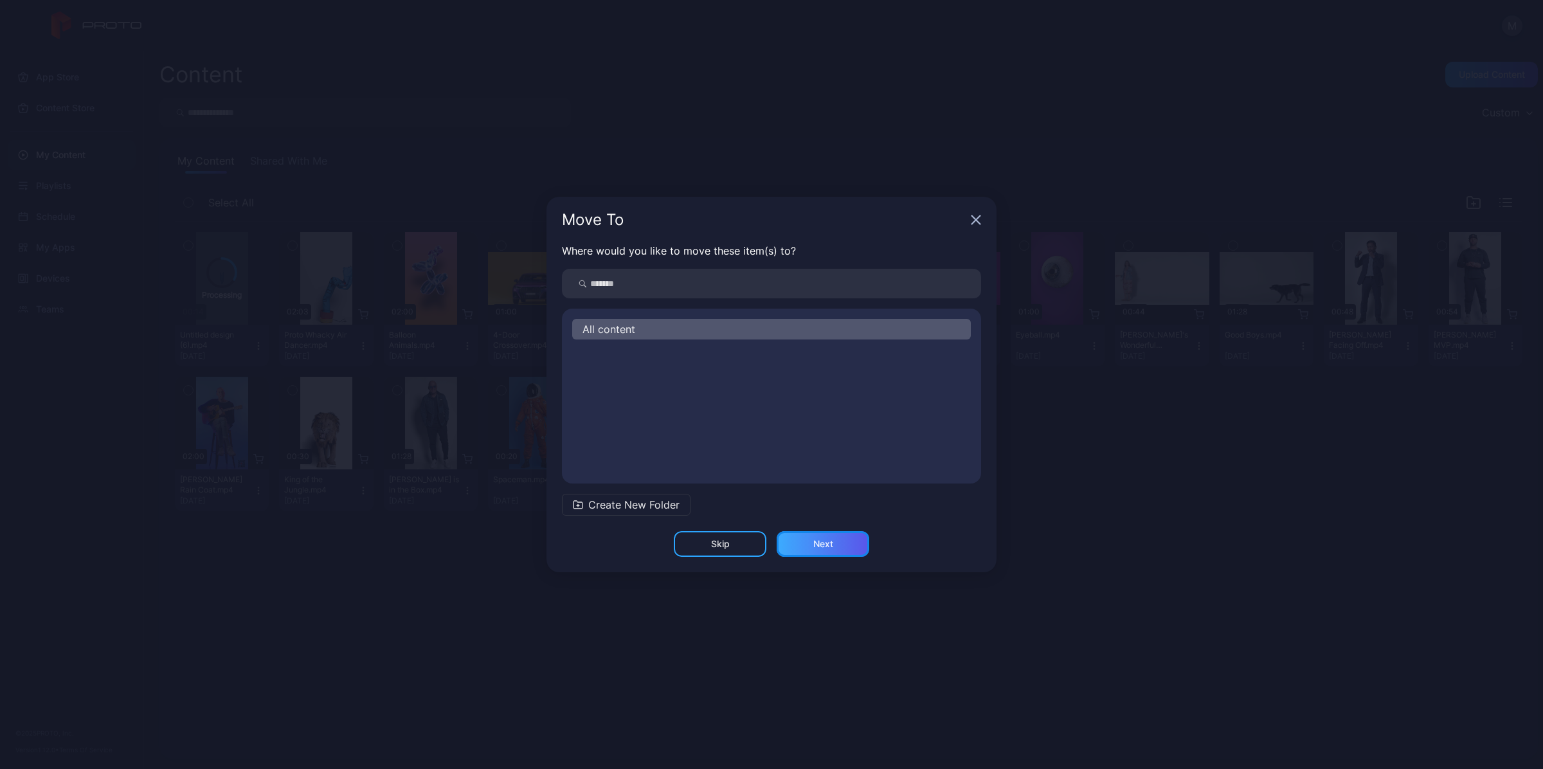
click at [837, 548] on div "Next" at bounding box center [823, 544] width 93 height 26
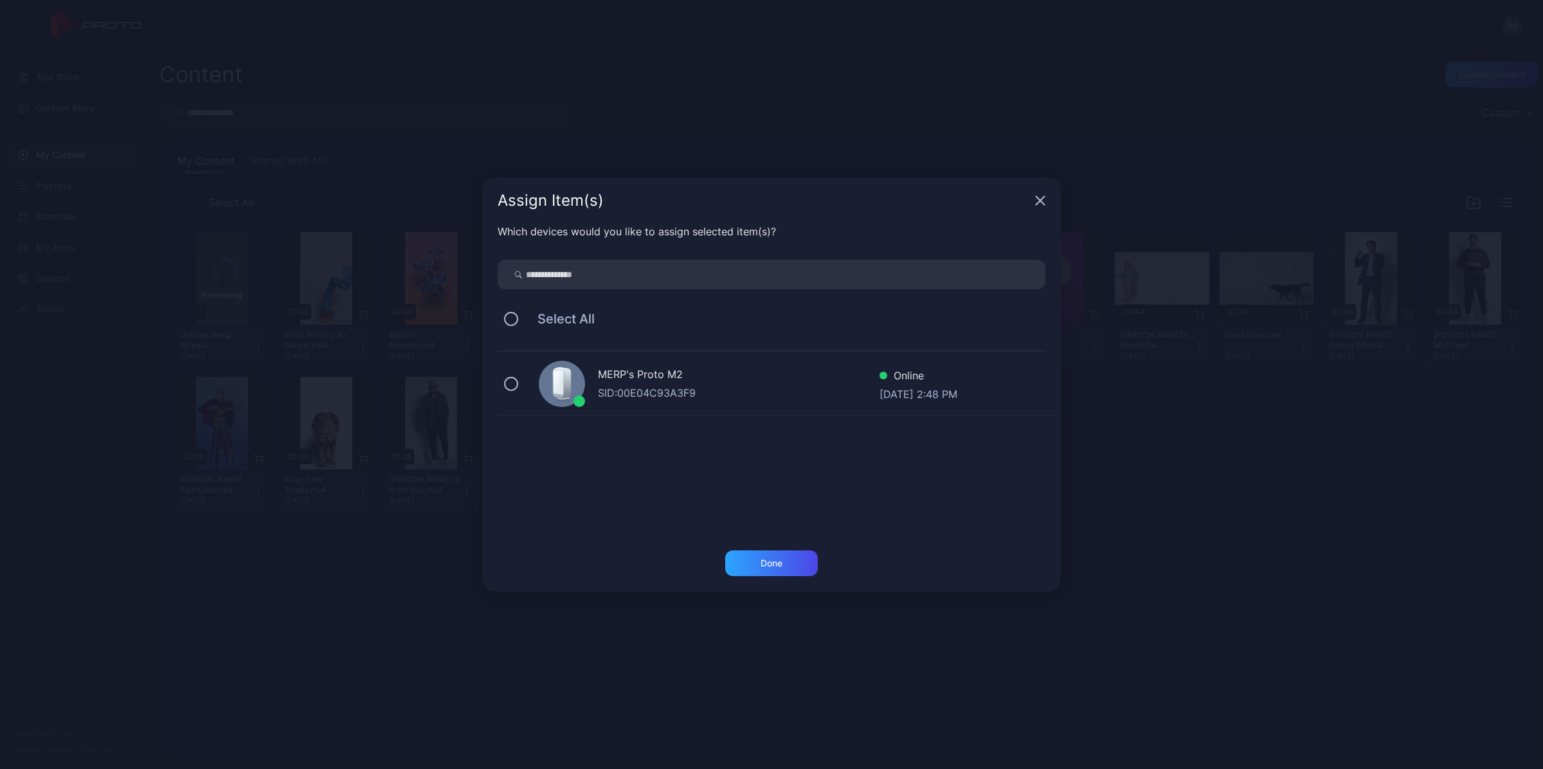
click at [535, 371] on div "MERP's Proto M2 SID: 00E04C93A3F9 Online [DATE] 2:48 PM" at bounding box center [779, 384] width 563 height 64
click at [780, 560] on div "Done" at bounding box center [771, 563] width 22 height 10
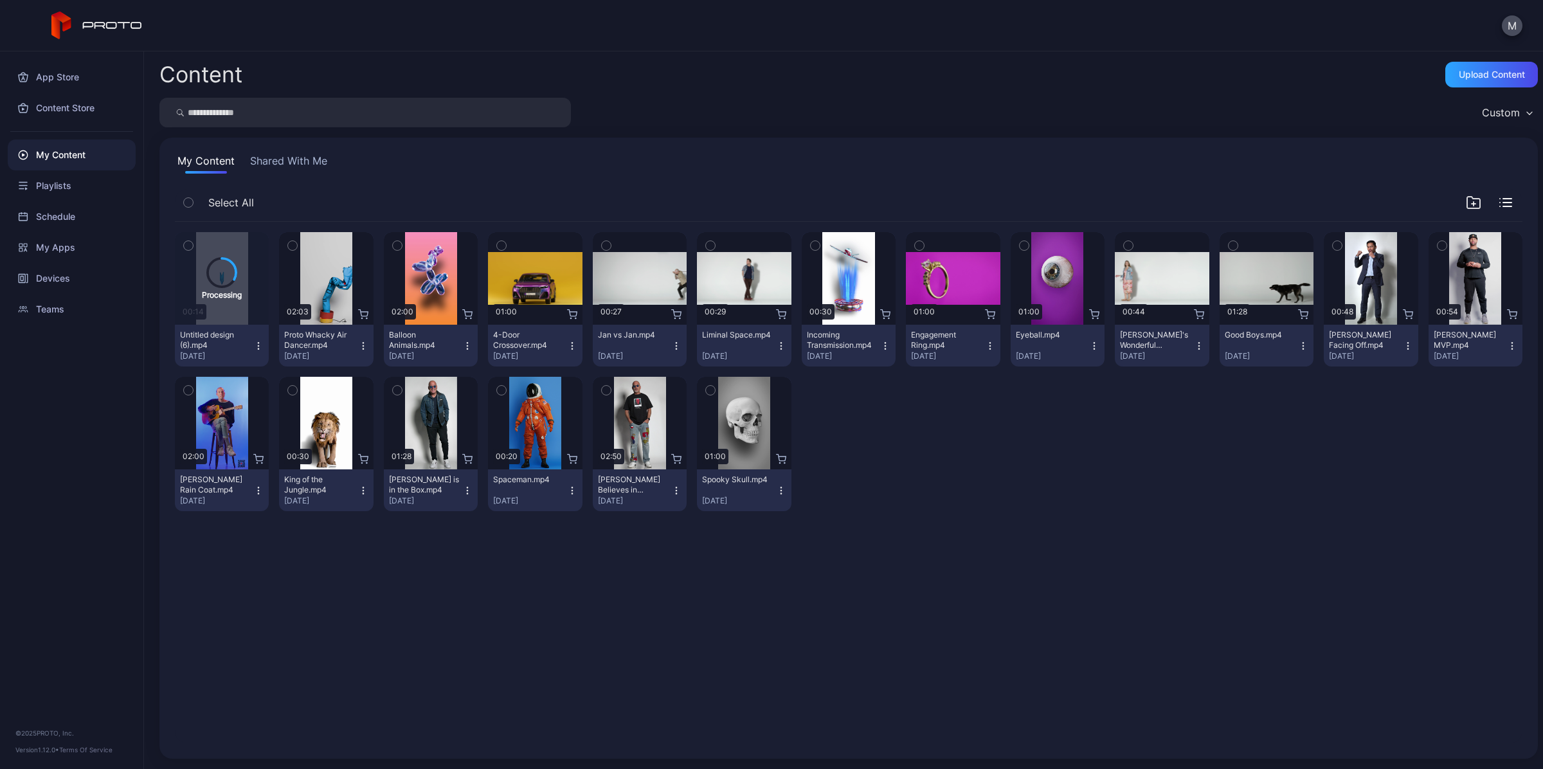
click at [256, 341] on icon "button" at bounding box center [258, 346] width 10 height 10
click at [377, 647] on div "Processing 00:14 Untitled design (6).mp4 [DATE] Preview 02:03 Proto Whacky Air …" at bounding box center [849, 482] width 1368 height 542
click at [257, 341] on icon "button" at bounding box center [258, 346] width 10 height 10
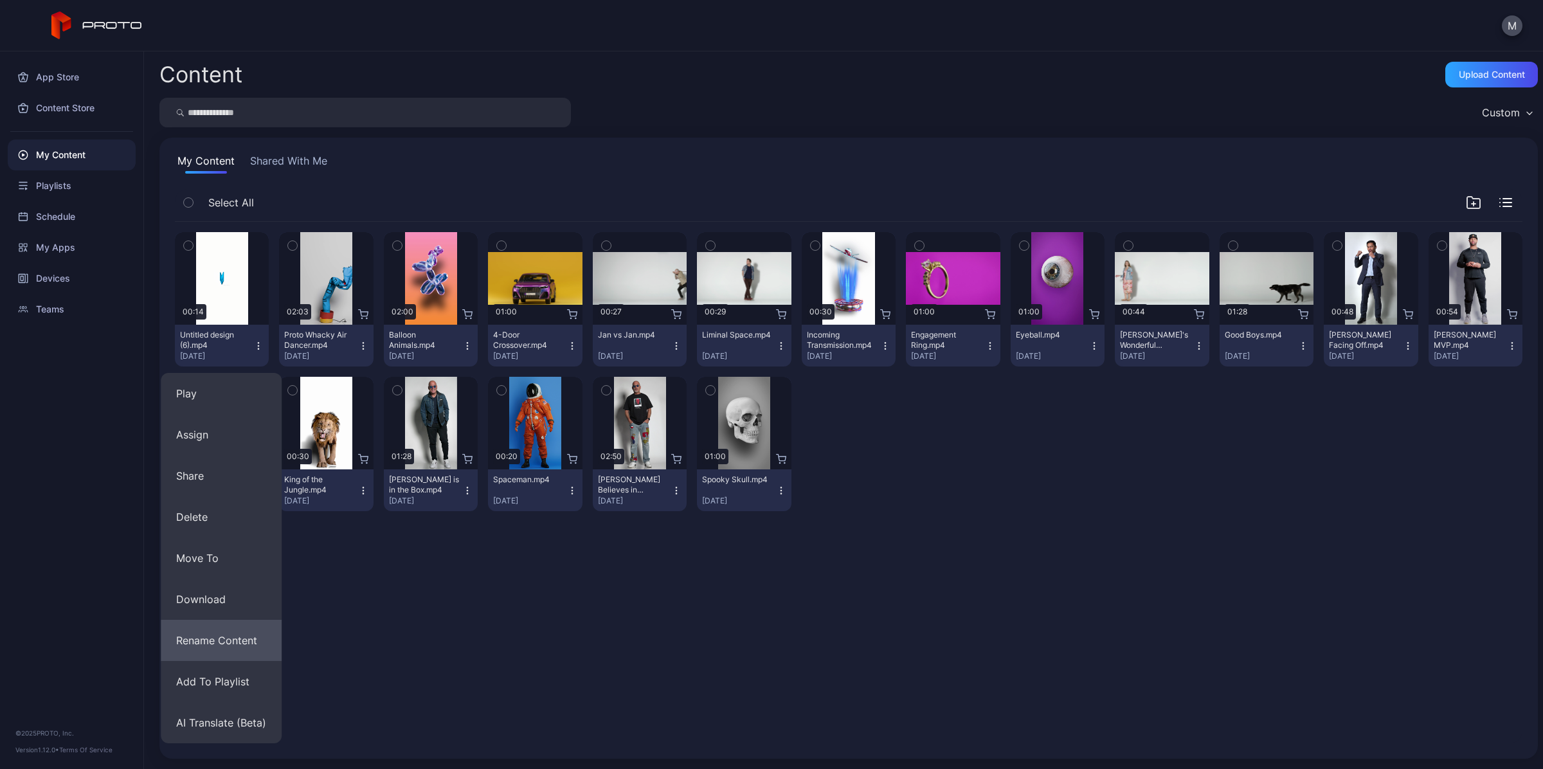
click at [230, 645] on button "Rename Content" at bounding box center [221, 640] width 121 height 41
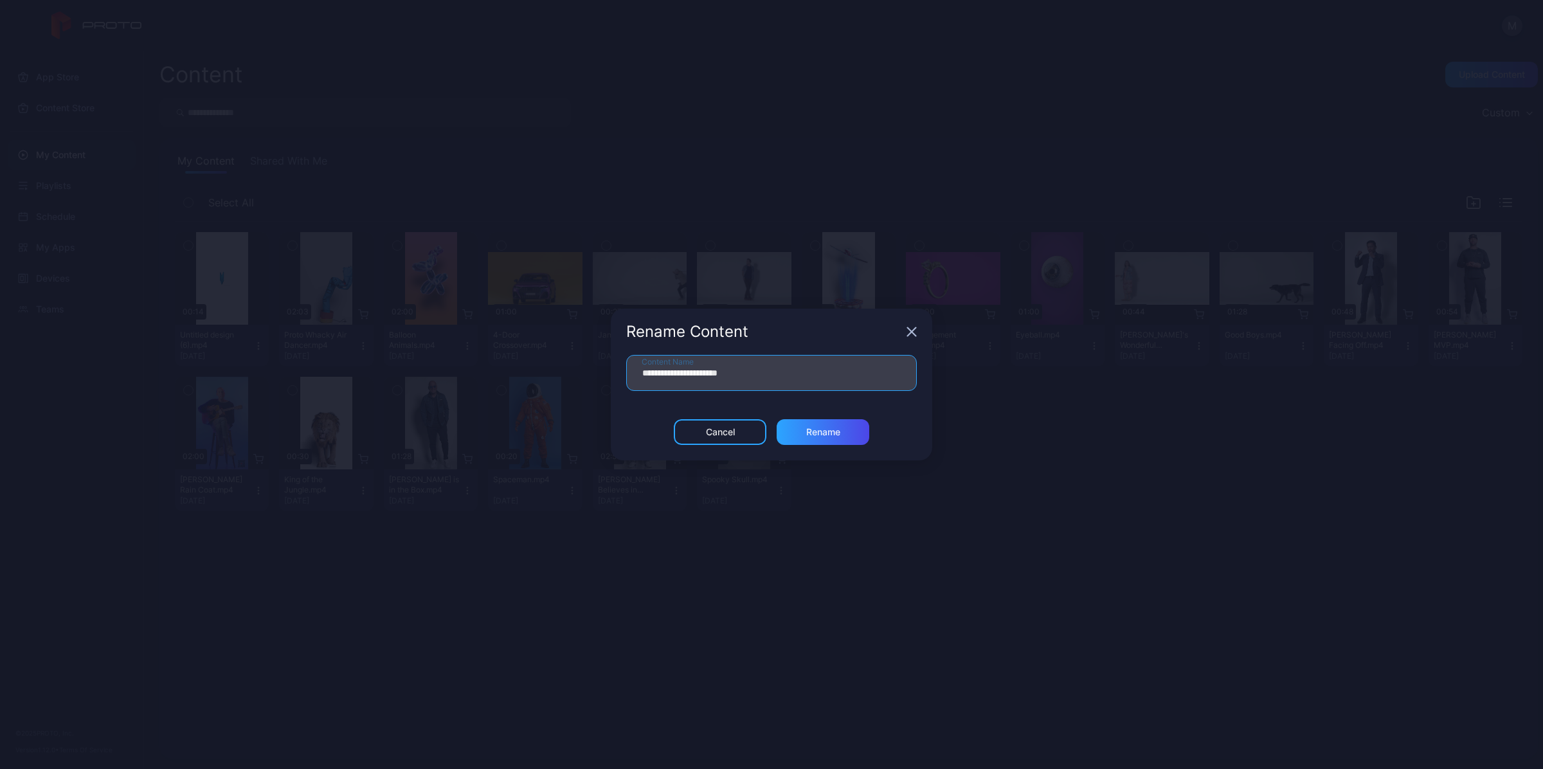
click at [762, 374] on input "**********" at bounding box center [771, 373] width 291 height 36
type input "****"
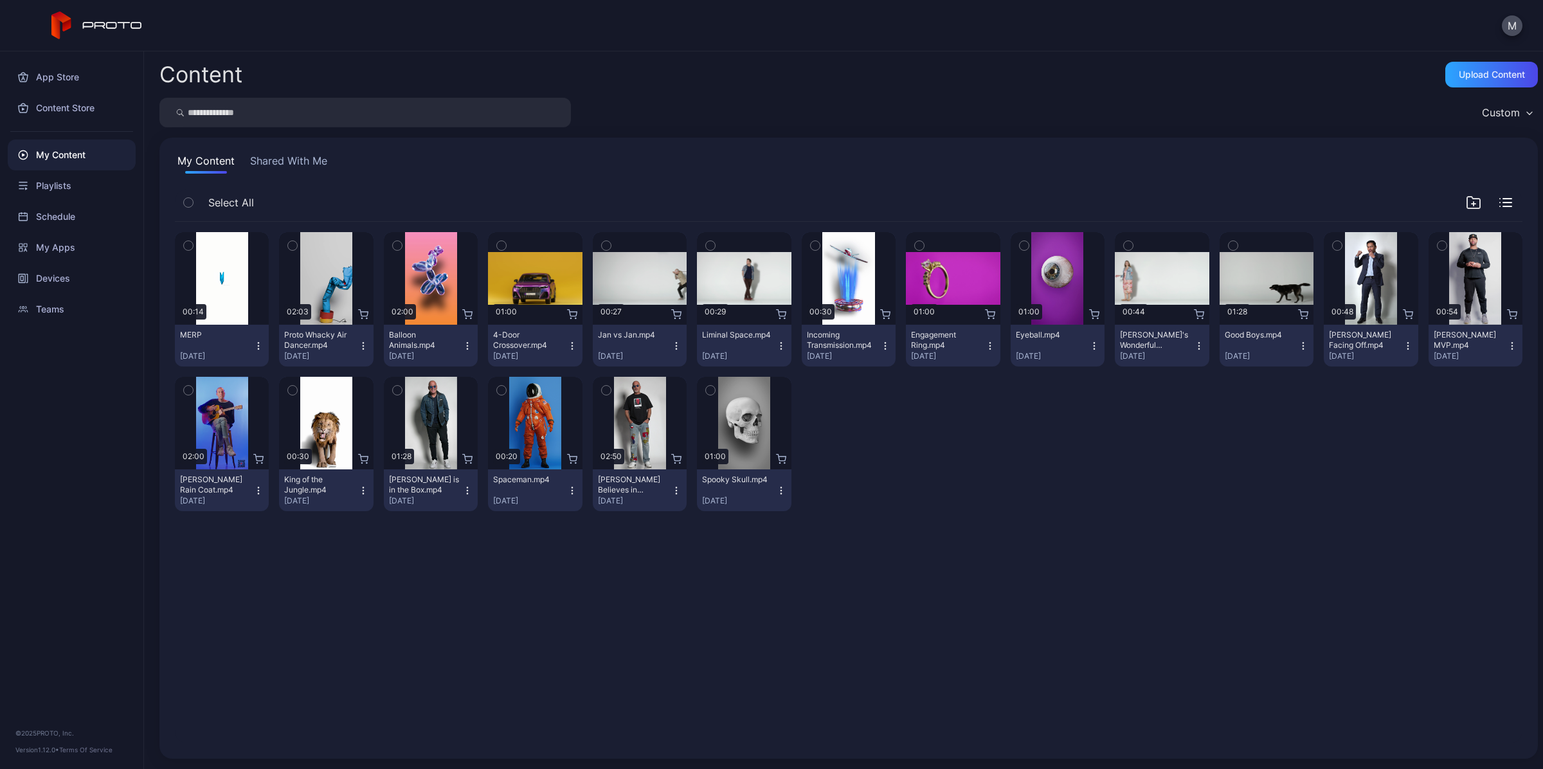
click at [1021, 589] on div "Preview 00:14 MERP [DATE] Preview 02:03 Proto Whacky Air Dancer.mp4 [DATE] Prev…" at bounding box center [849, 482] width 1368 height 542
click at [880, 345] on icon "button" at bounding box center [885, 346] width 10 height 10
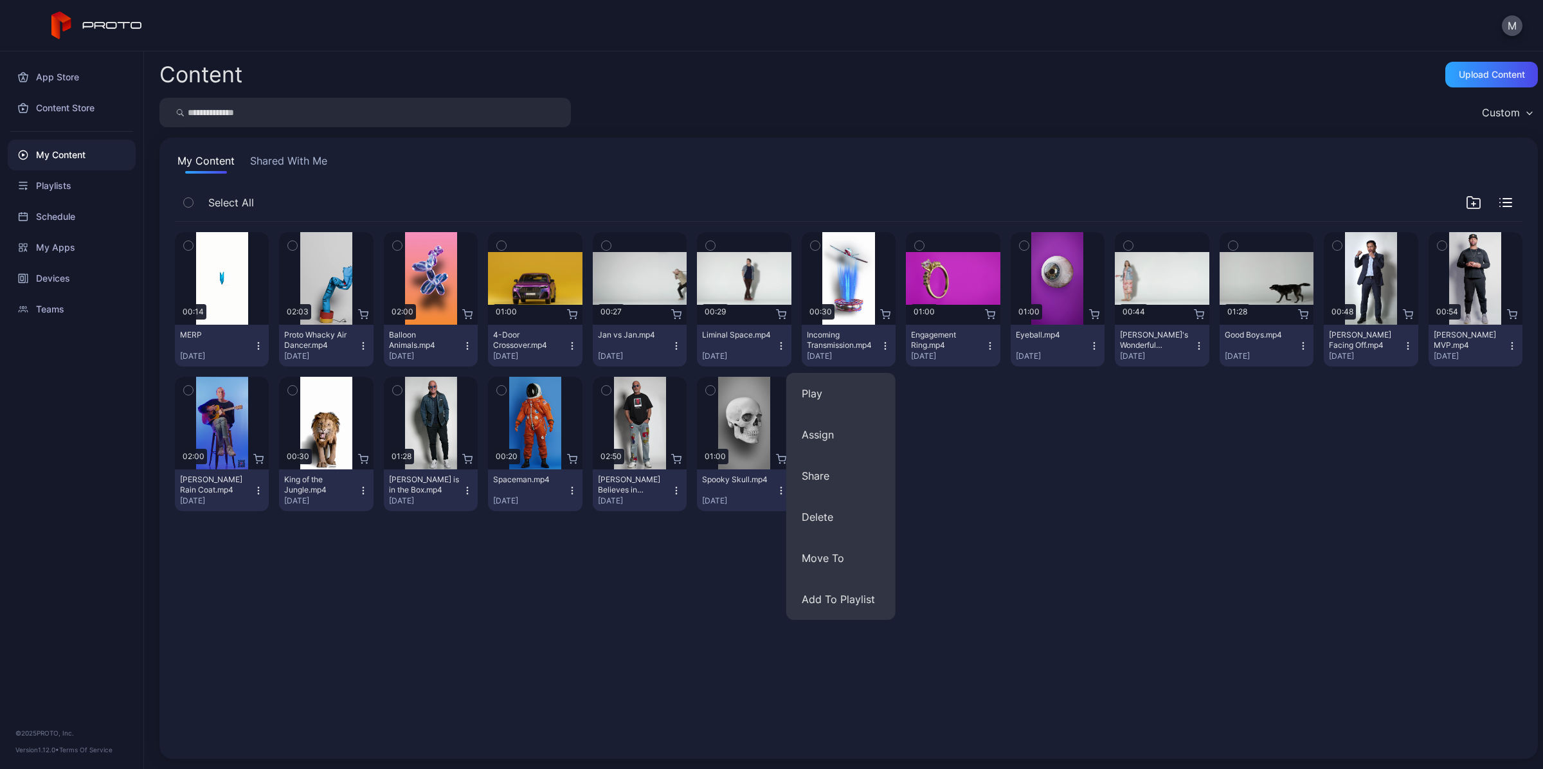
click at [978, 550] on div "Preview 00:14 MERP [DATE] Preview 02:03 Proto Whacky Air Dancer.mp4 [DATE] Prev…" at bounding box center [849, 482] width 1368 height 542
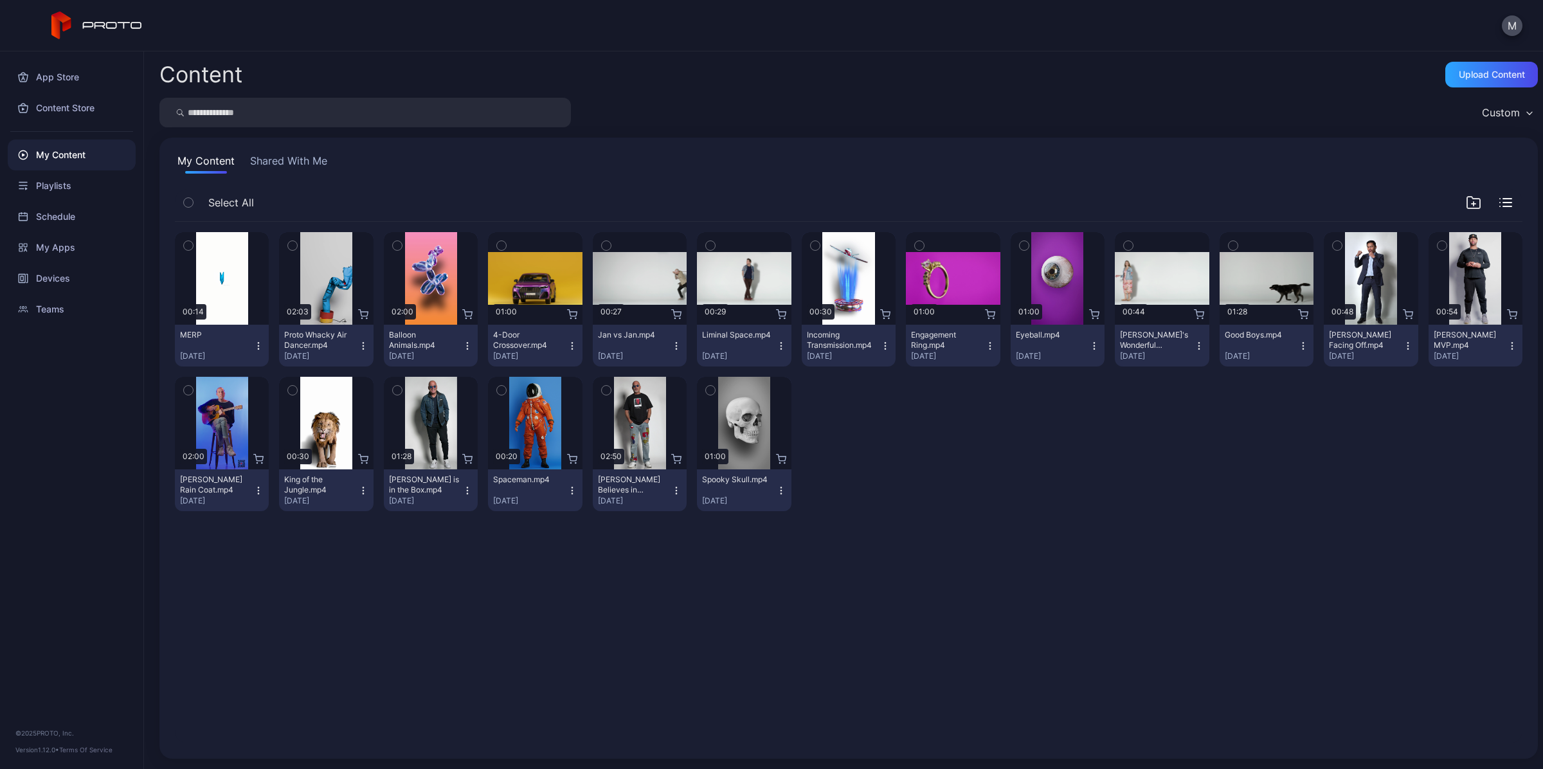
click at [1114, 95] on div "Content Upload Content Custom My Content Shared With Me Select All Preview 00:1…" at bounding box center [843, 409] width 1399 height 717
